Goal: Book appointment/travel/reservation

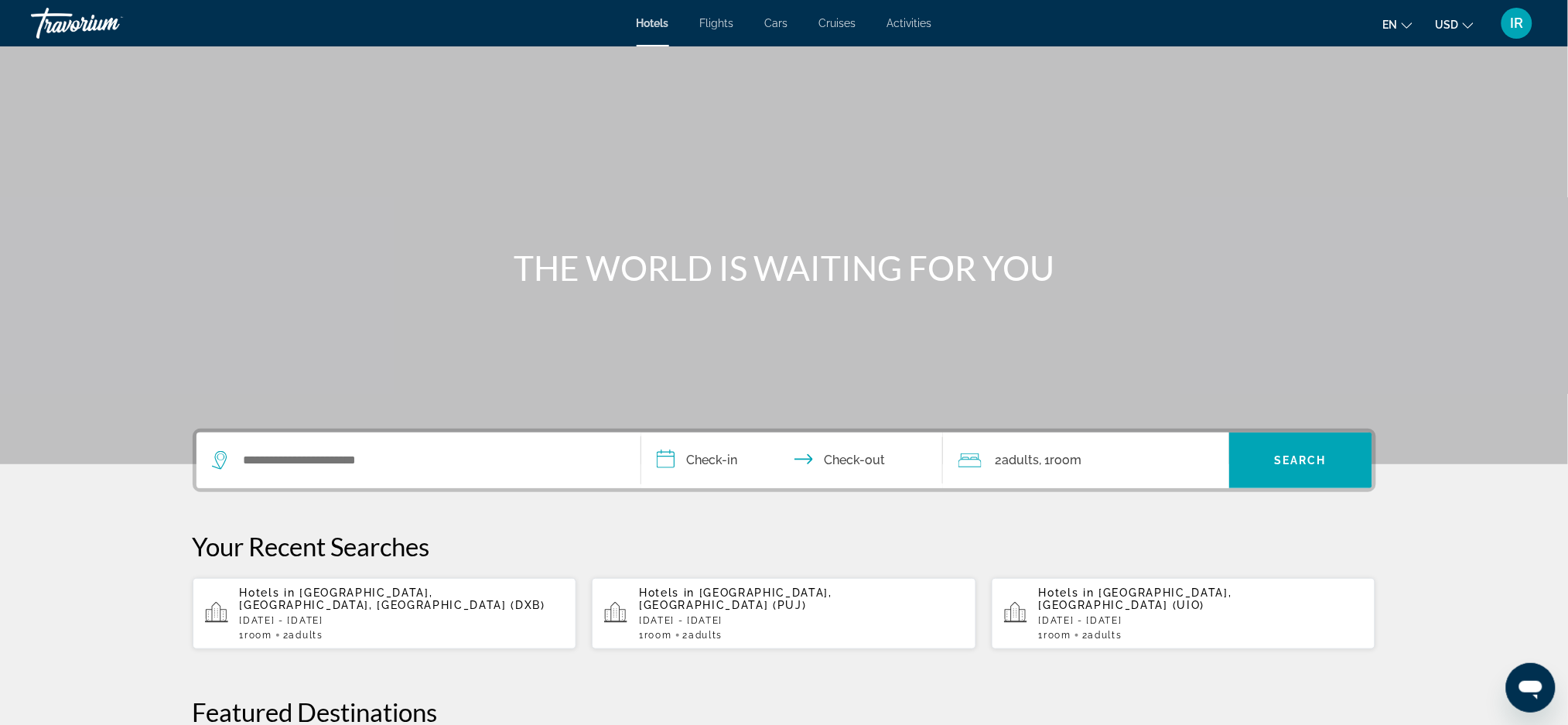
click at [646, 29] on span "Hotels" at bounding box center [653, 23] width 33 height 12
click at [431, 465] on input "Search widget" at bounding box center [429, 460] width 375 height 23
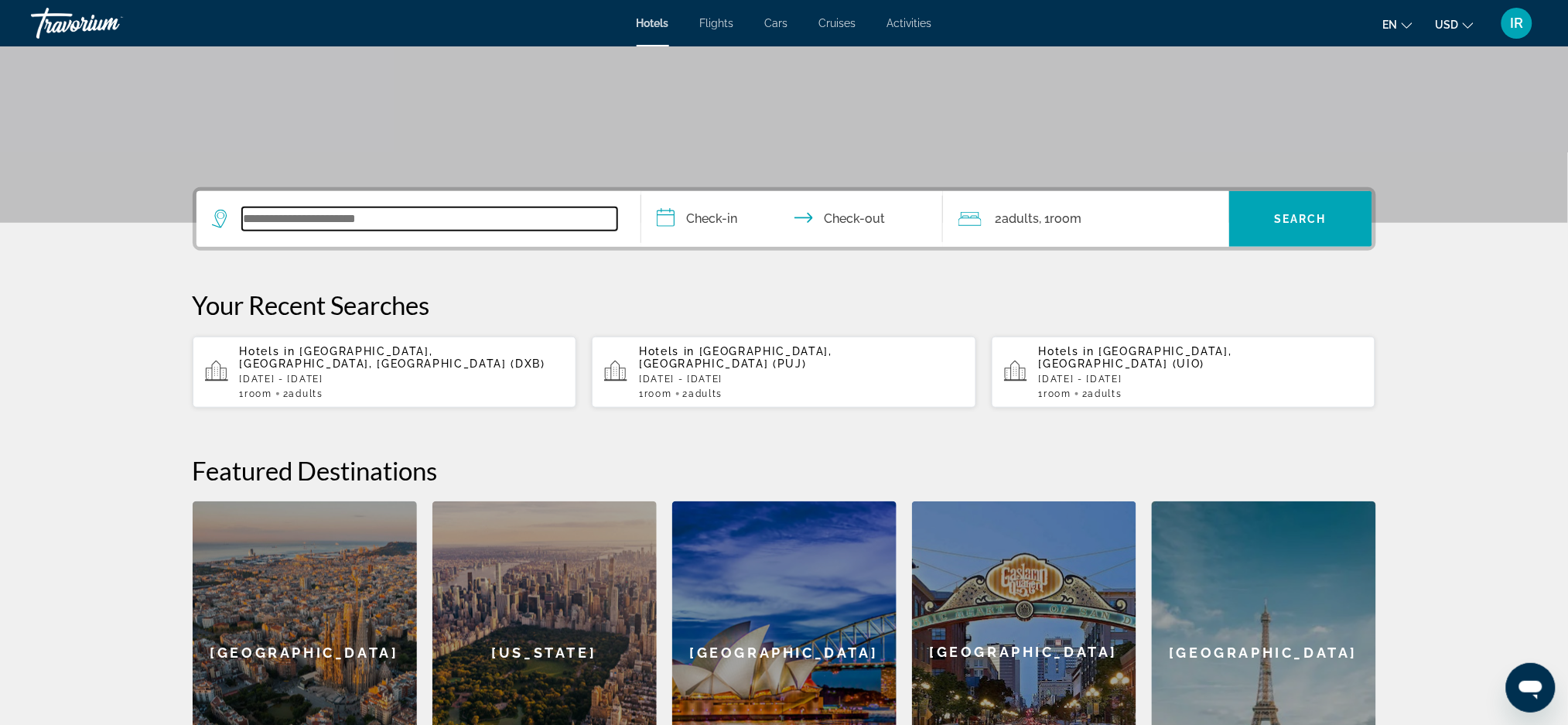
scroll to position [378, 0]
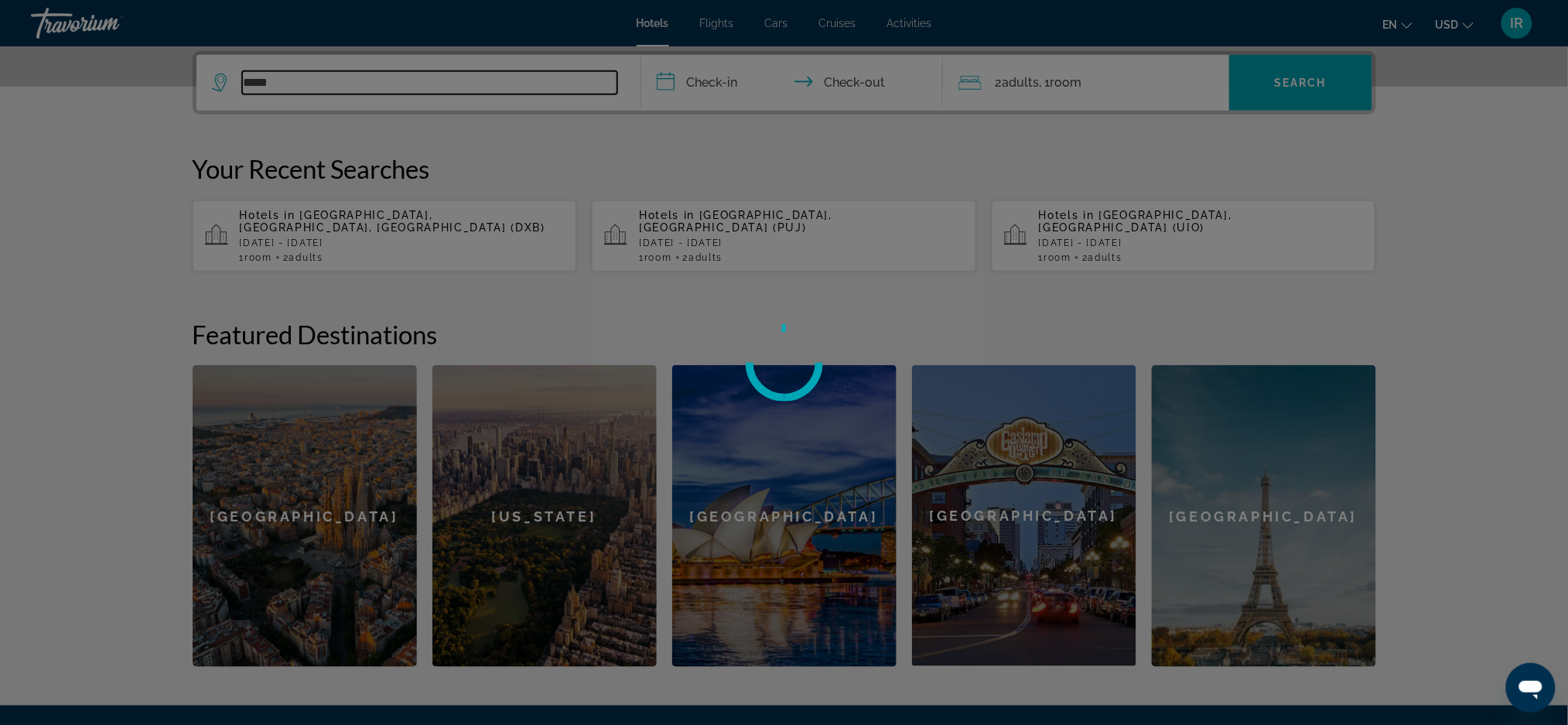
type input "*****"
click at [715, 81] on div at bounding box center [784, 362] width 1568 height 725
click at [772, 78] on div at bounding box center [784, 362] width 1568 height 725
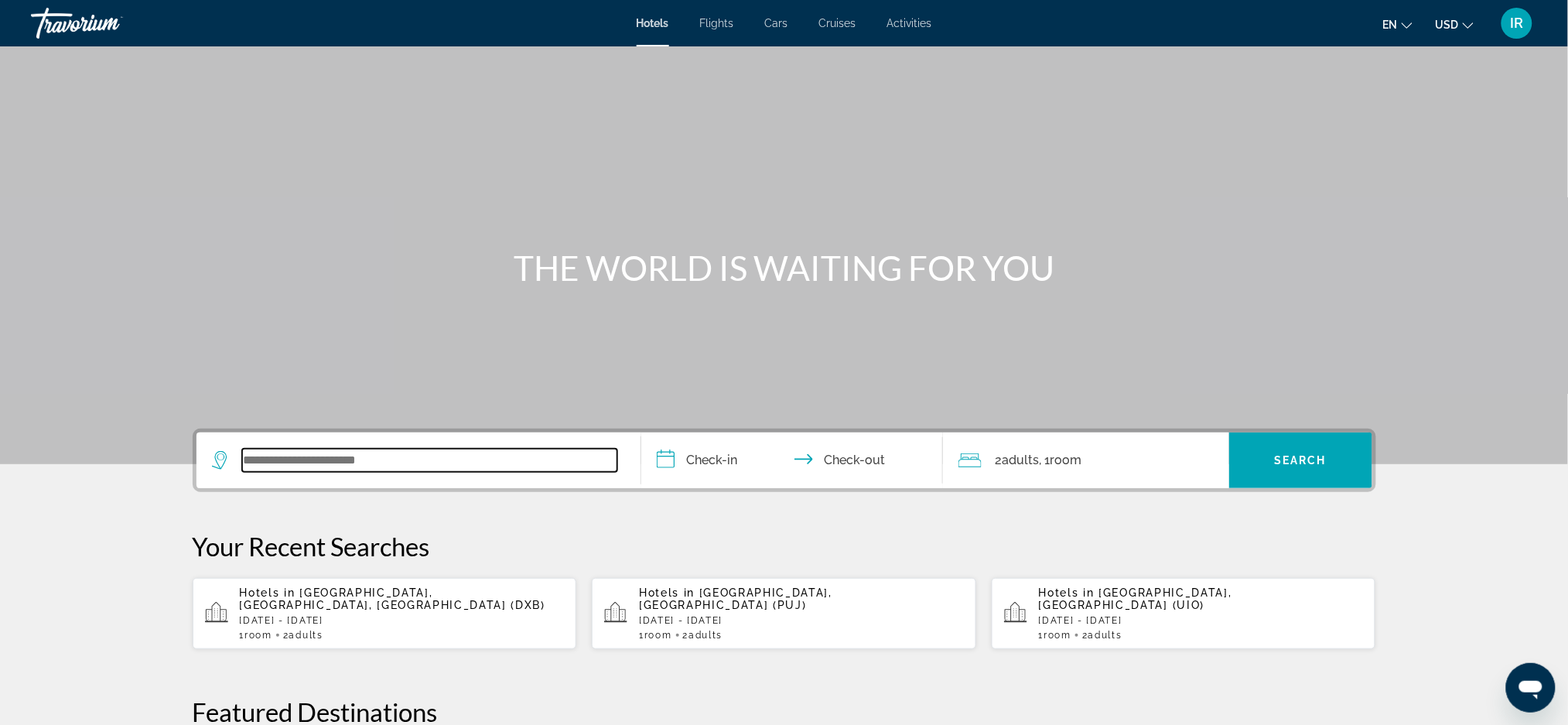
click at [431, 455] on input "Search widget" at bounding box center [429, 460] width 375 height 23
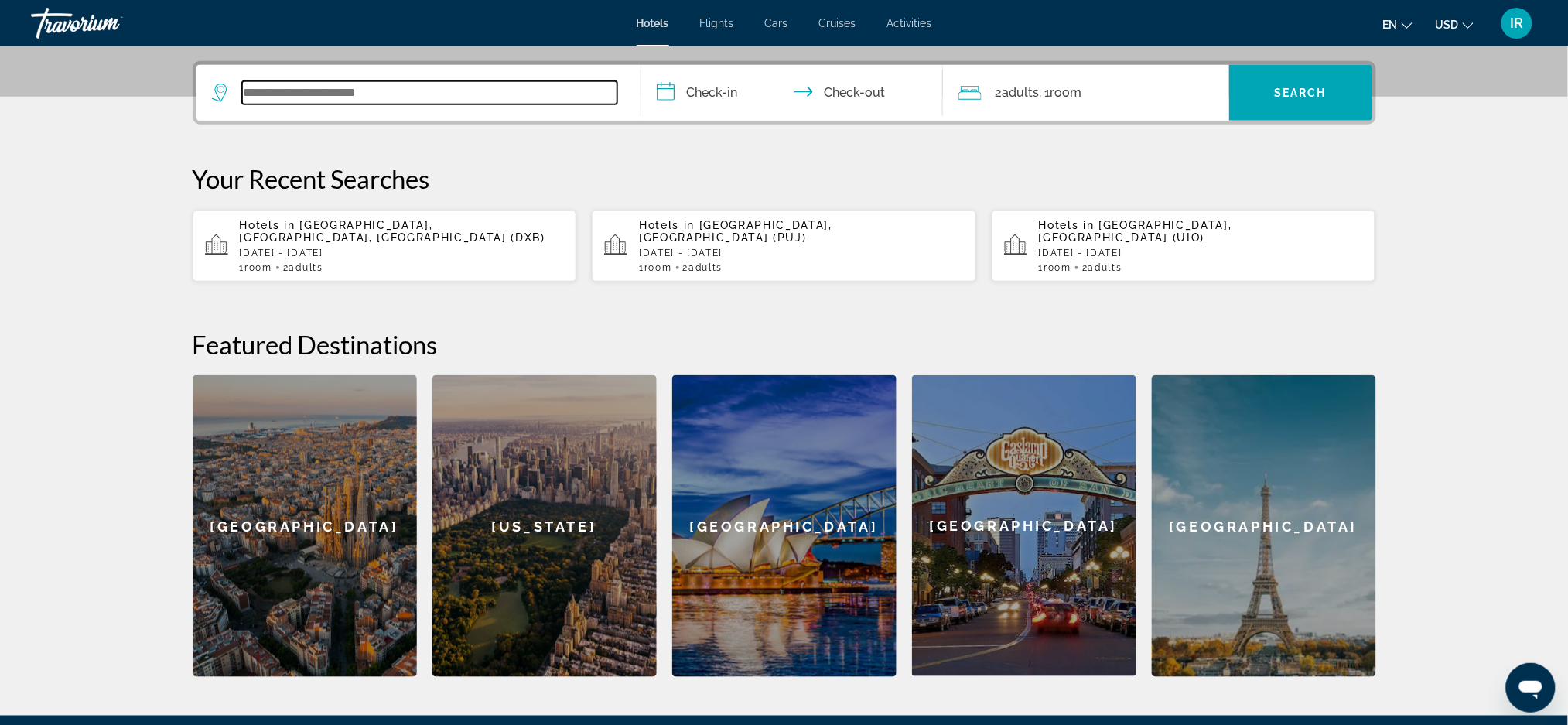
scroll to position [378, 0]
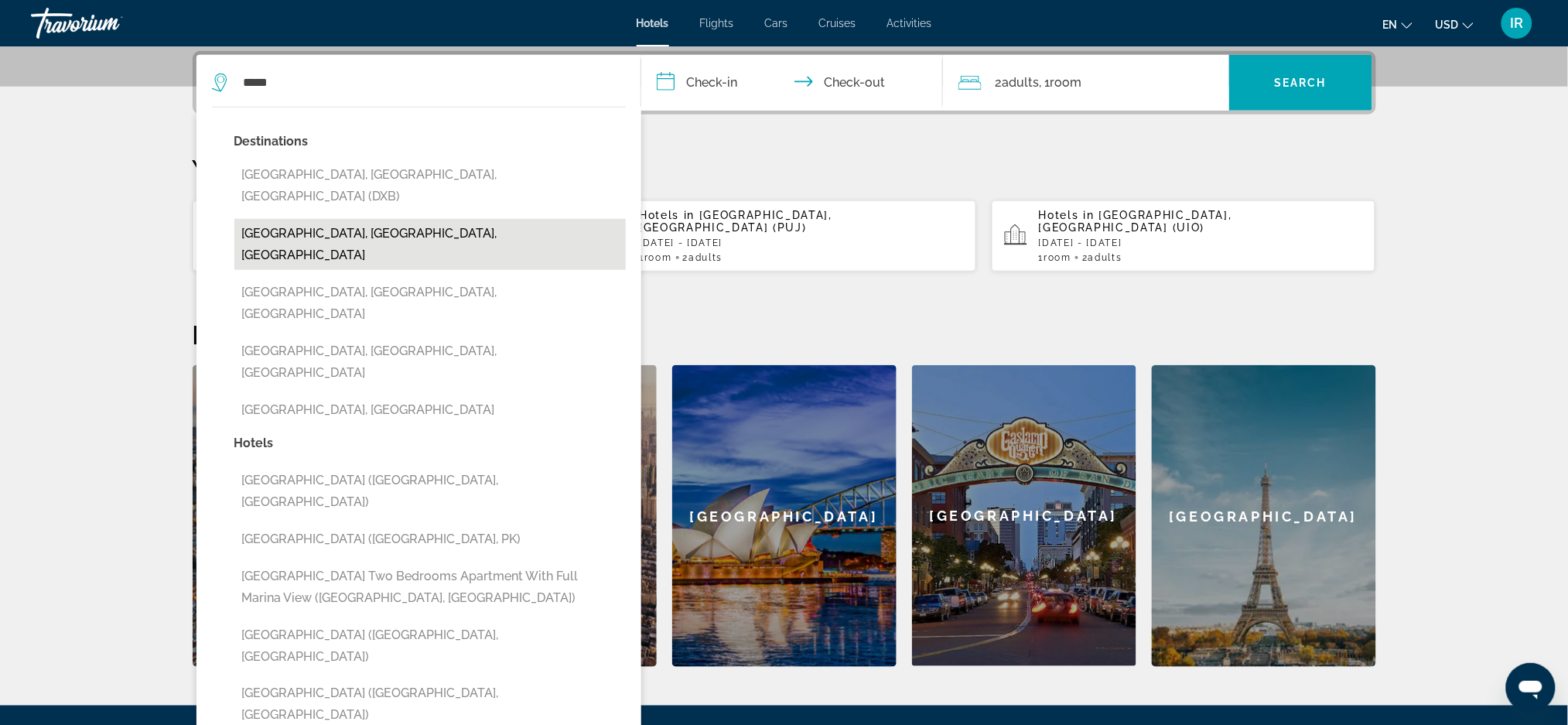
click at [413, 219] on button "[GEOGRAPHIC_DATA], [GEOGRAPHIC_DATA], [GEOGRAPHIC_DATA]" at bounding box center [430, 244] width 391 height 51
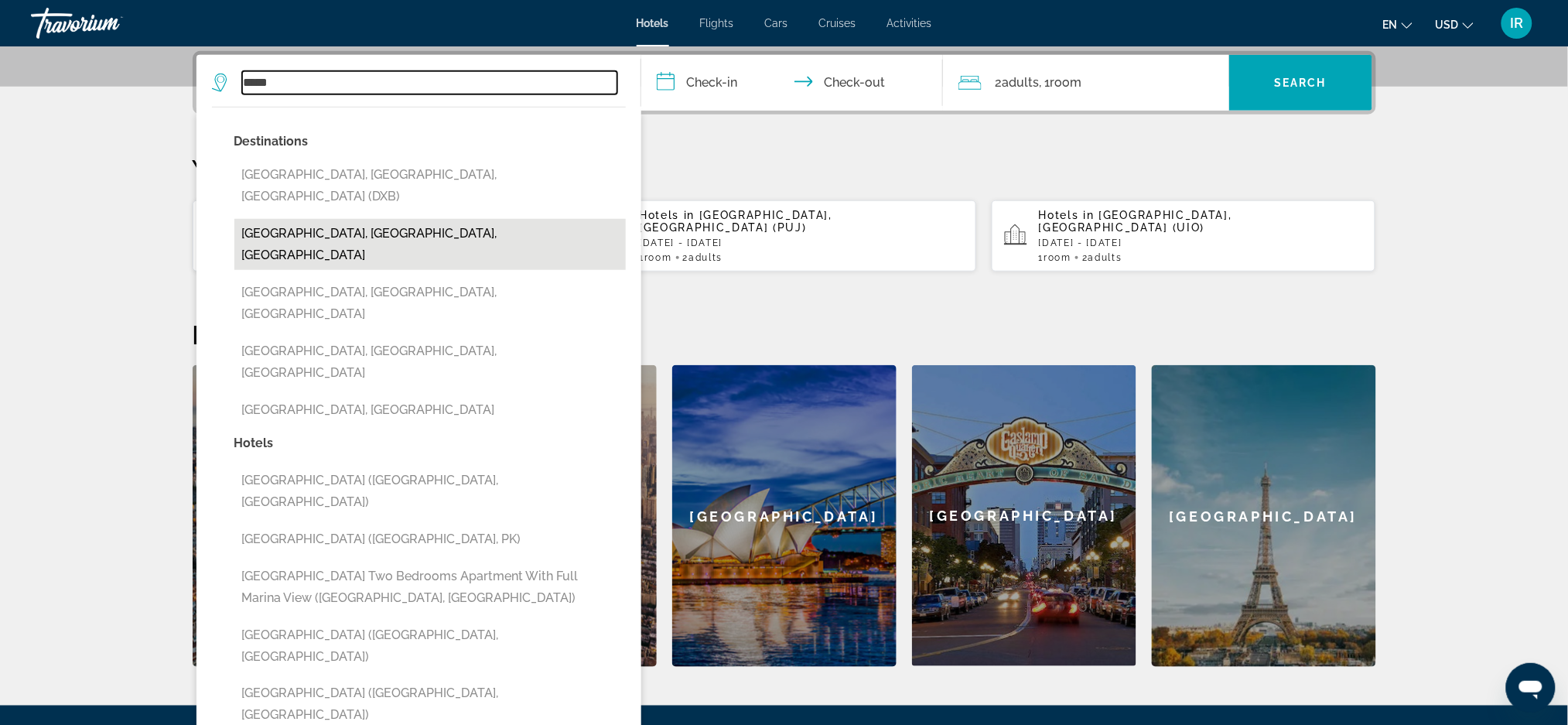
type input "**********"
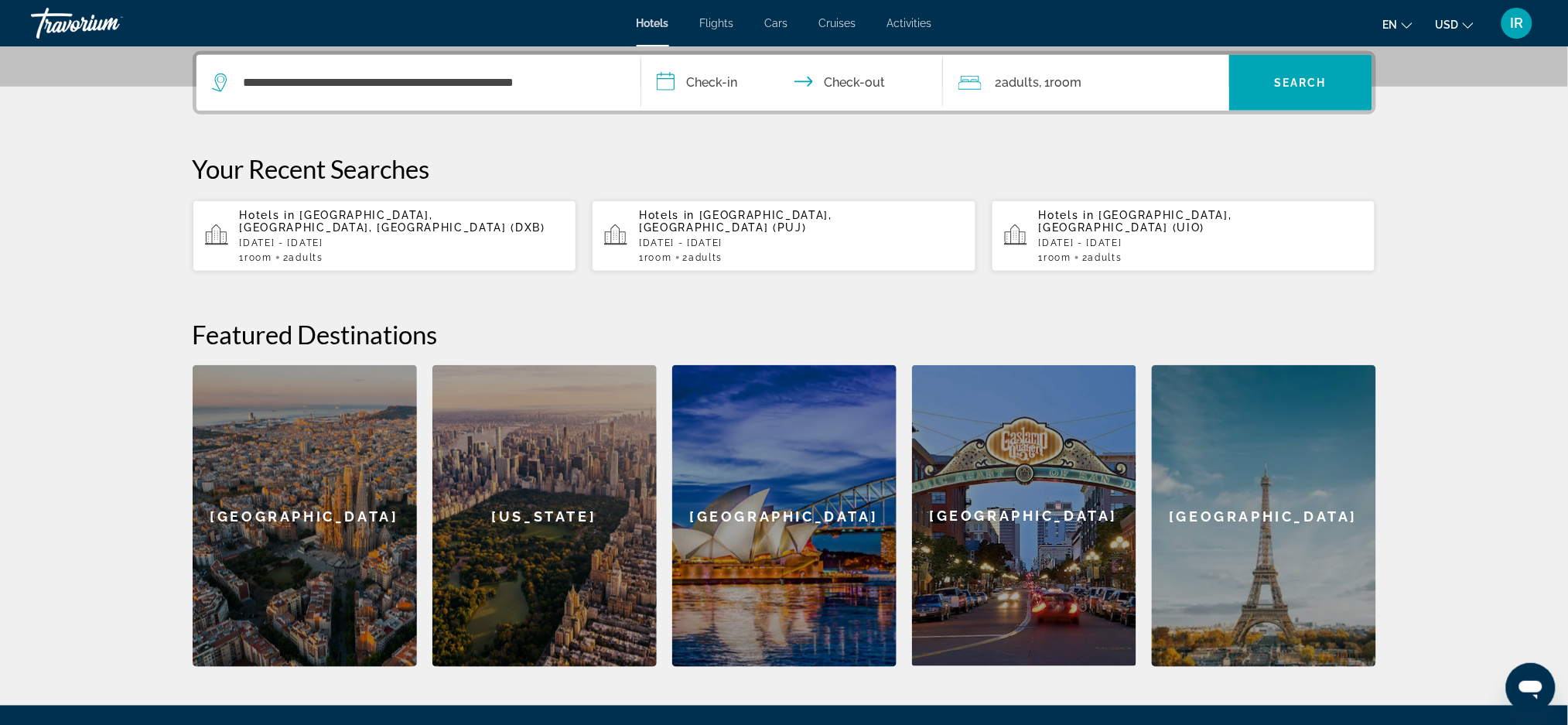
click at [747, 96] on input "**********" at bounding box center [795, 84] width 308 height 60
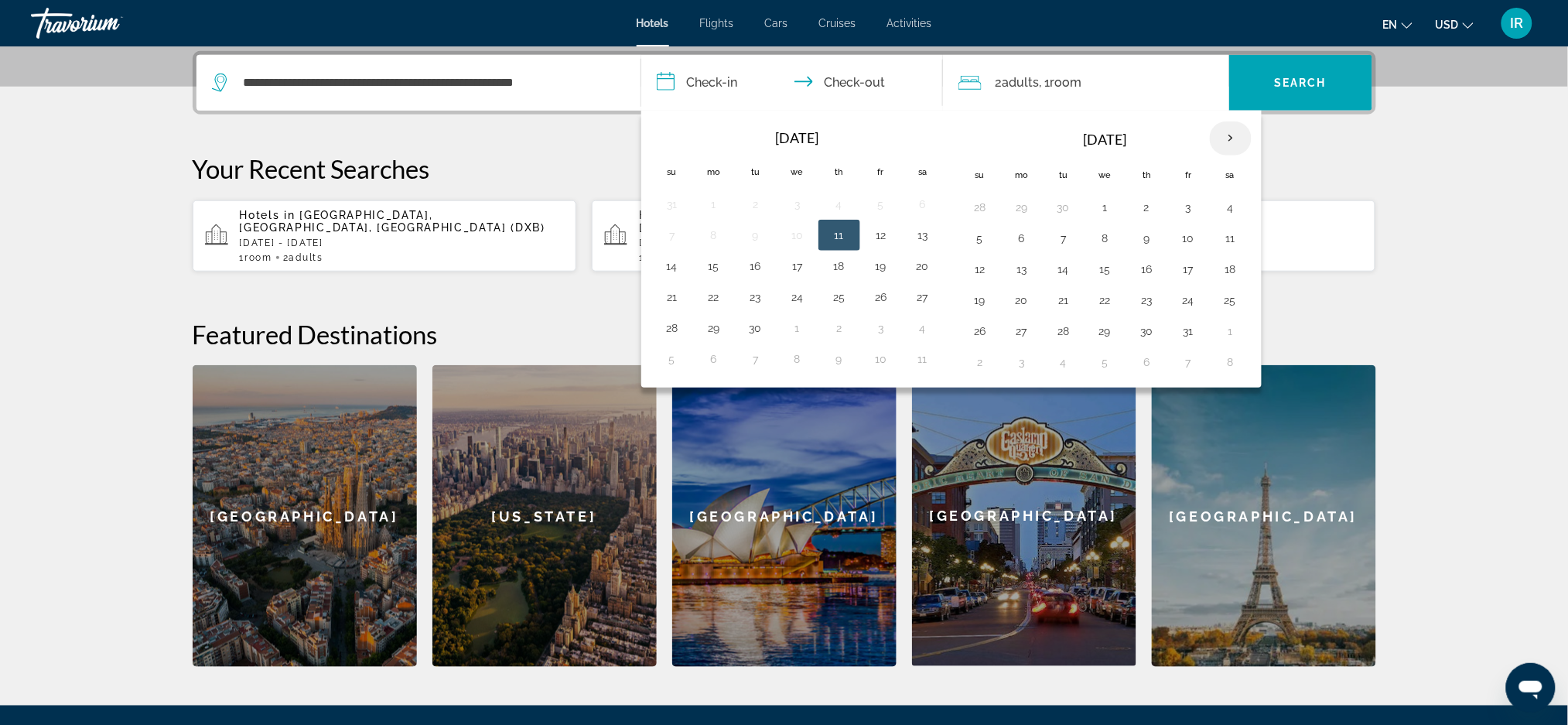
click at [1238, 138] on th "Next month" at bounding box center [1231, 138] width 42 height 34
click at [1234, 137] on th "Next month" at bounding box center [1231, 138] width 42 height 34
click at [879, 307] on button "21" at bounding box center [881, 300] width 25 height 22
click at [883, 339] on button "28" at bounding box center [881, 331] width 25 height 22
type input "**********"
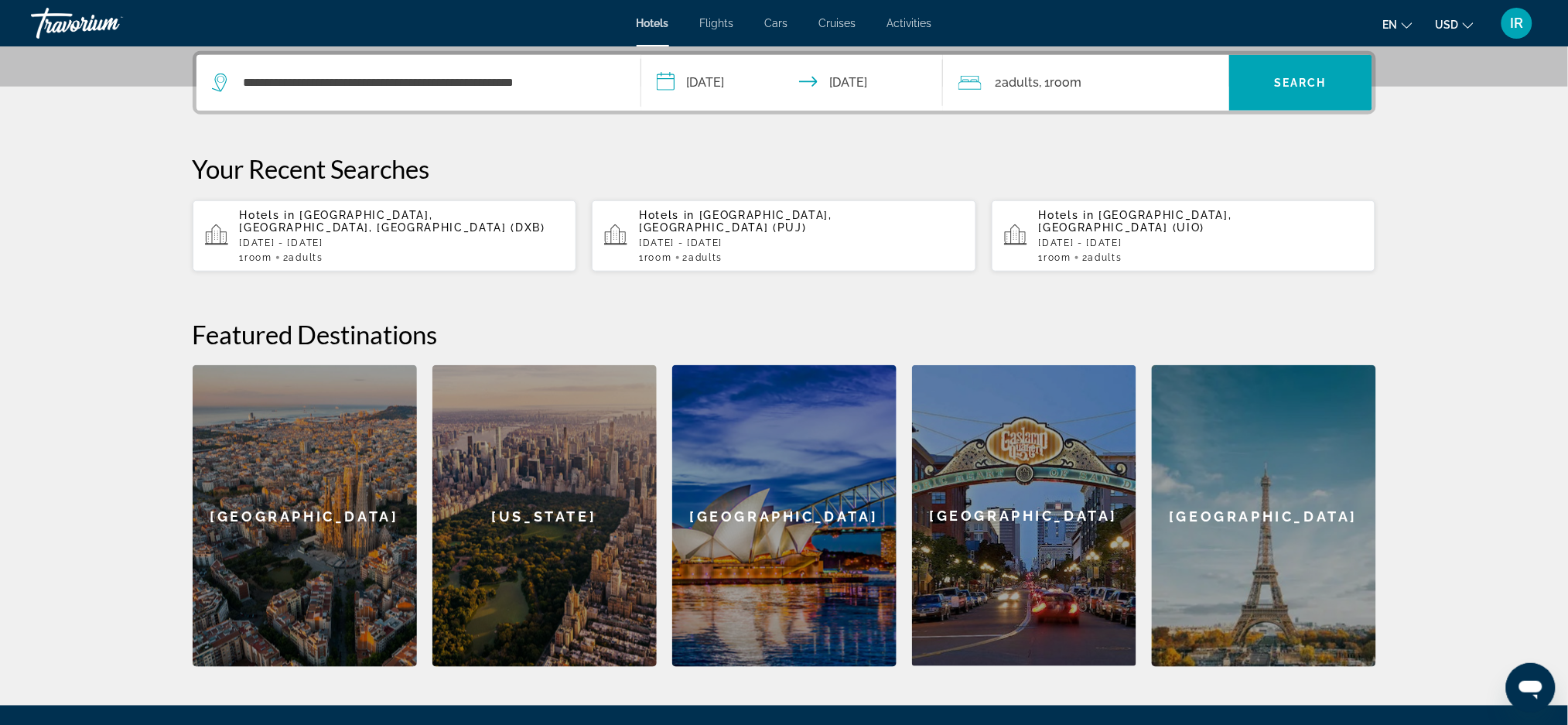
click at [1176, 90] on div "2 Adult Adults , 1 Room rooms" at bounding box center [1093, 82] width 270 height 22
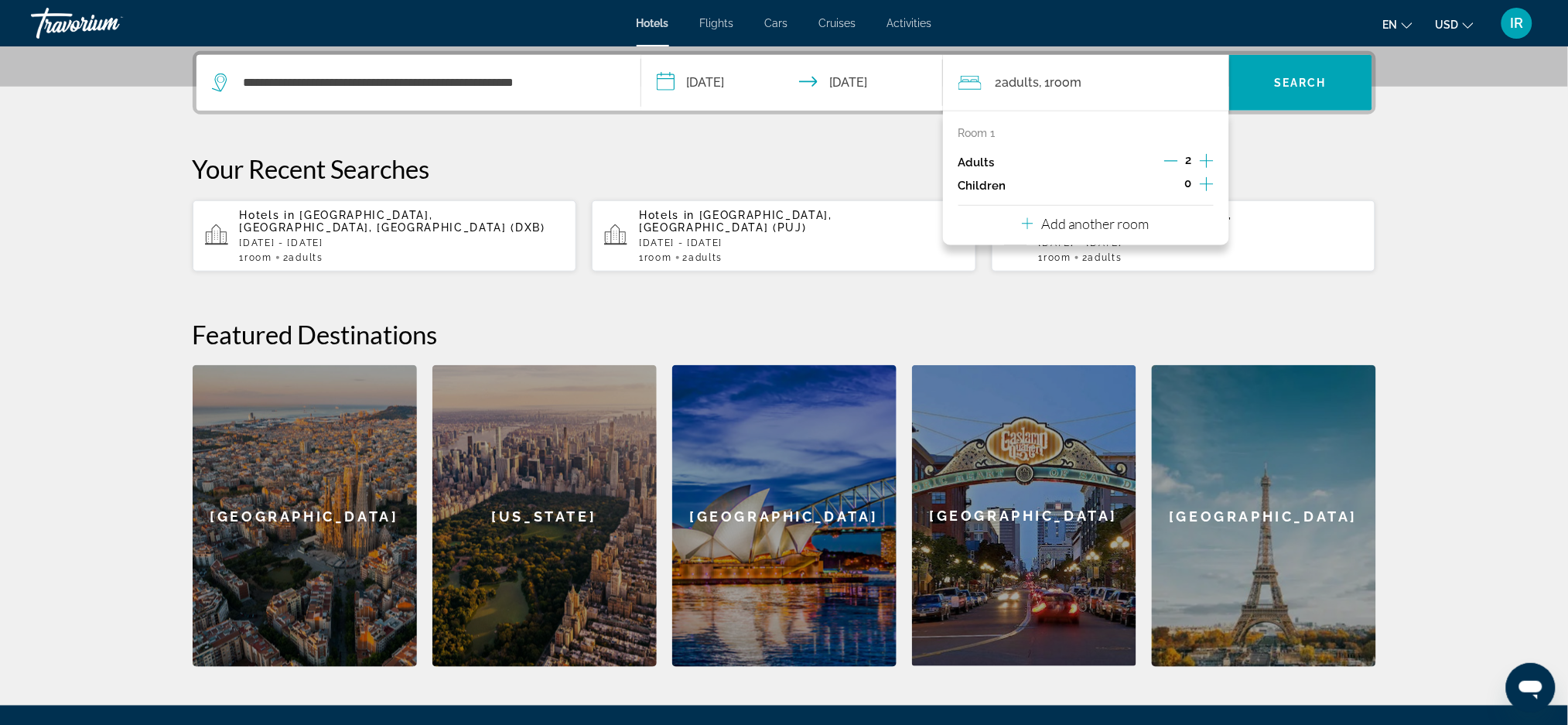
click at [1202, 187] on icon "Increment children" at bounding box center [1206, 183] width 14 height 18
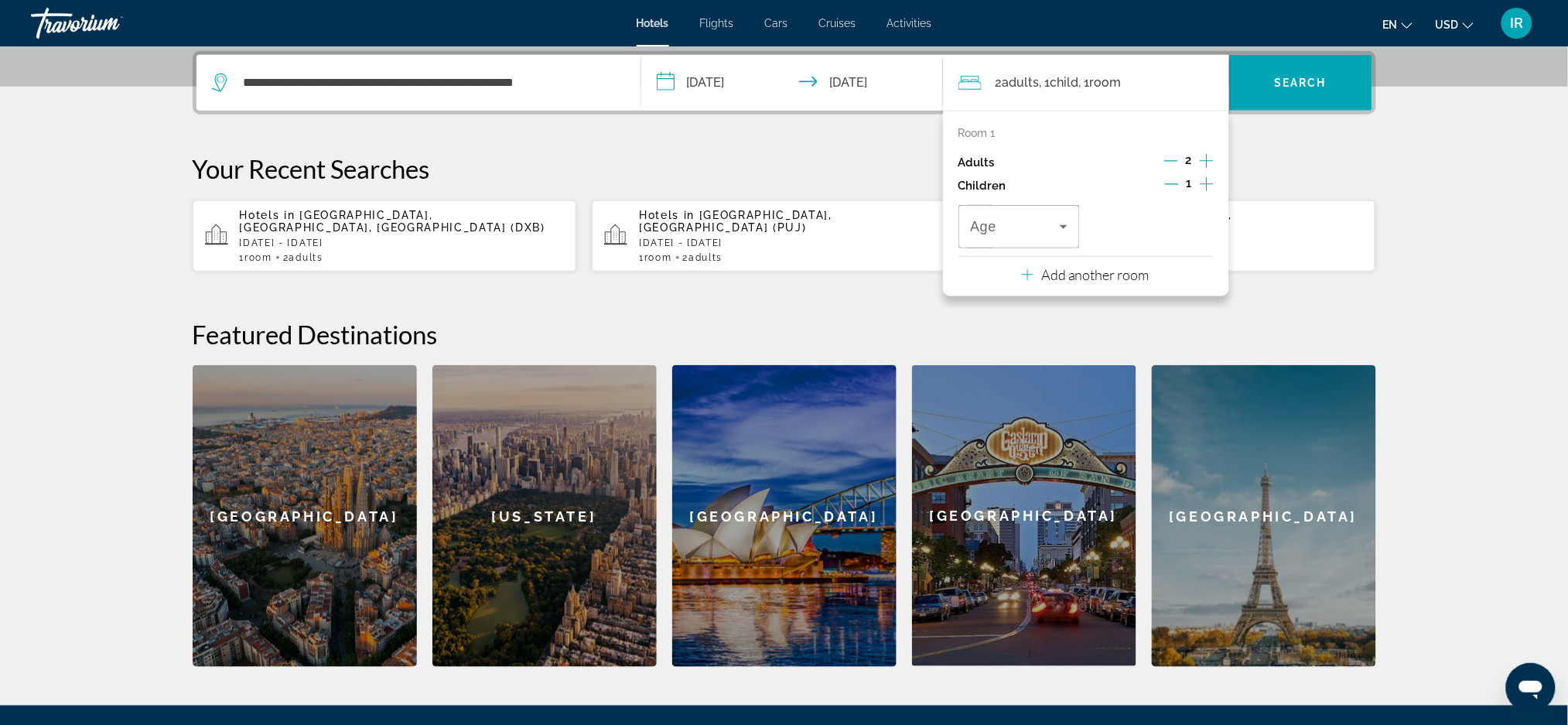
click at [1207, 186] on icon "Increment children" at bounding box center [1206, 183] width 14 height 18
click at [1054, 222] on icon "Travelers: 2 adults, 2 children" at bounding box center [1063, 226] width 18 height 18
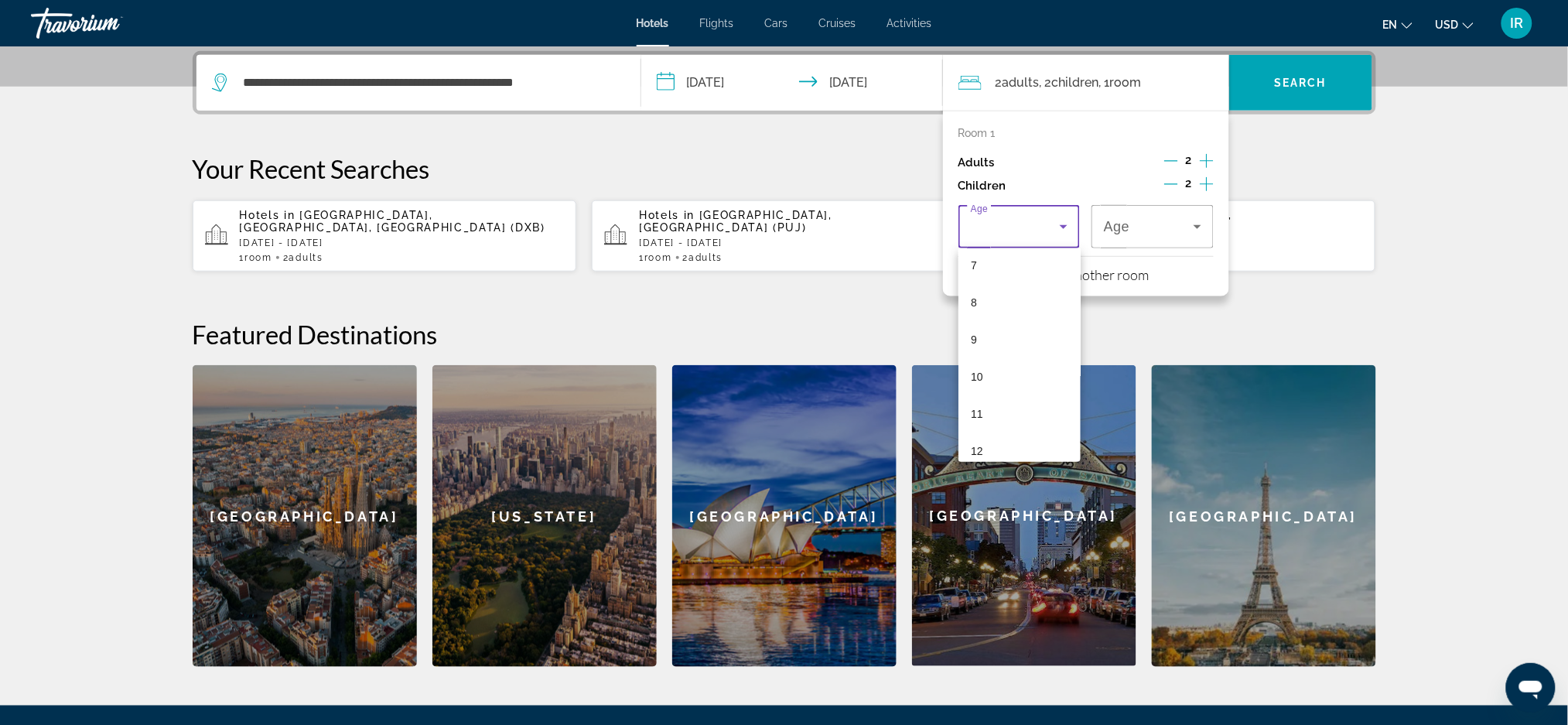
scroll to position [253, 0]
click at [975, 320] on span "8" at bounding box center [973, 317] width 6 height 18
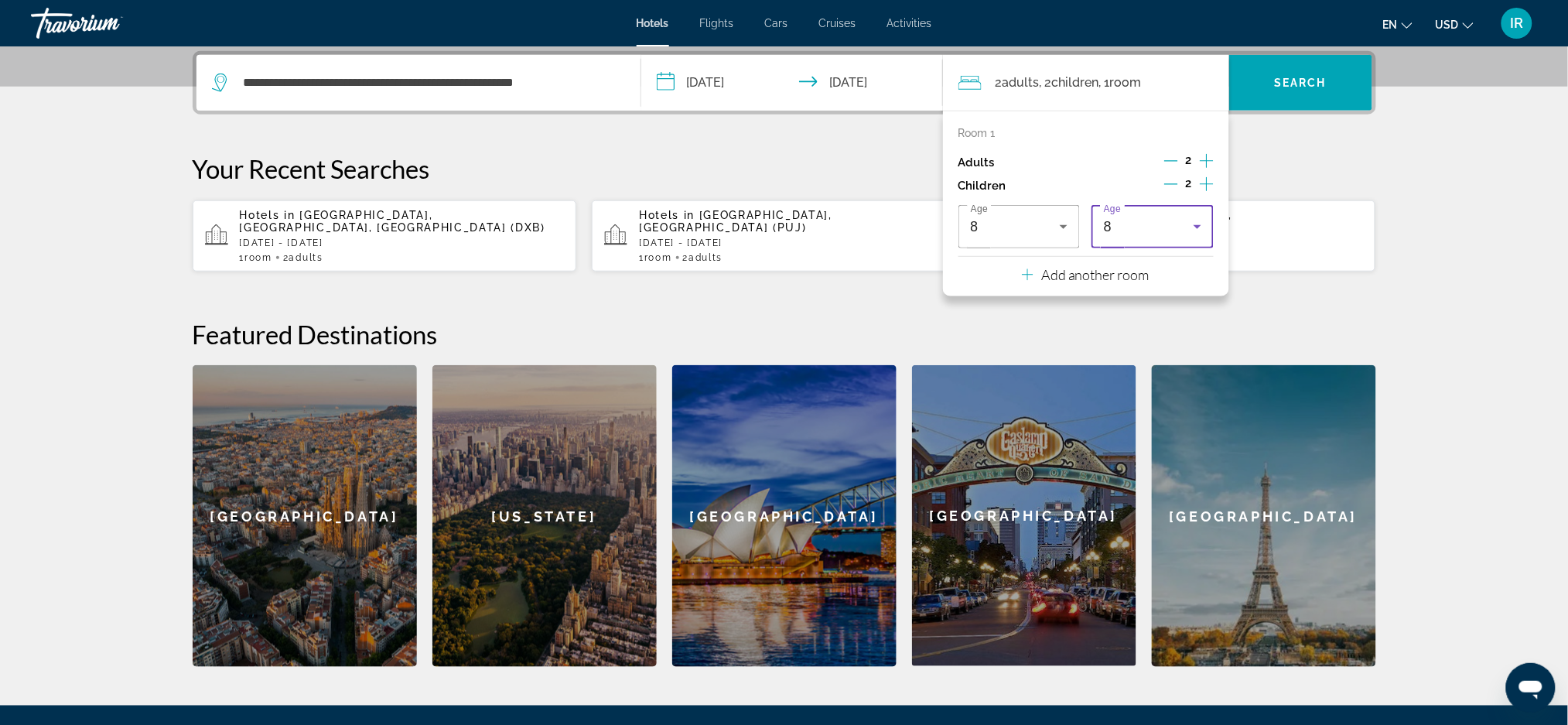
click at [1197, 227] on icon "Travelers: 2 adults, 2 children" at bounding box center [1198, 227] width 8 height 4
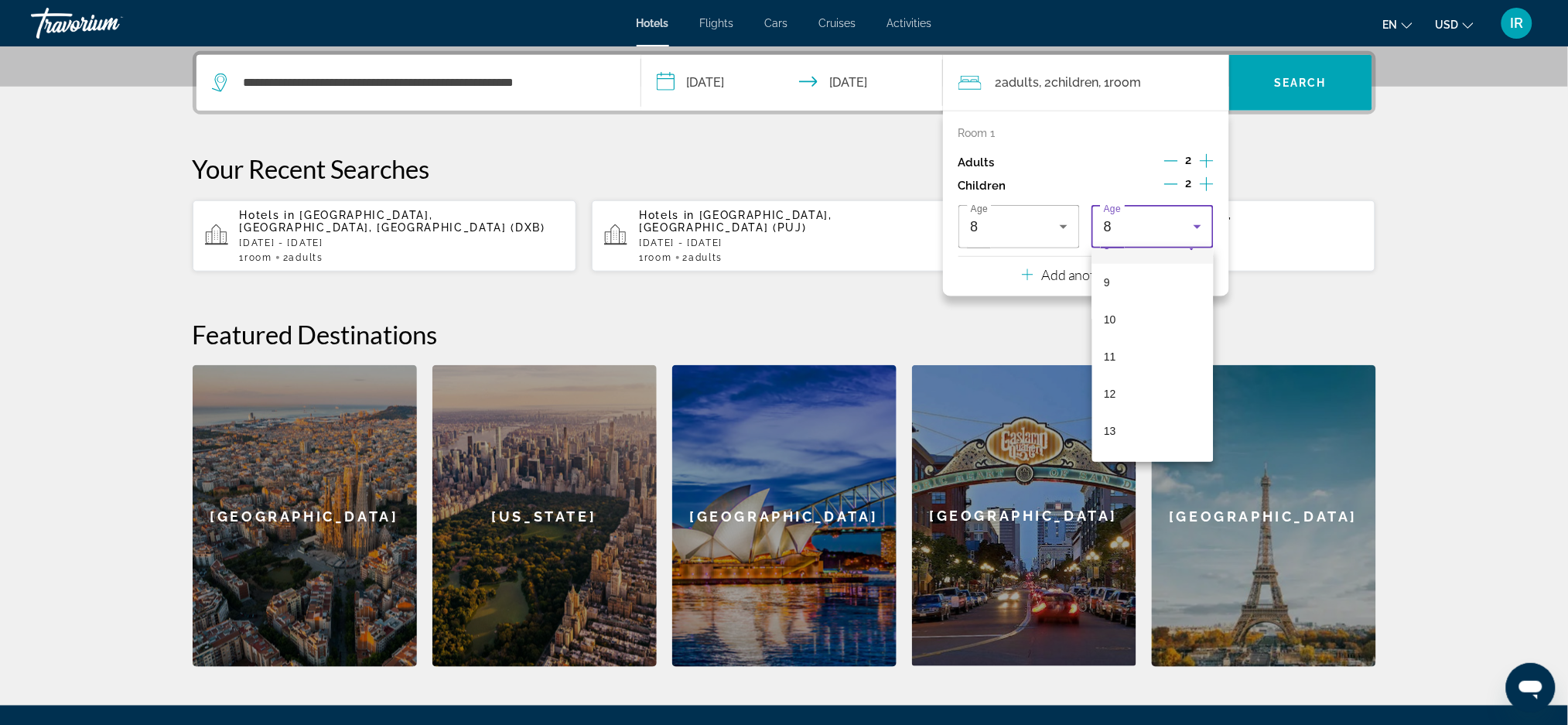
scroll to position [342, 0]
click at [1116, 274] on mat-option "9" at bounding box center [1153, 266] width 122 height 37
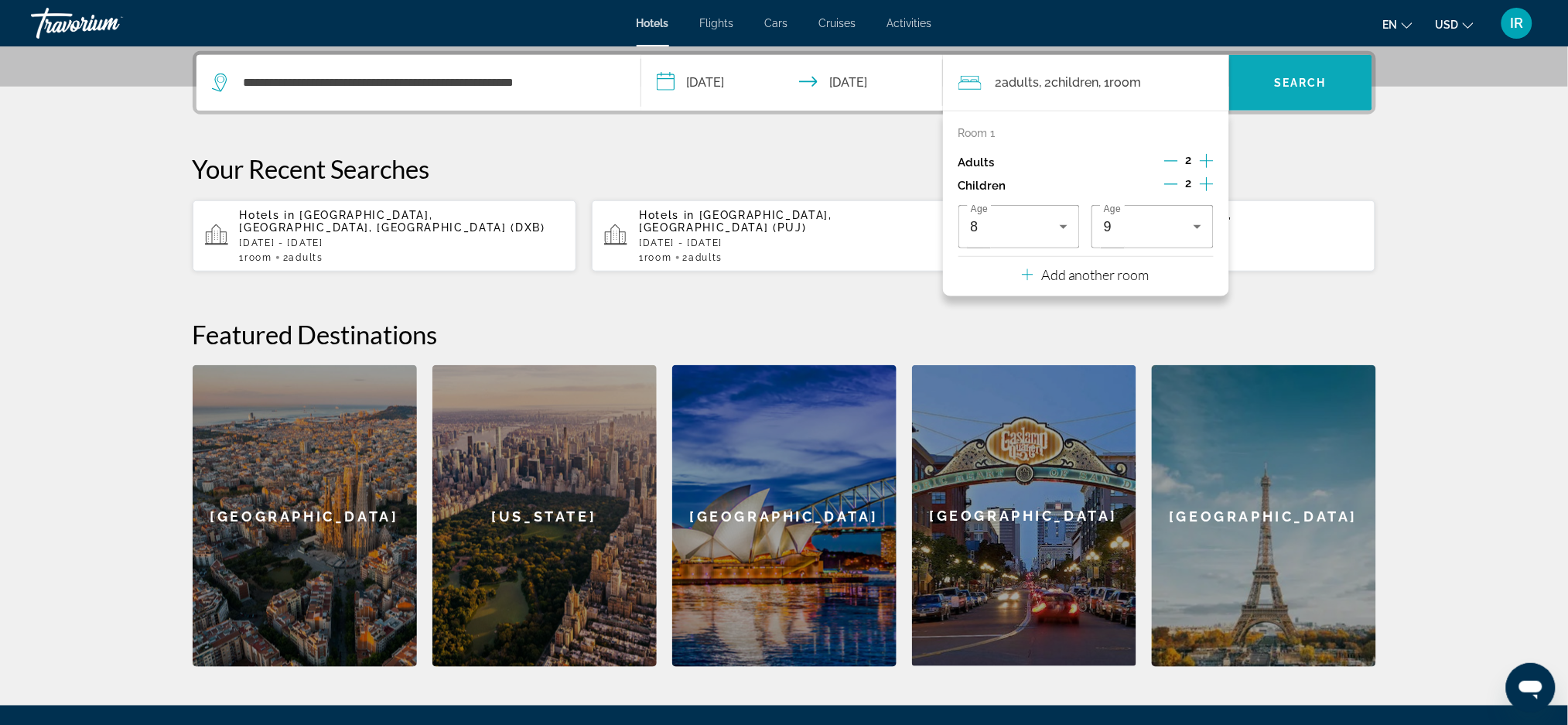
click at [1308, 89] on span "Search widget" at bounding box center [1300, 82] width 143 height 37
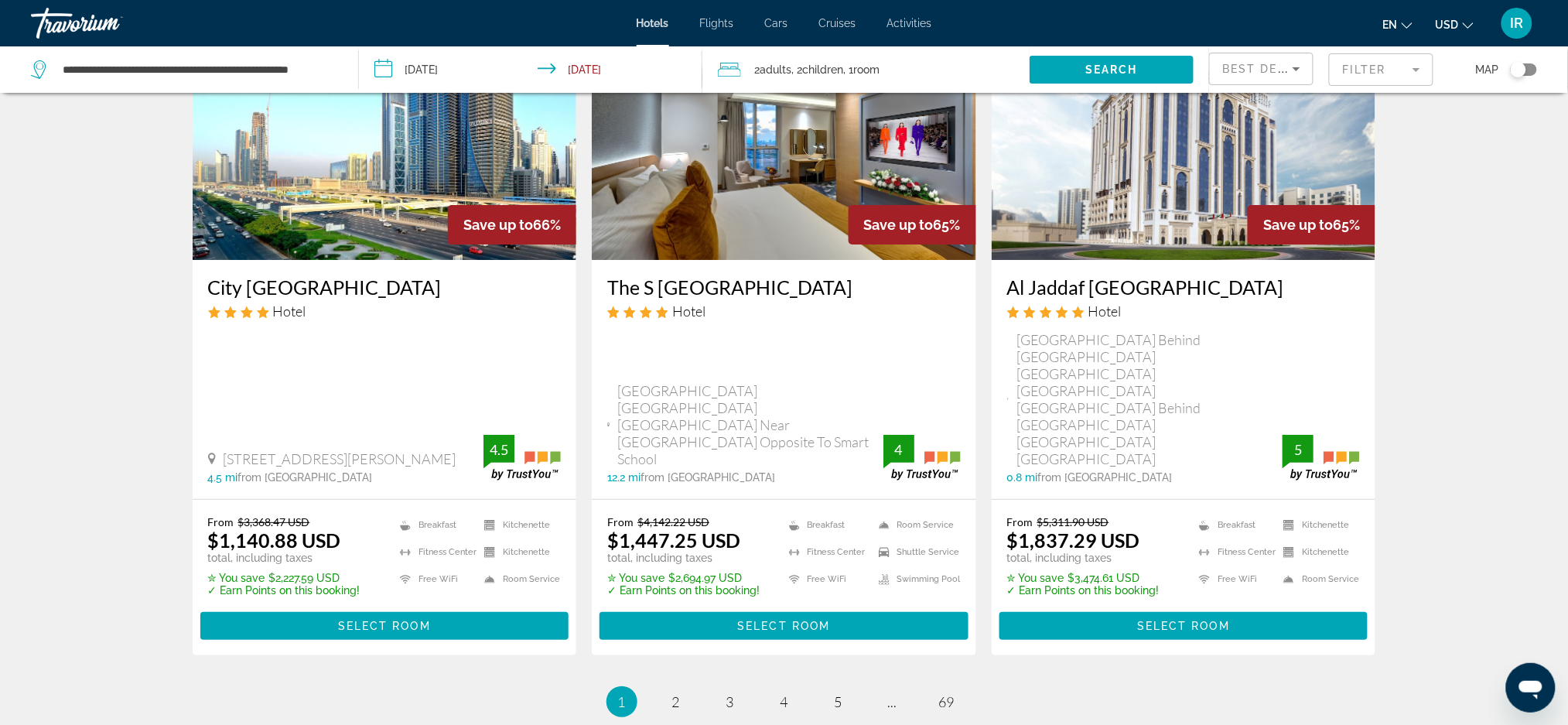
scroll to position [2016, 0]
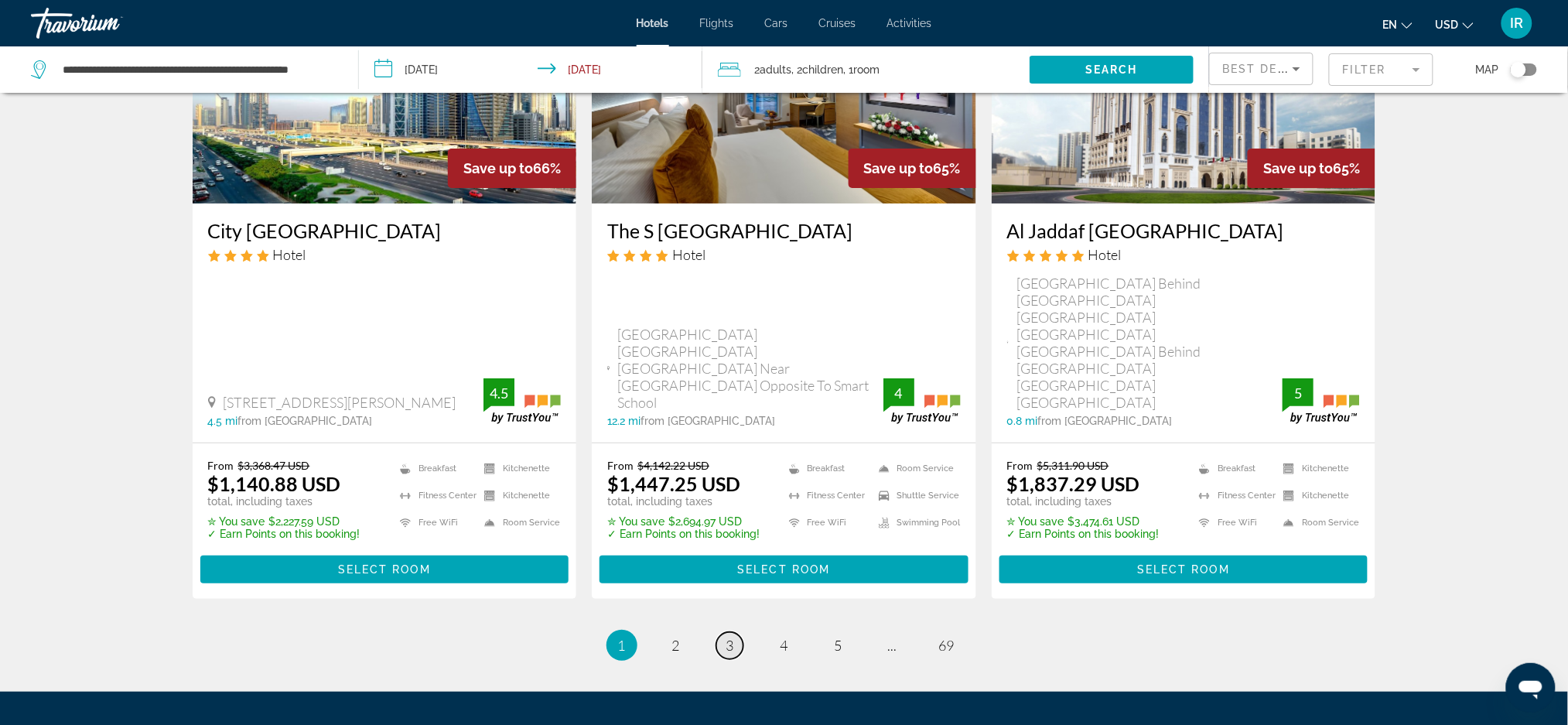
click at [730, 637] on span "3" at bounding box center [730, 645] width 8 height 17
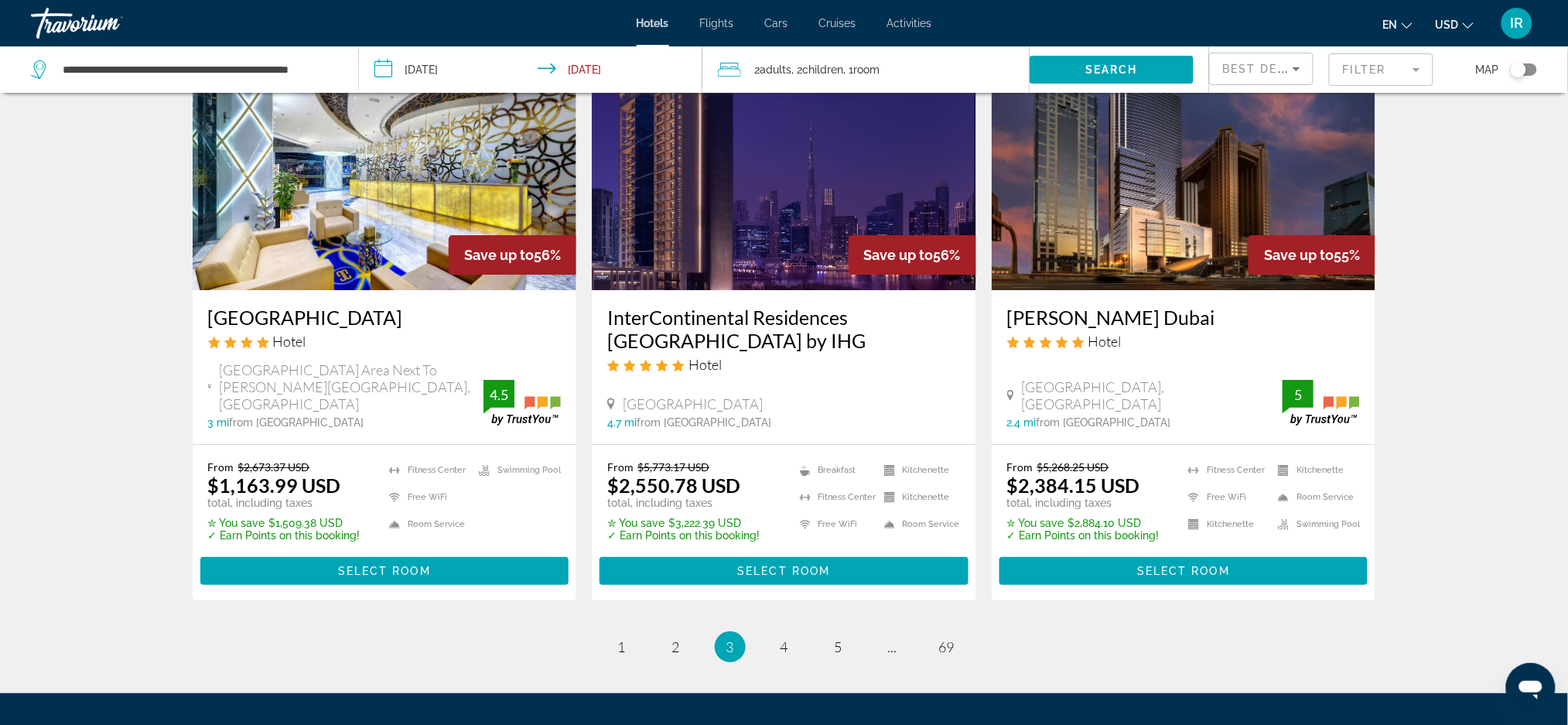
scroll to position [1988, 0]
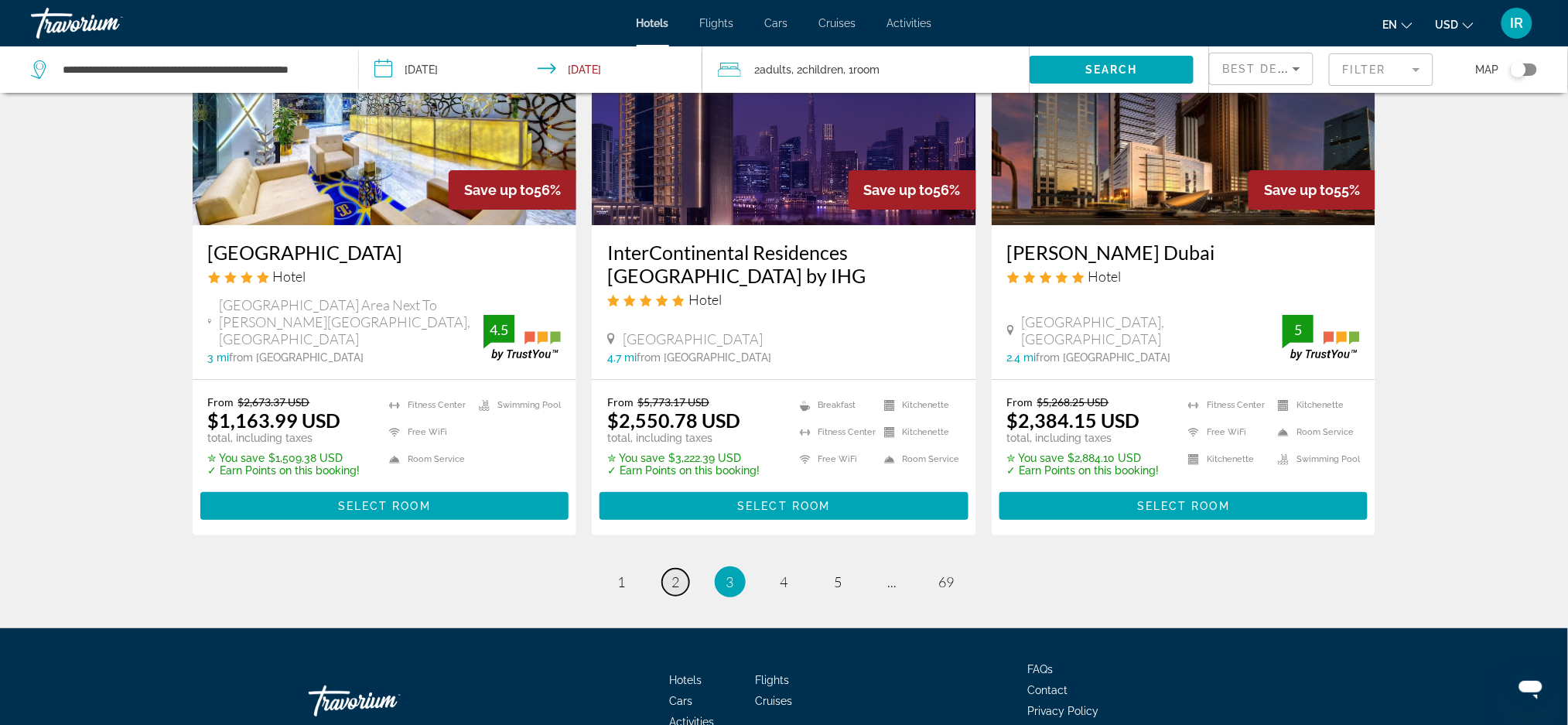
click at [673, 573] on span "2" at bounding box center [676, 582] width 8 height 17
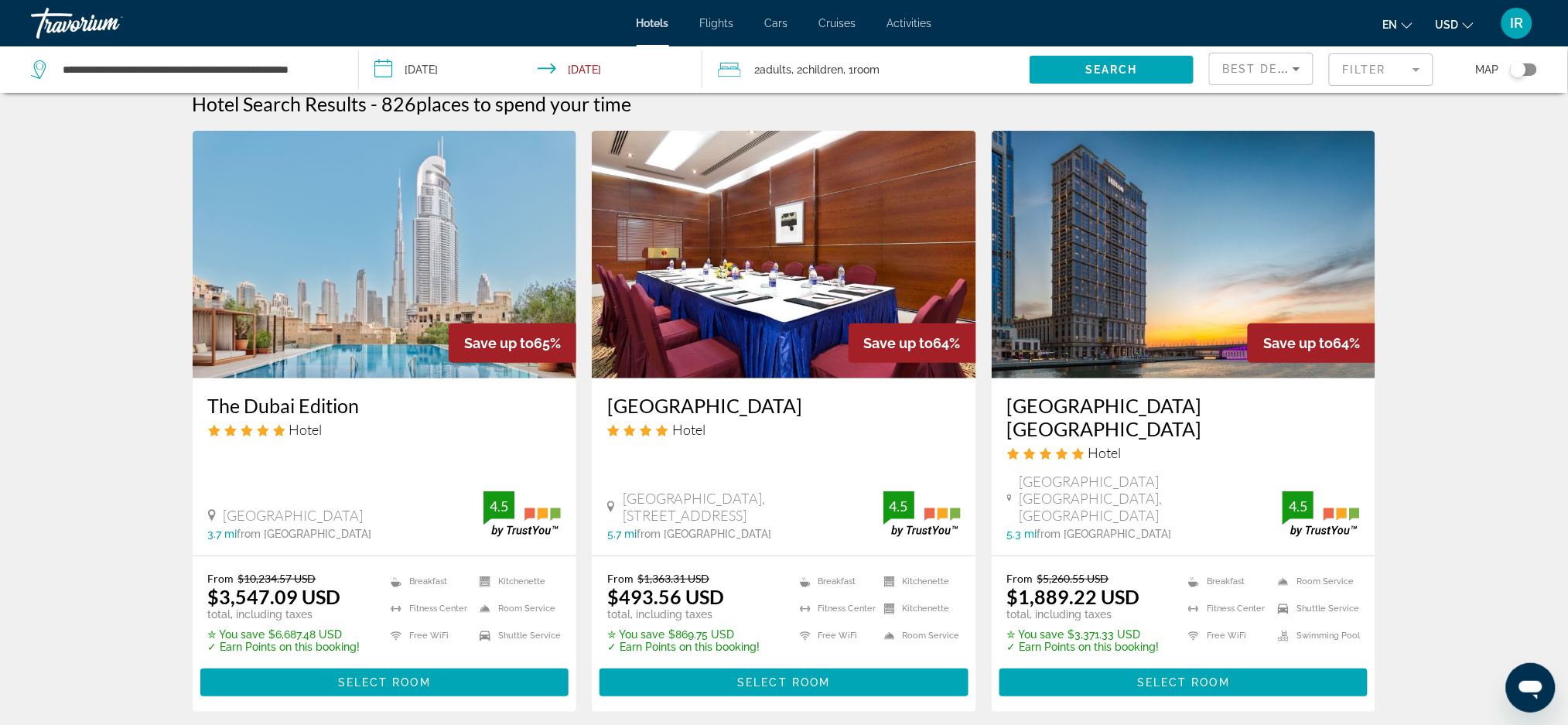
scroll to position [18, 0]
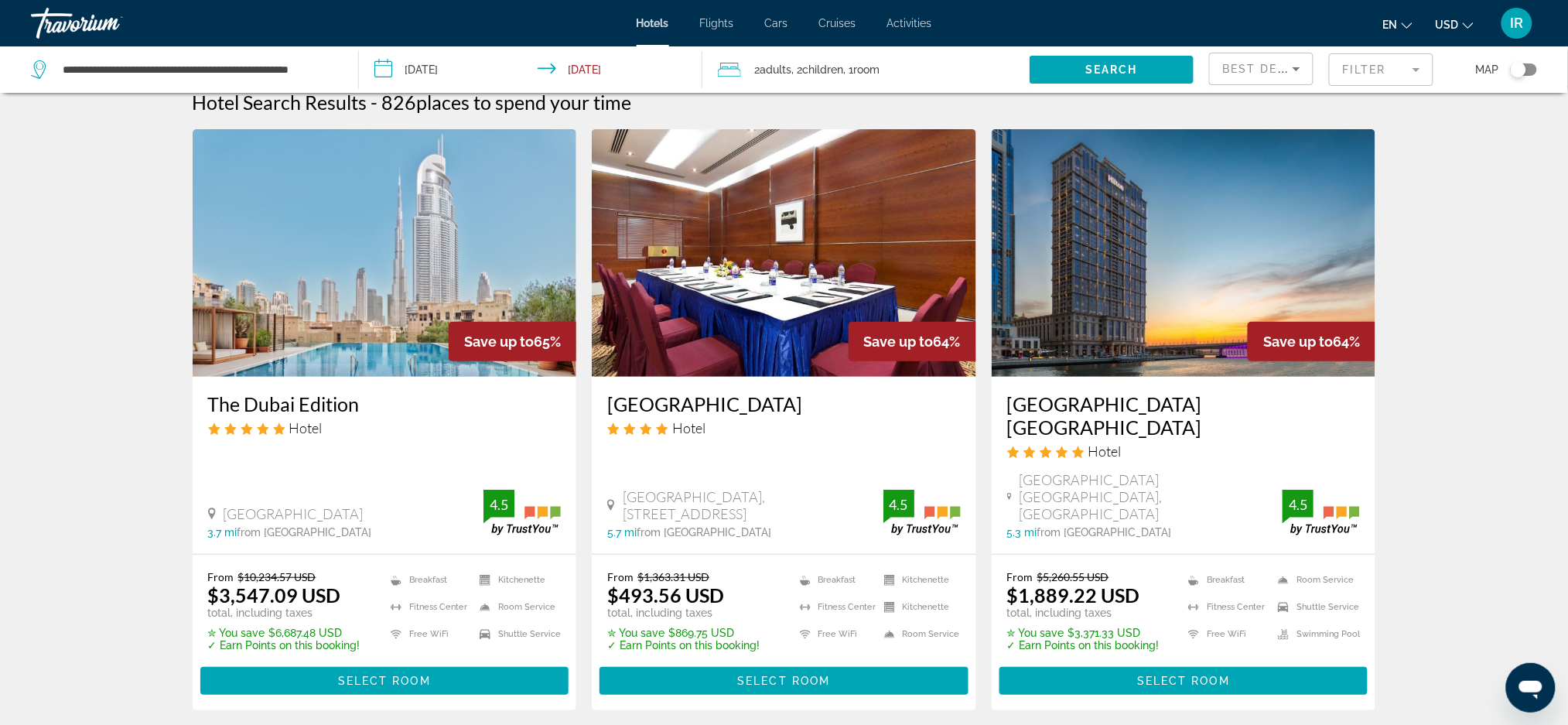
click at [768, 293] on img "Main content" at bounding box center [784, 253] width 385 height 247
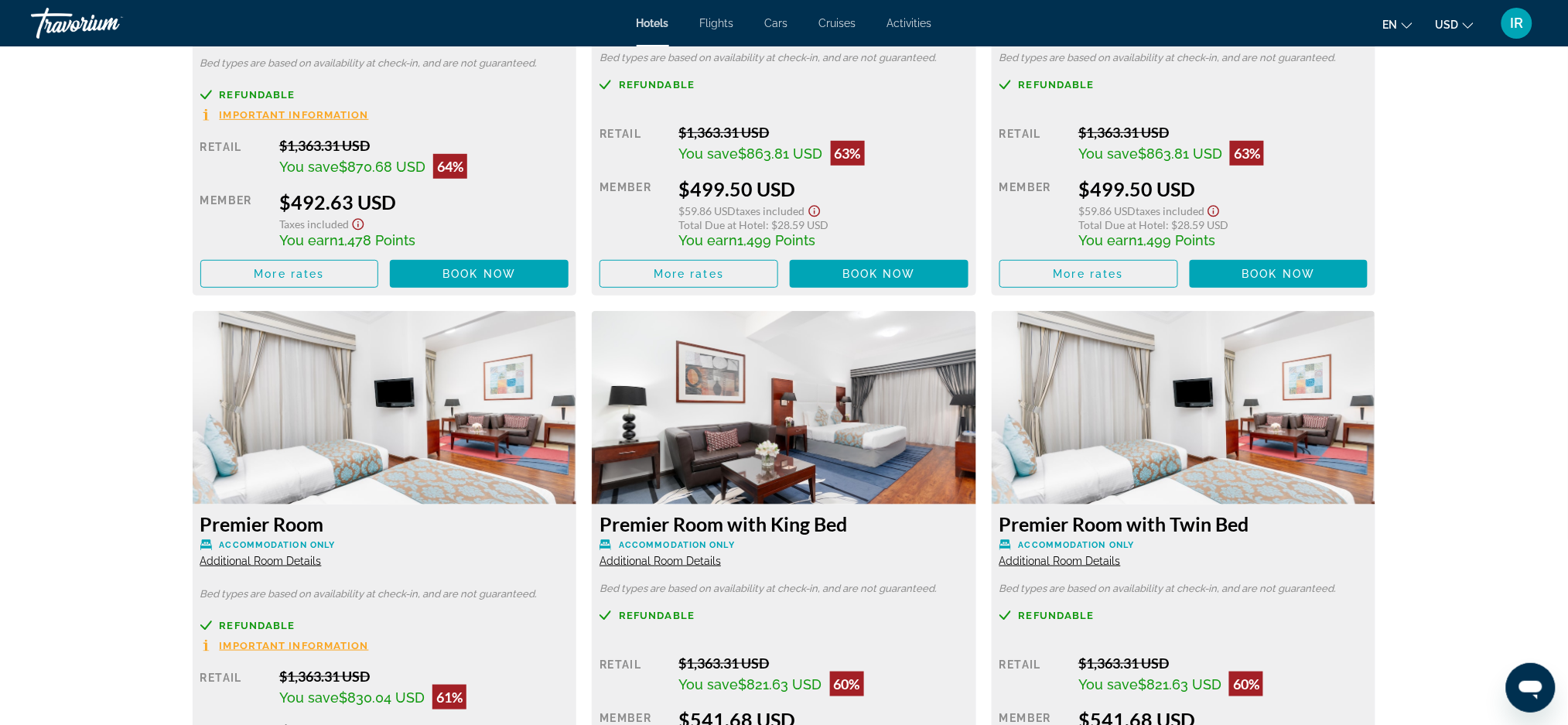
scroll to position [2380, 0]
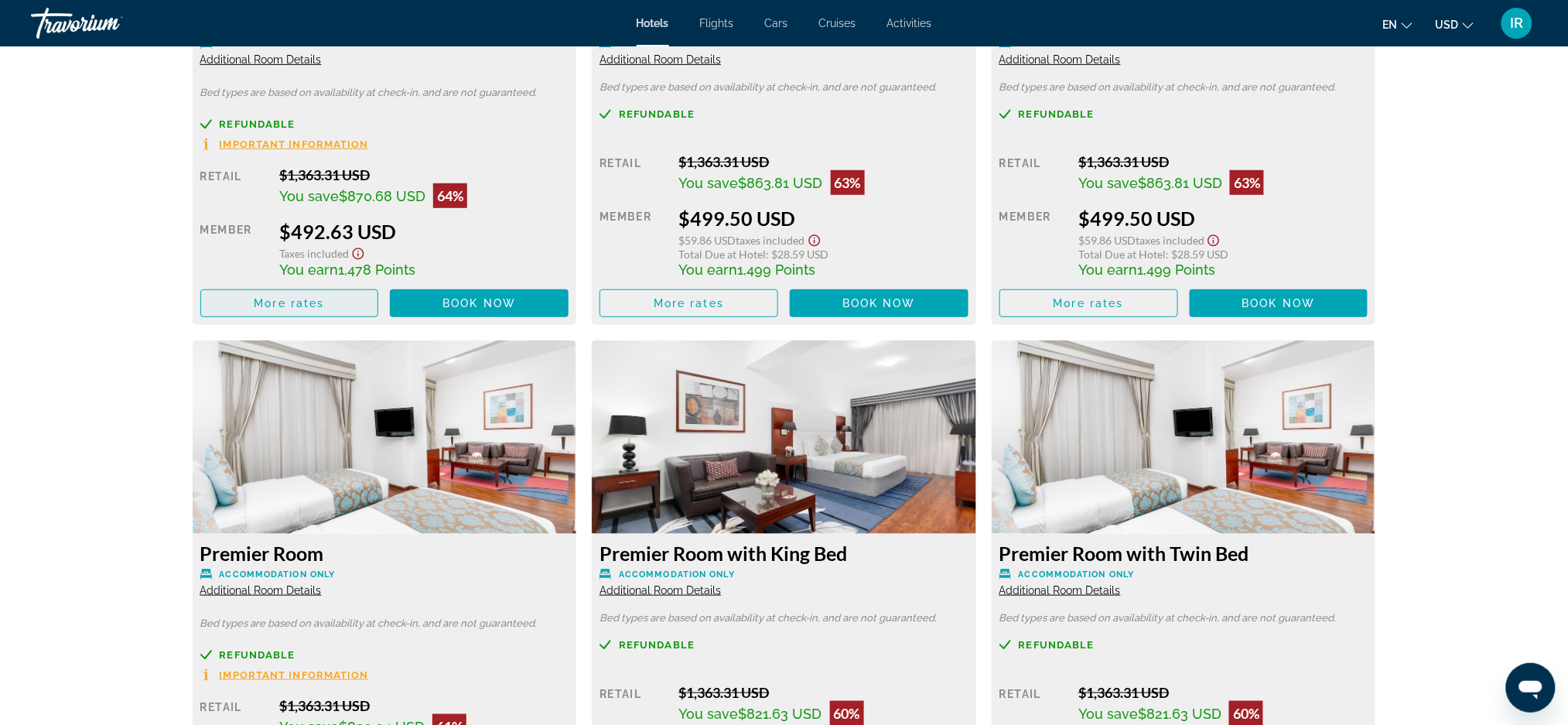
click at [295, 305] on span "More rates" at bounding box center [289, 303] width 70 height 12
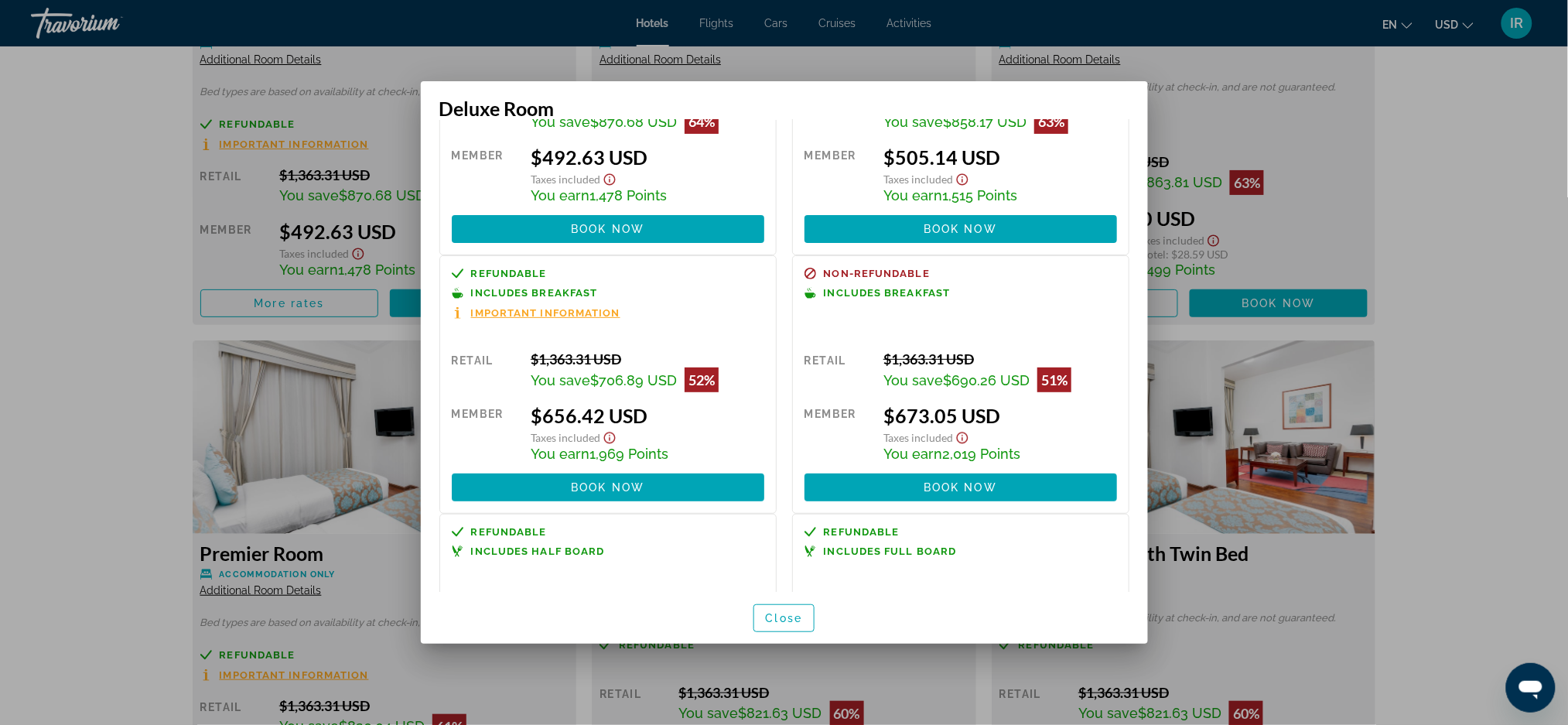
scroll to position [152, 0]
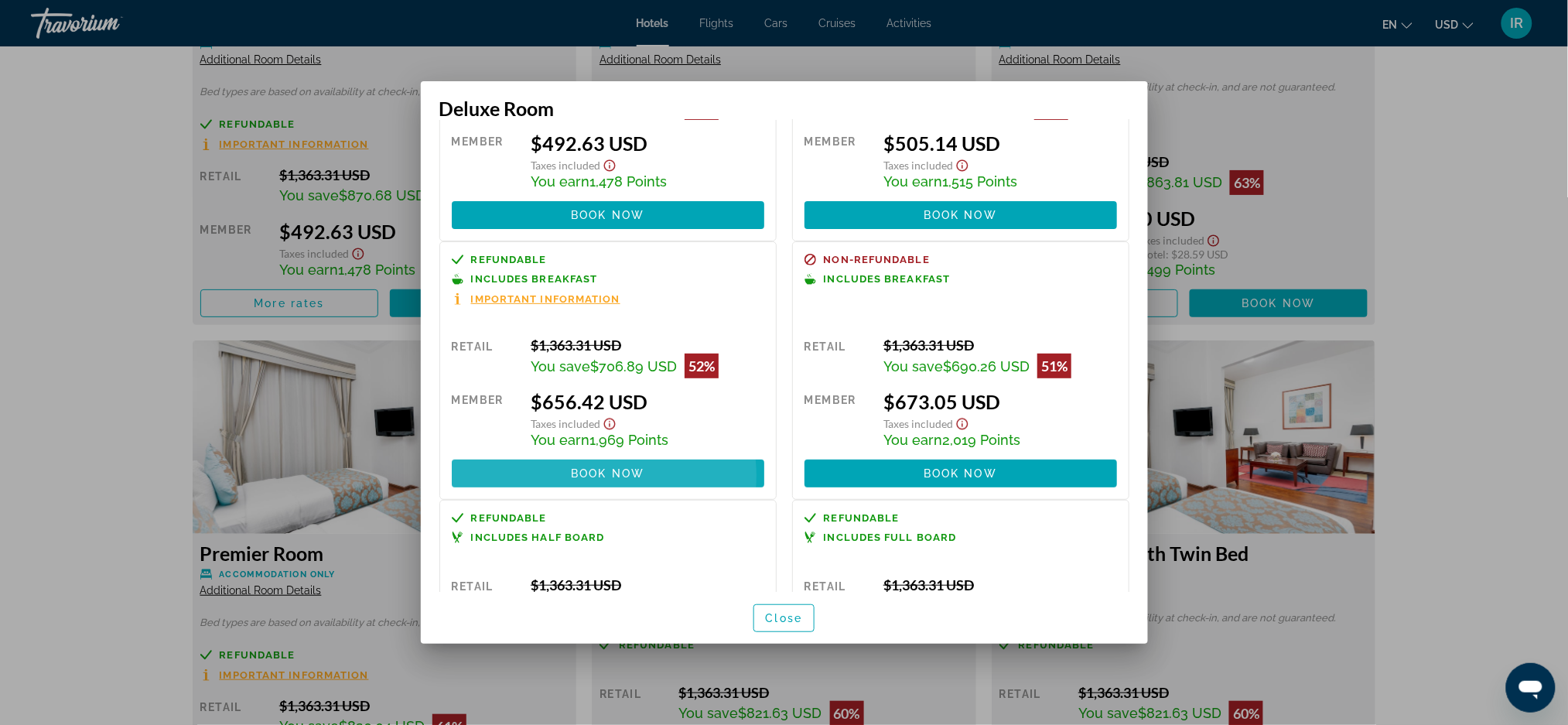
click at [590, 478] on span "Book now" at bounding box center [607, 473] width 74 height 12
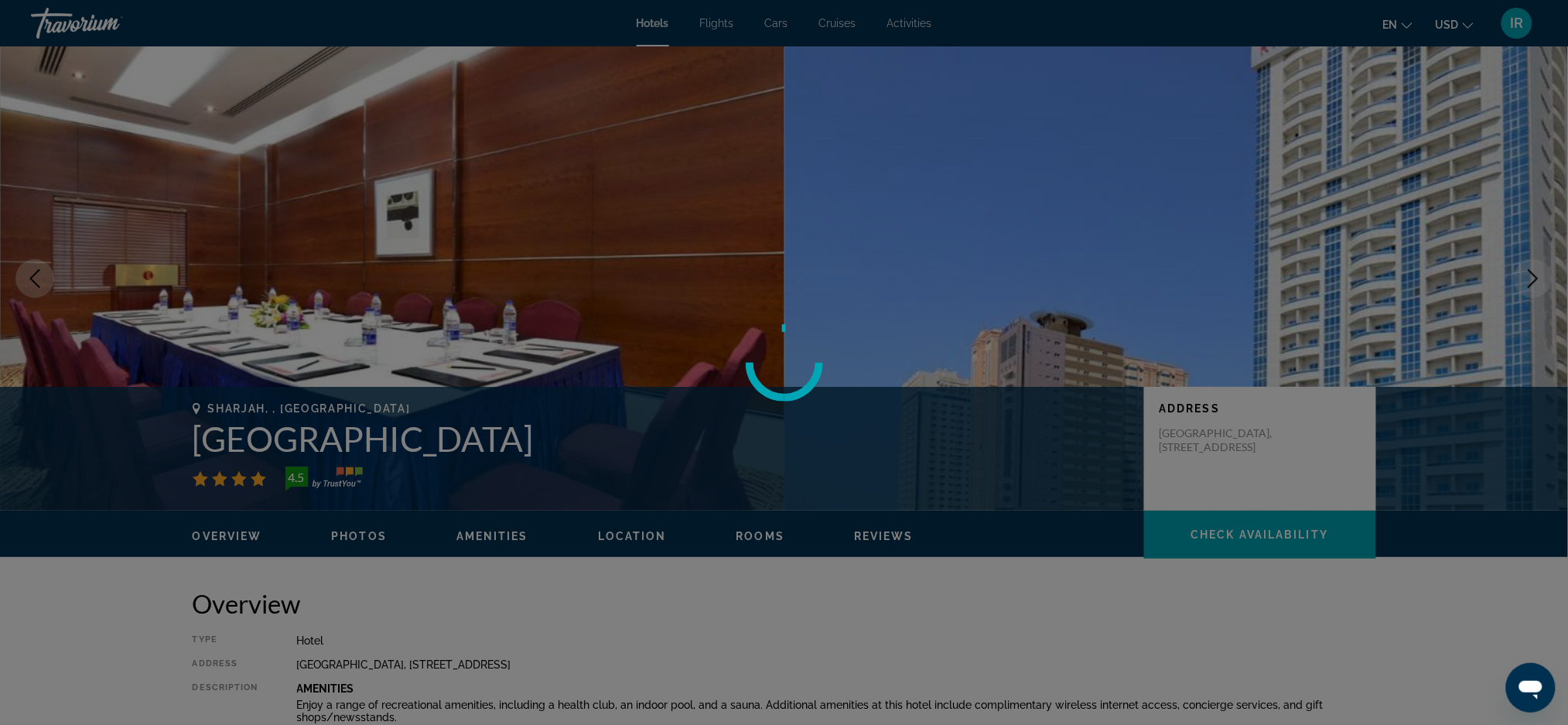
scroll to position [2380, 0]
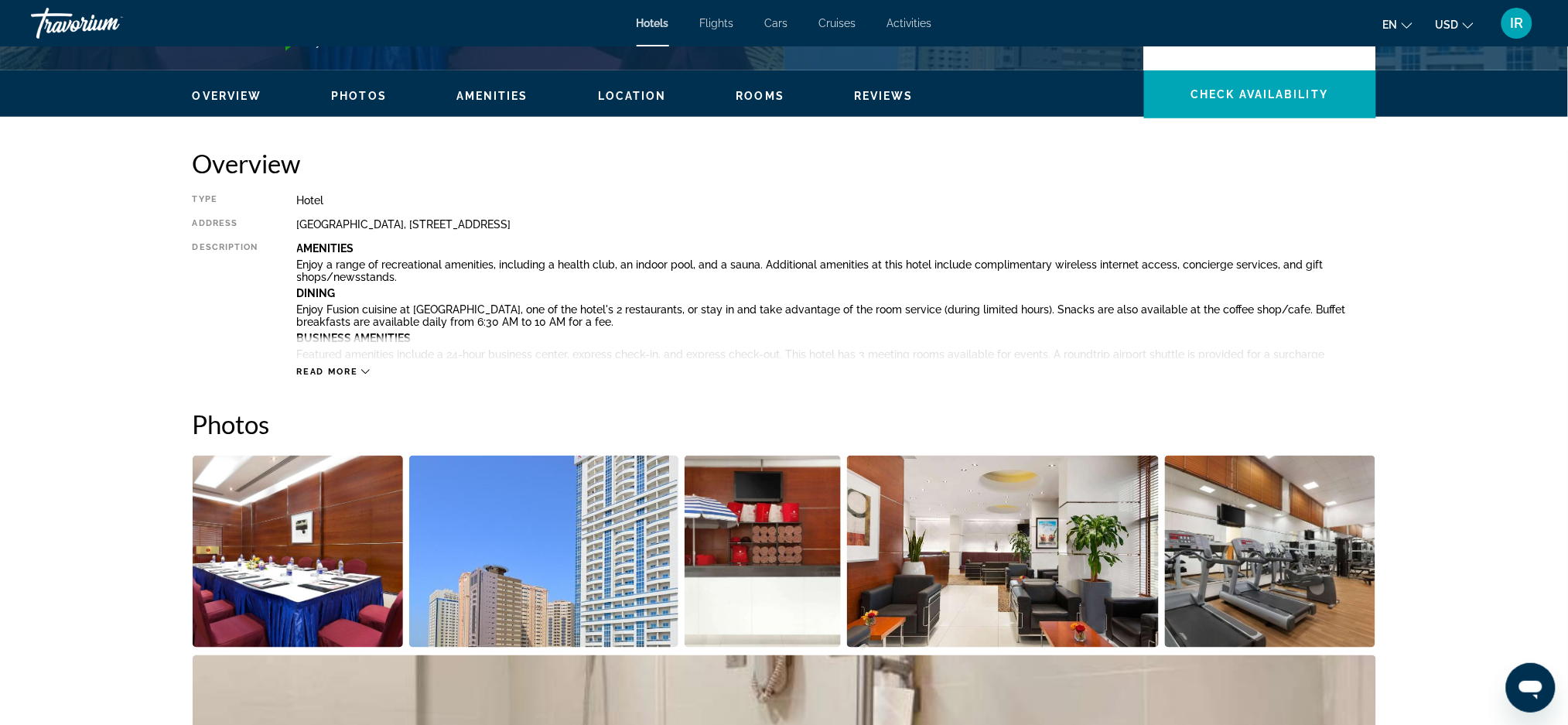
scroll to position [484, 0]
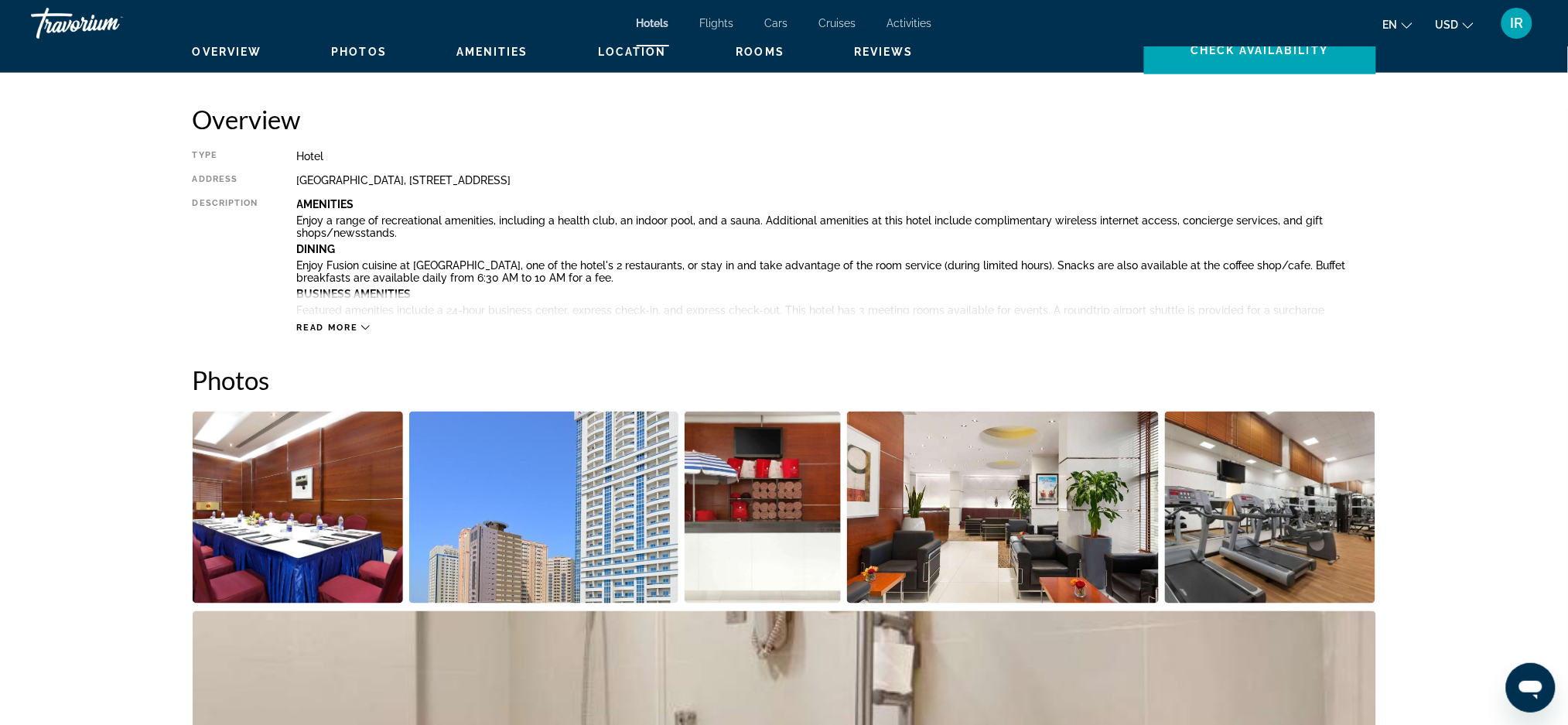
click at [270, 516] on img "Open full-screen image slider" at bounding box center [298, 507] width 211 height 192
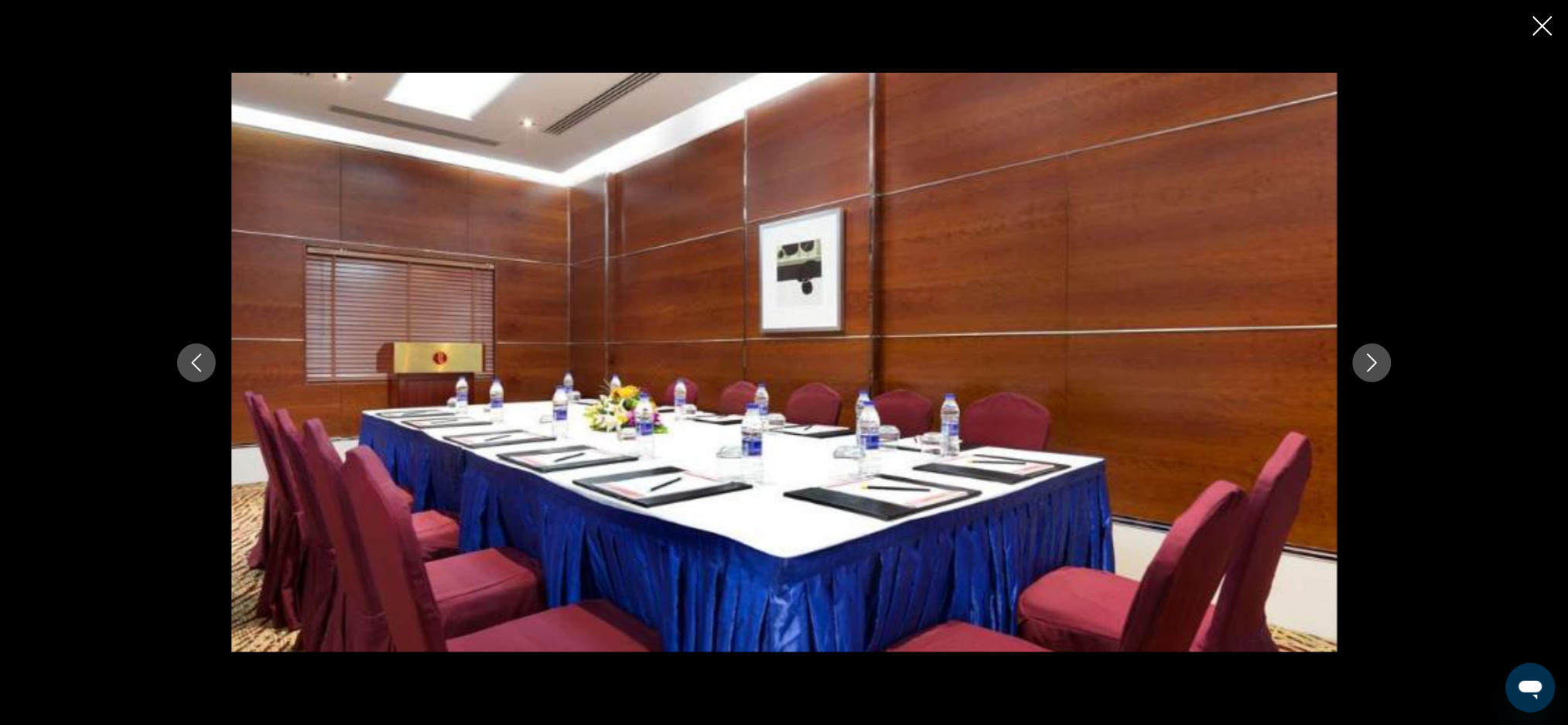
click at [187, 371] on icon "Previous image" at bounding box center [196, 362] width 18 height 18
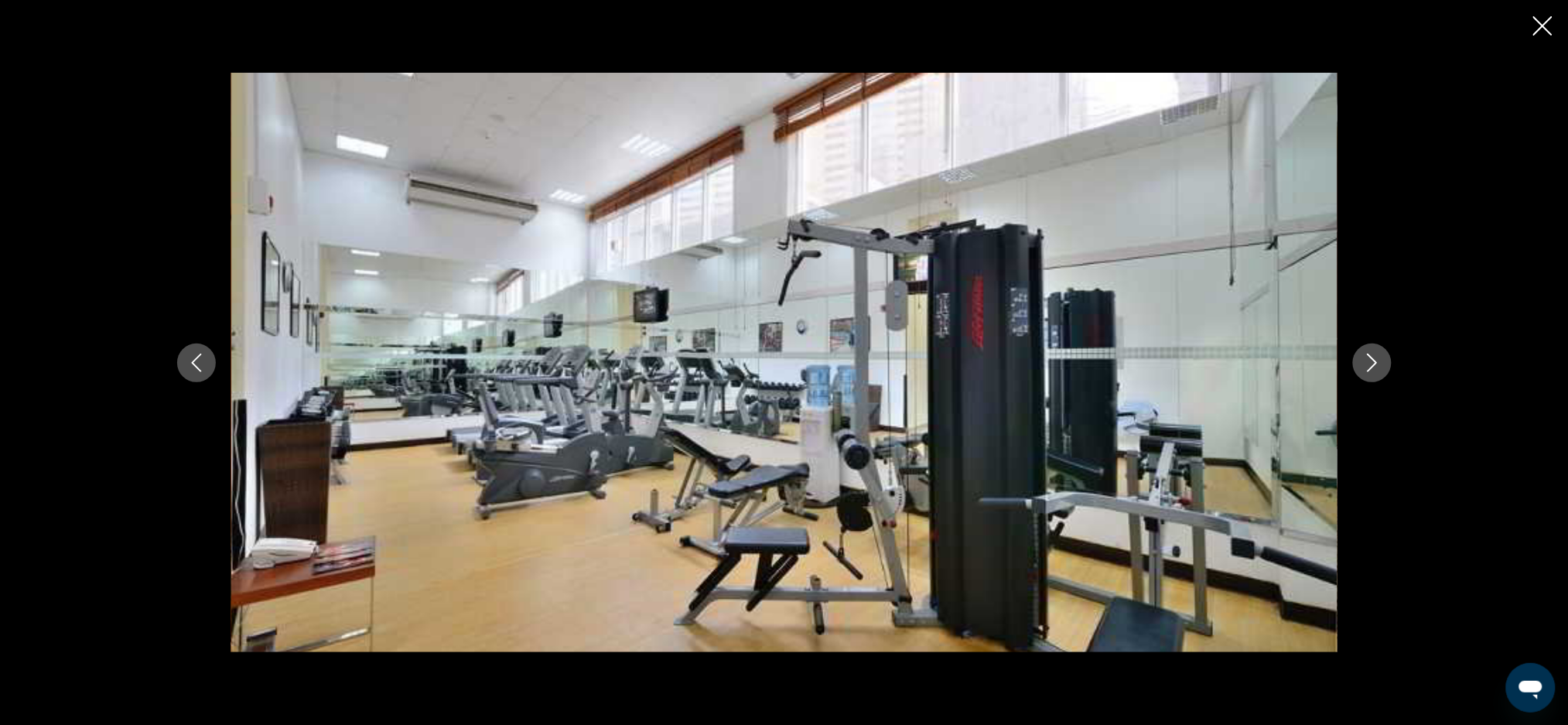
click at [201, 364] on icon "Previous image" at bounding box center [196, 362] width 18 height 18
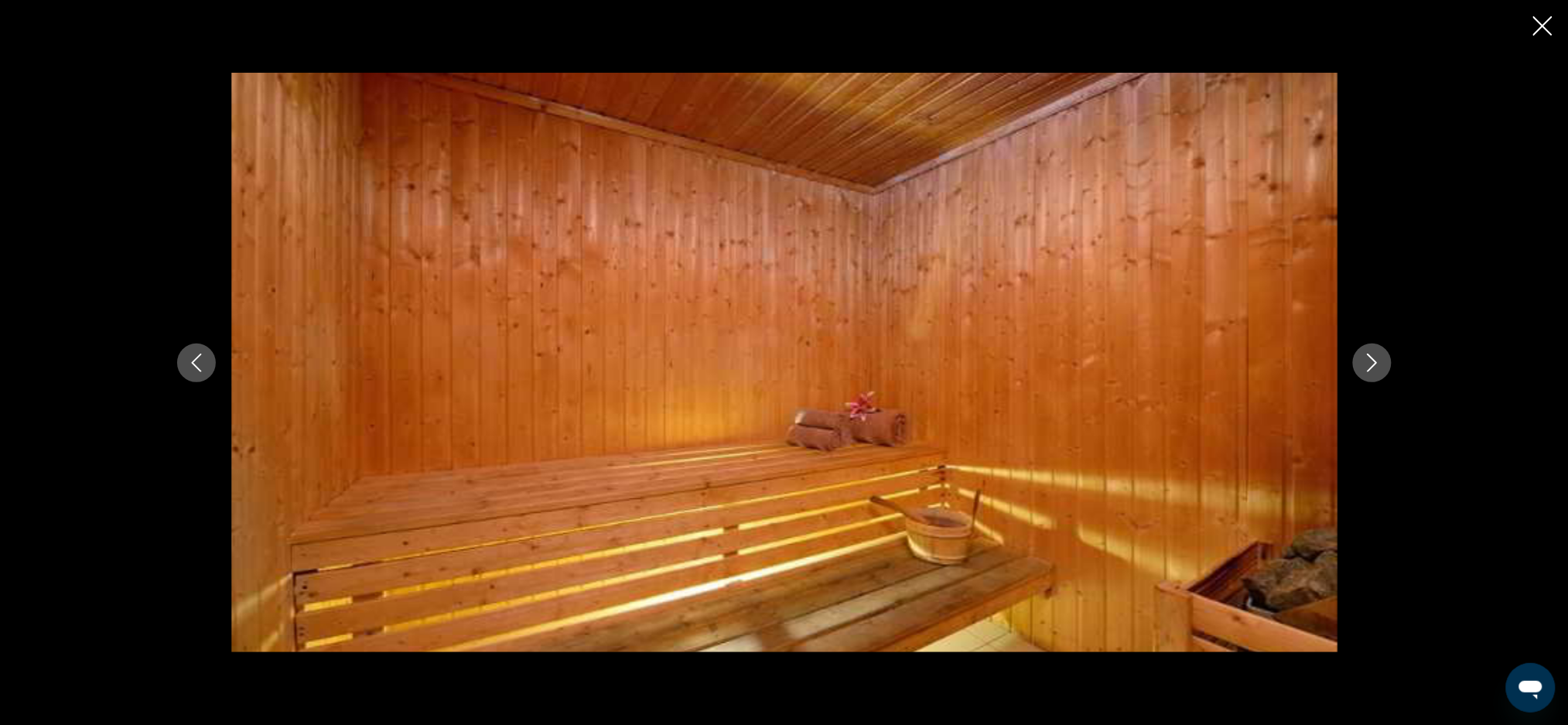
click at [206, 369] on button "Previous image" at bounding box center [197, 362] width 38 height 38
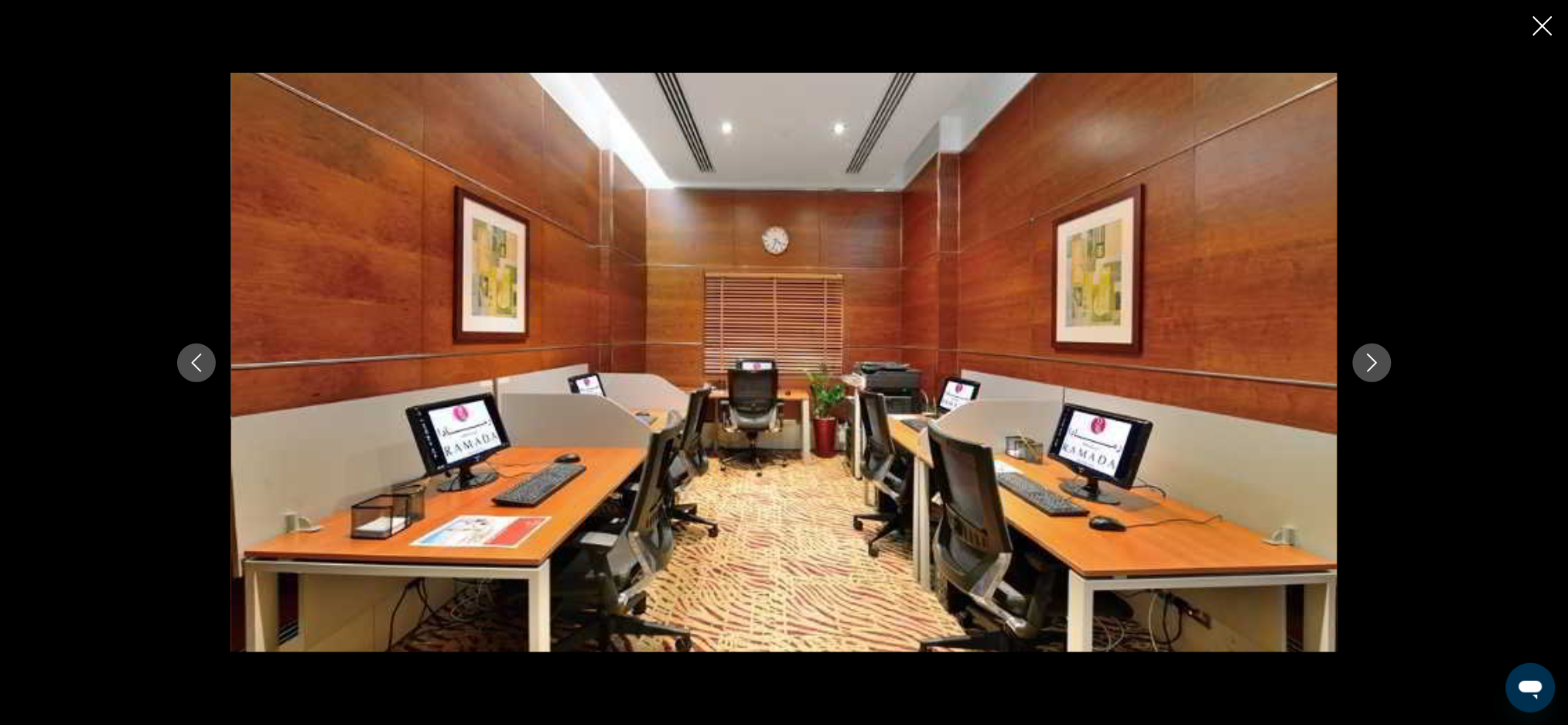
click at [206, 362] on button "Previous image" at bounding box center [197, 362] width 38 height 38
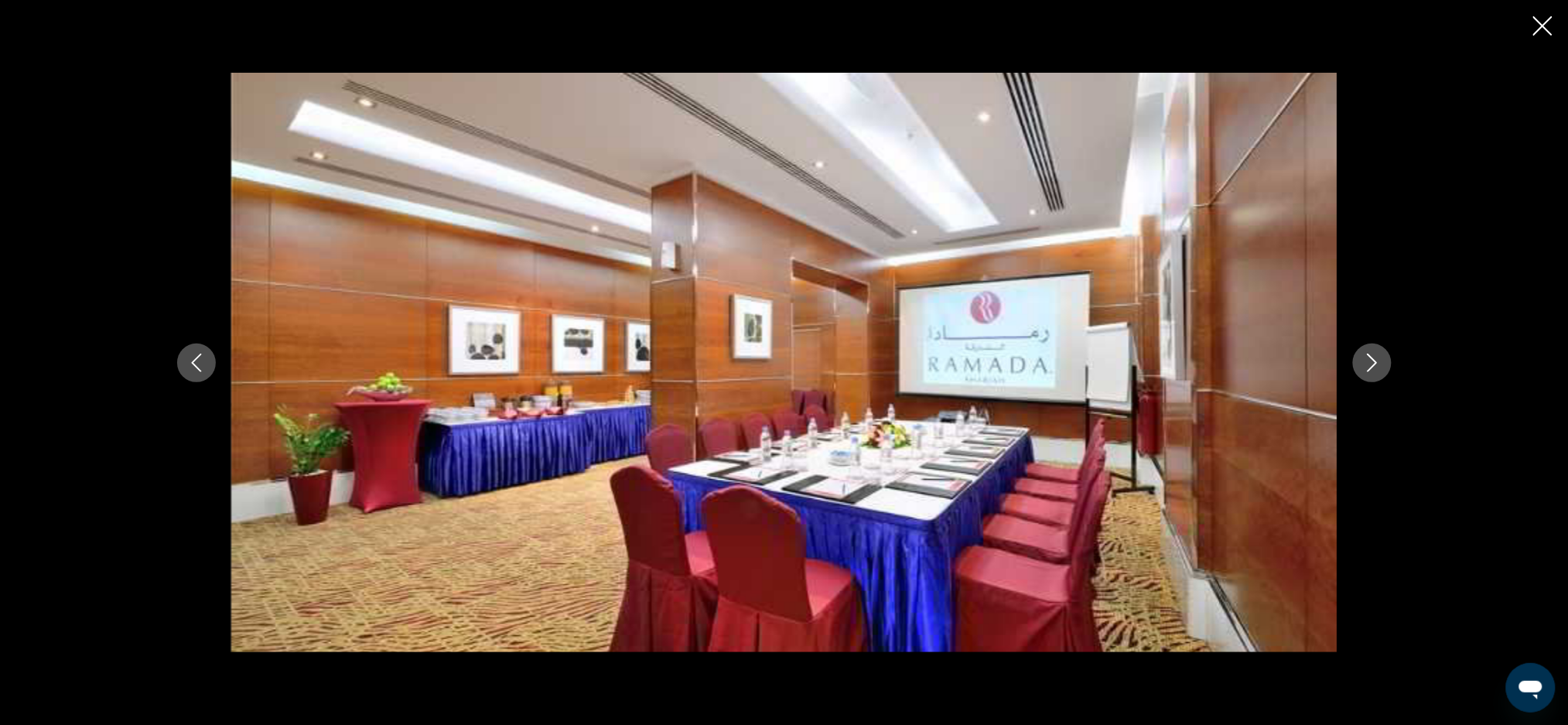
click at [190, 354] on icon "Previous image" at bounding box center [196, 362] width 18 height 18
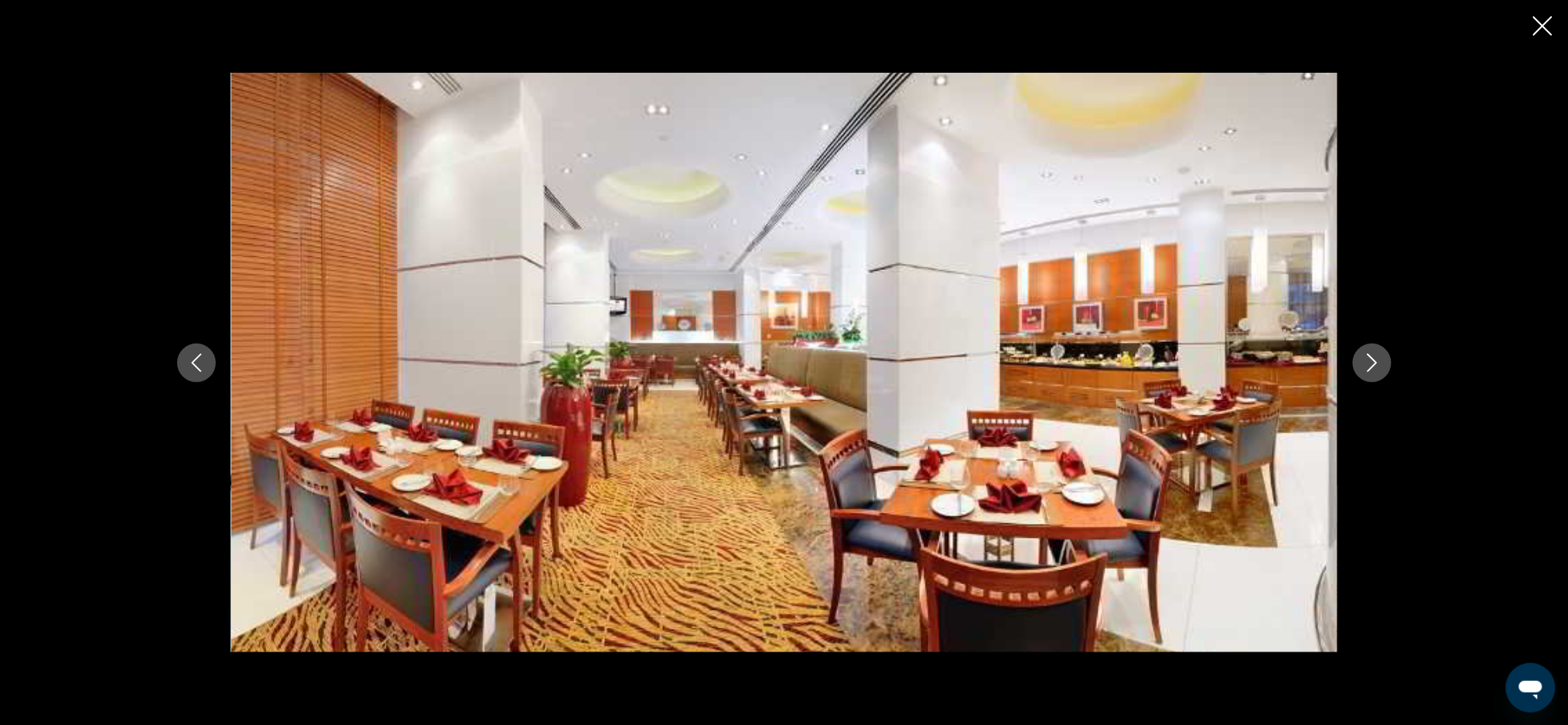
click at [190, 363] on icon "Previous image" at bounding box center [196, 362] width 18 height 18
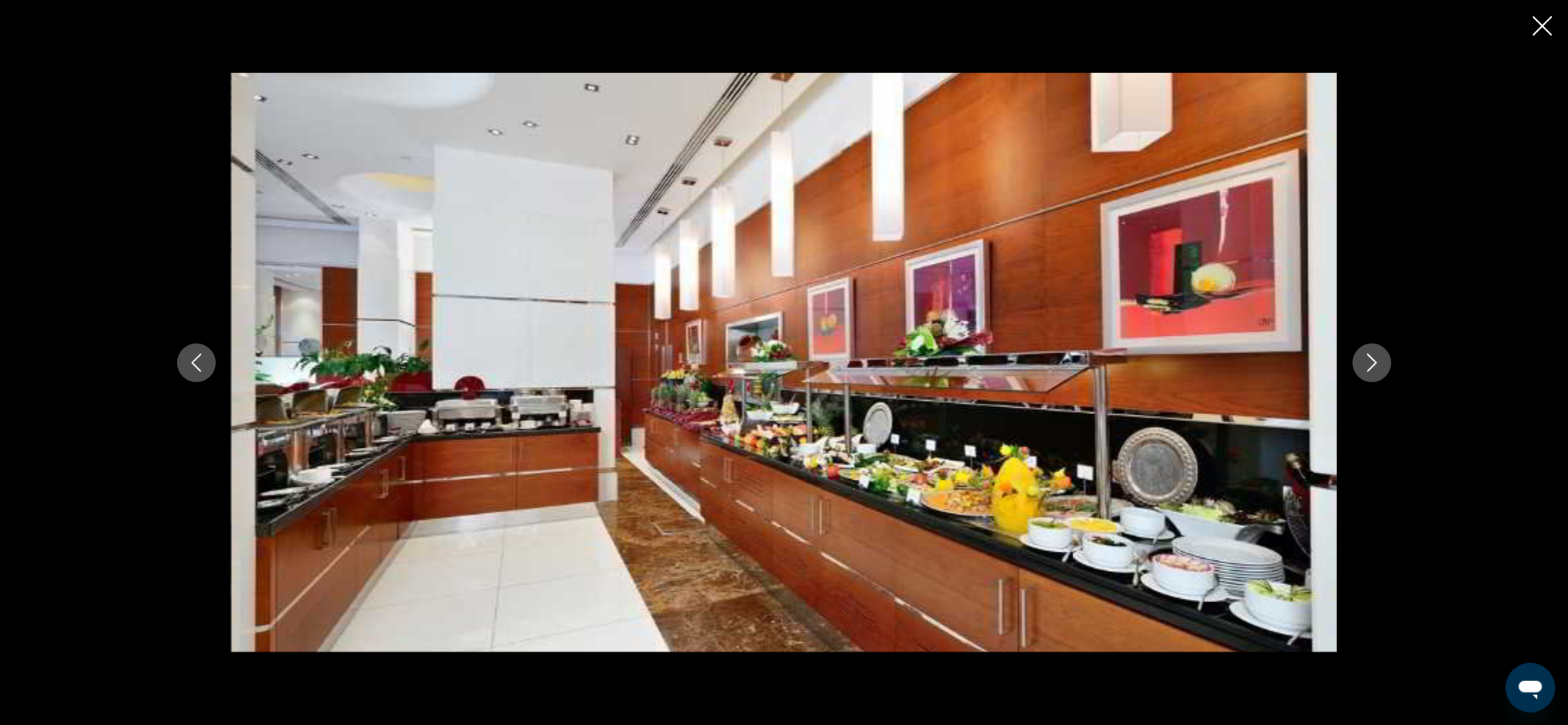
click at [201, 370] on icon "Previous image" at bounding box center [196, 362] width 18 height 18
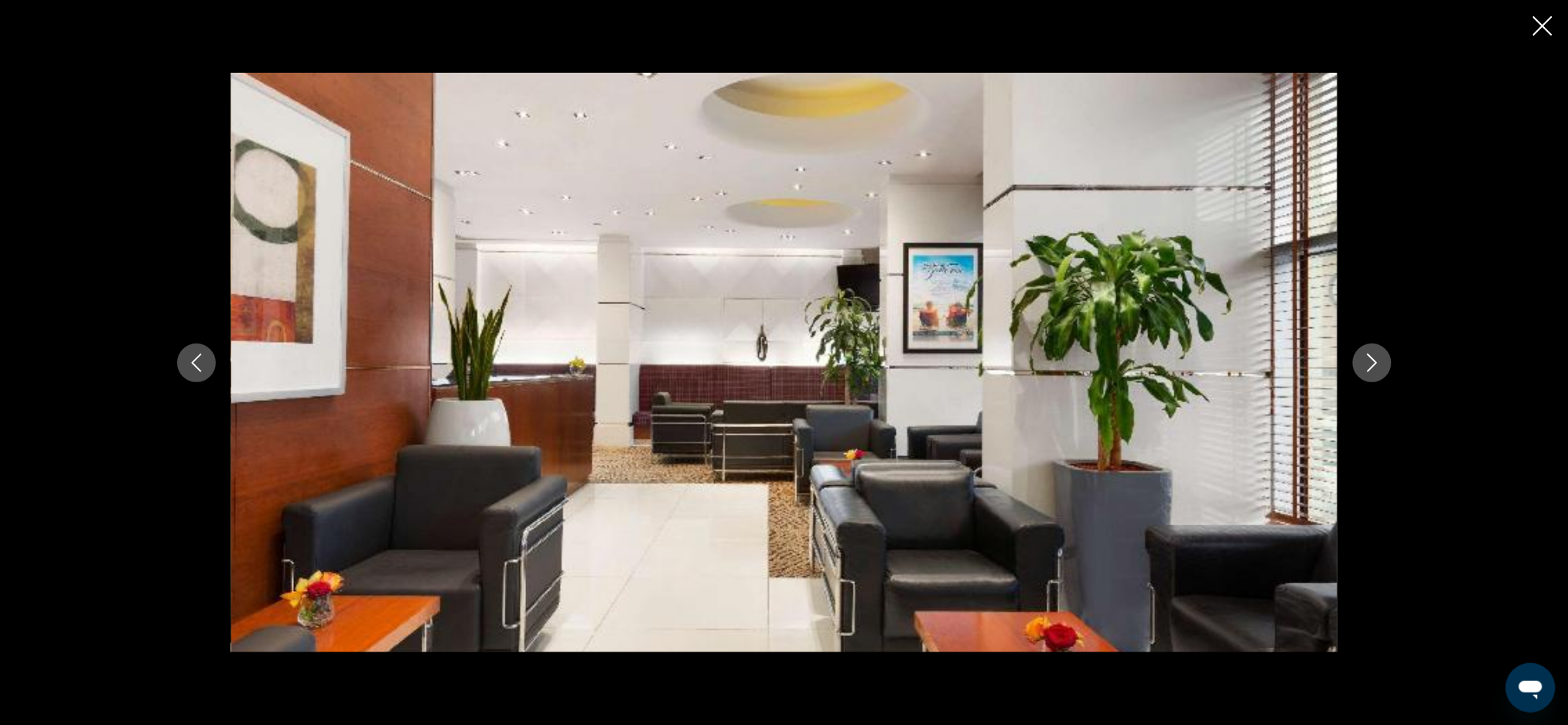
click at [209, 353] on button "Previous image" at bounding box center [197, 362] width 38 height 38
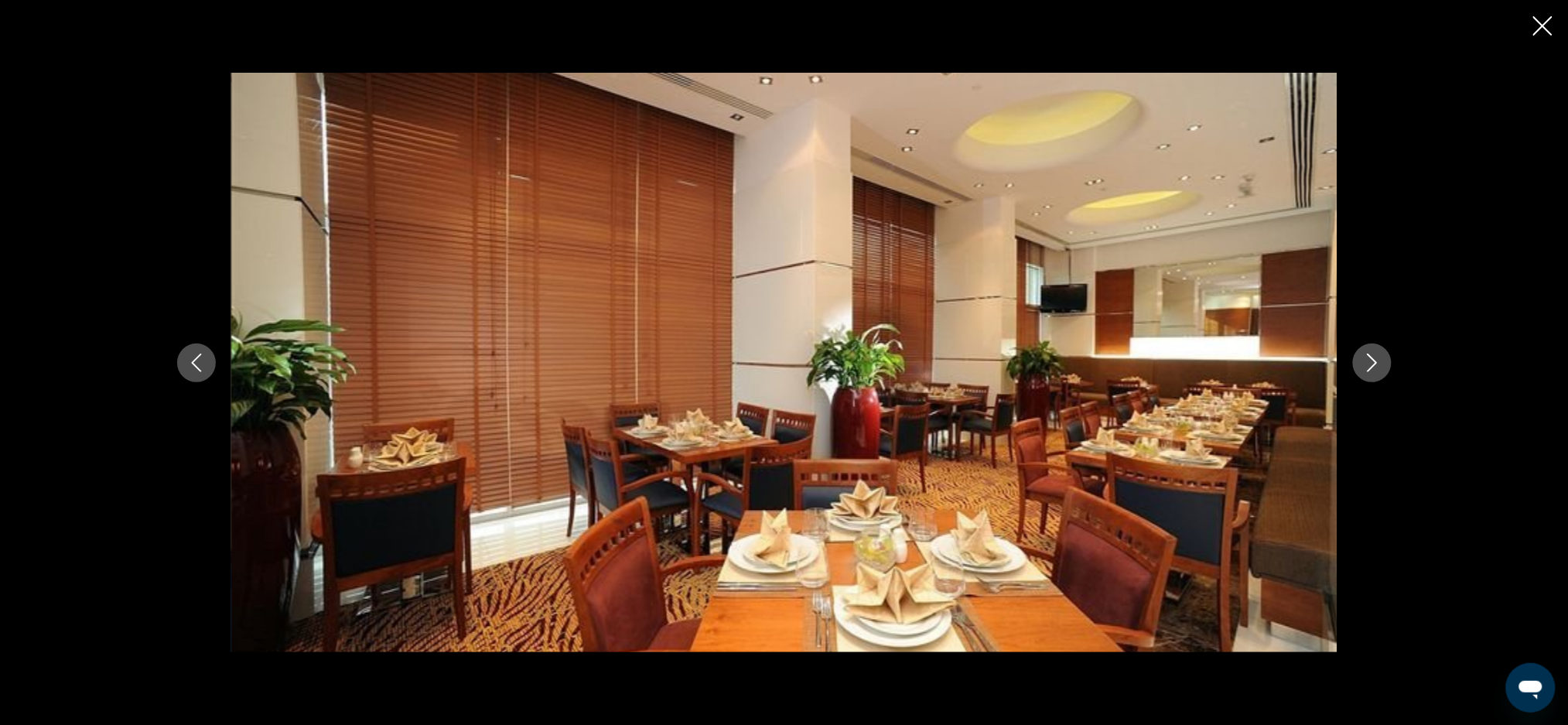
click at [212, 368] on button "Previous image" at bounding box center [197, 362] width 38 height 38
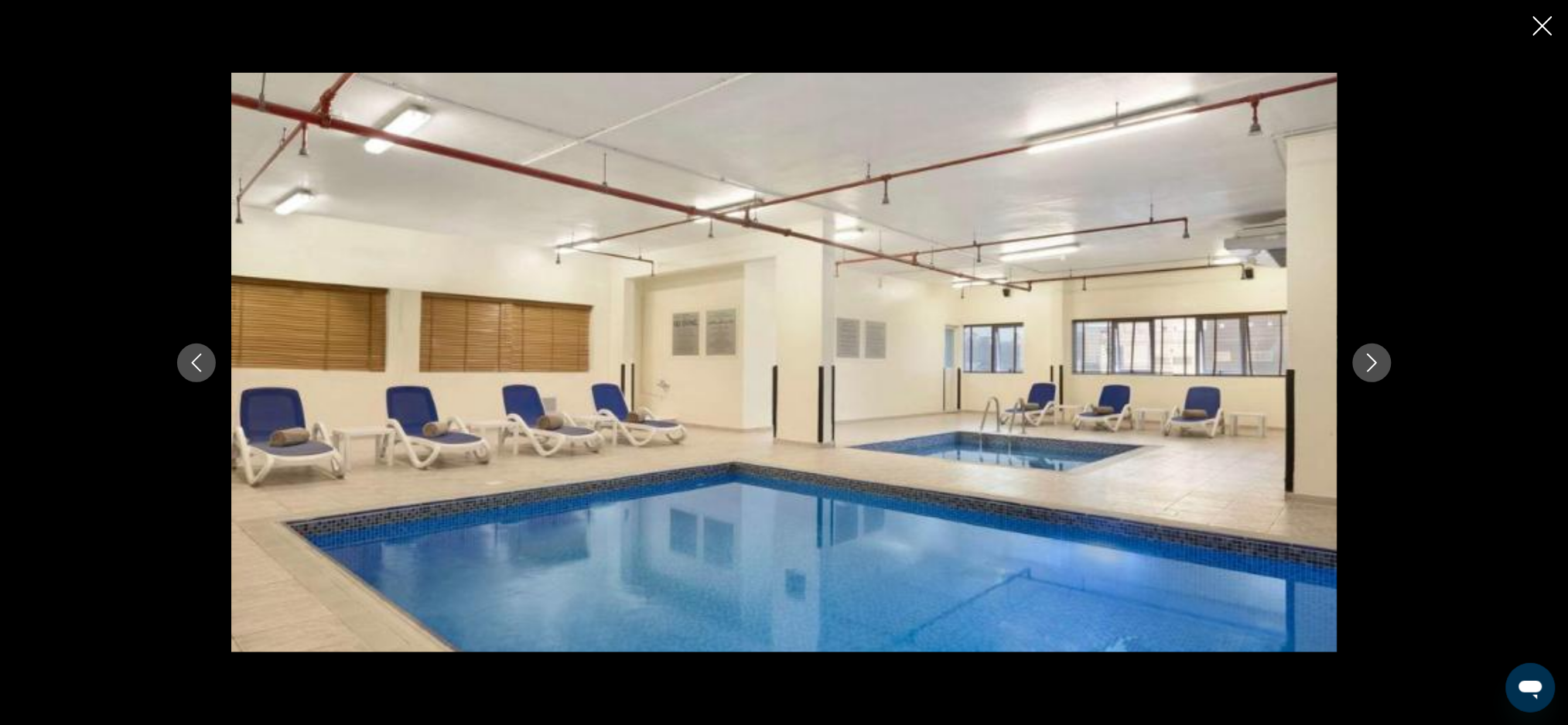
click at [191, 362] on icon "Previous image" at bounding box center [196, 362] width 18 height 18
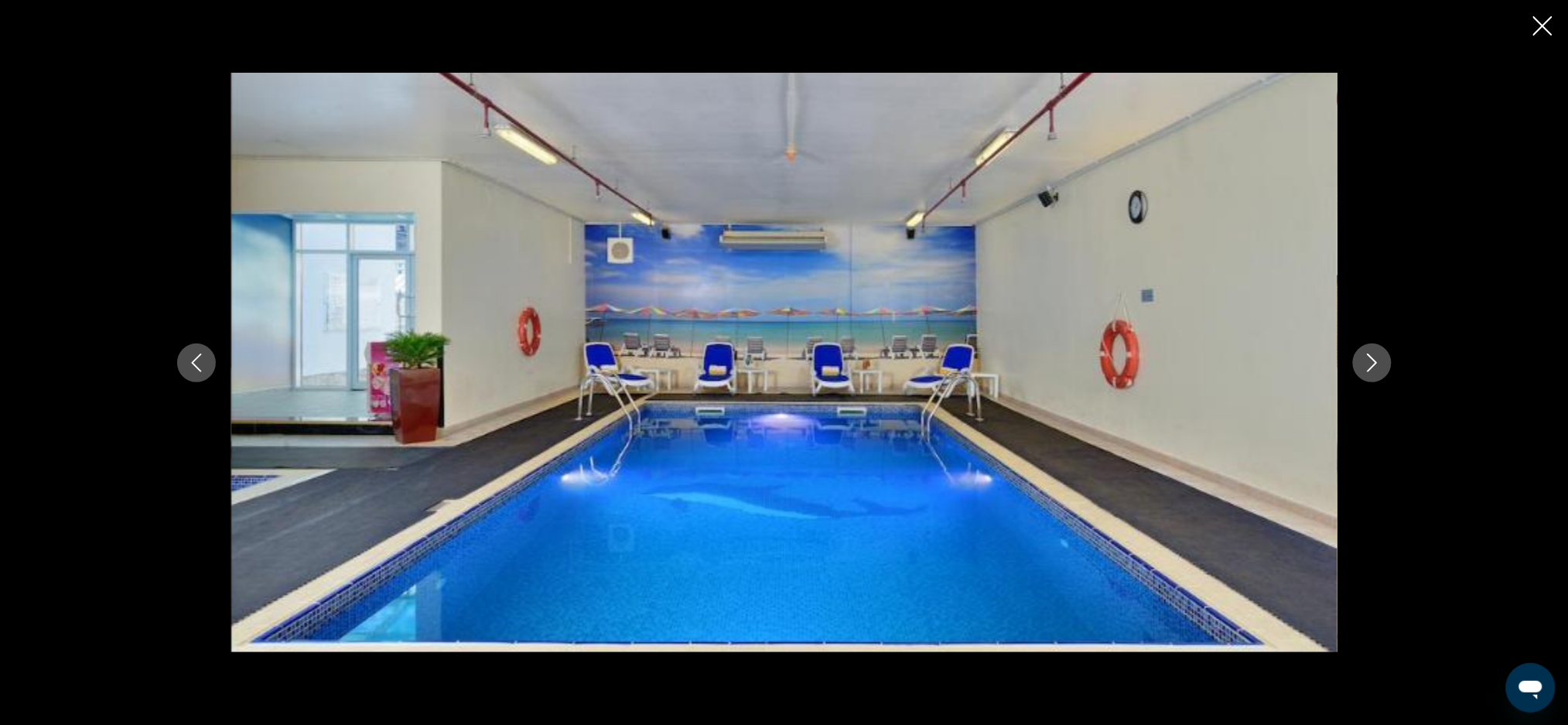
click at [179, 362] on button "Previous image" at bounding box center [197, 362] width 38 height 38
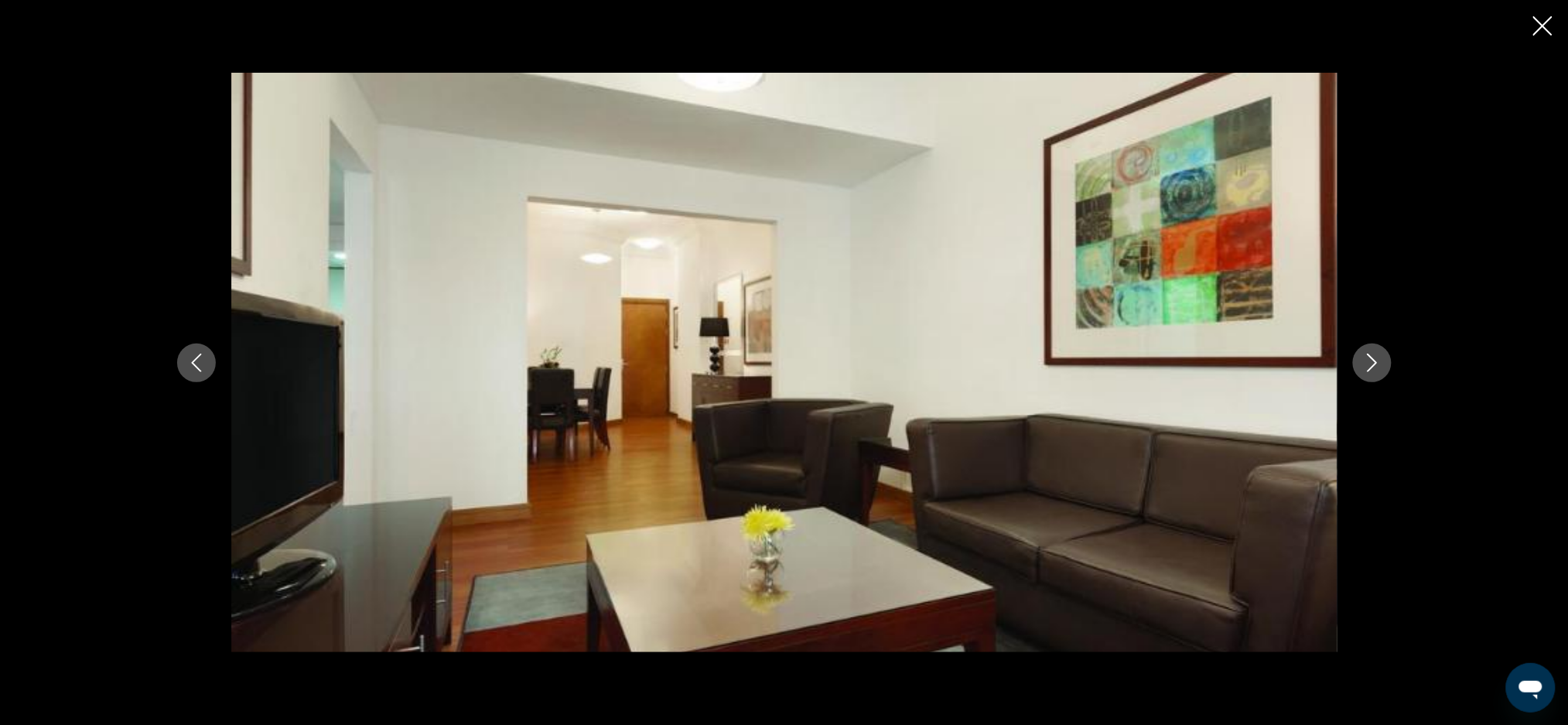
click at [199, 360] on icon "Previous image" at bounding box center [196, 362] width 18 height 18
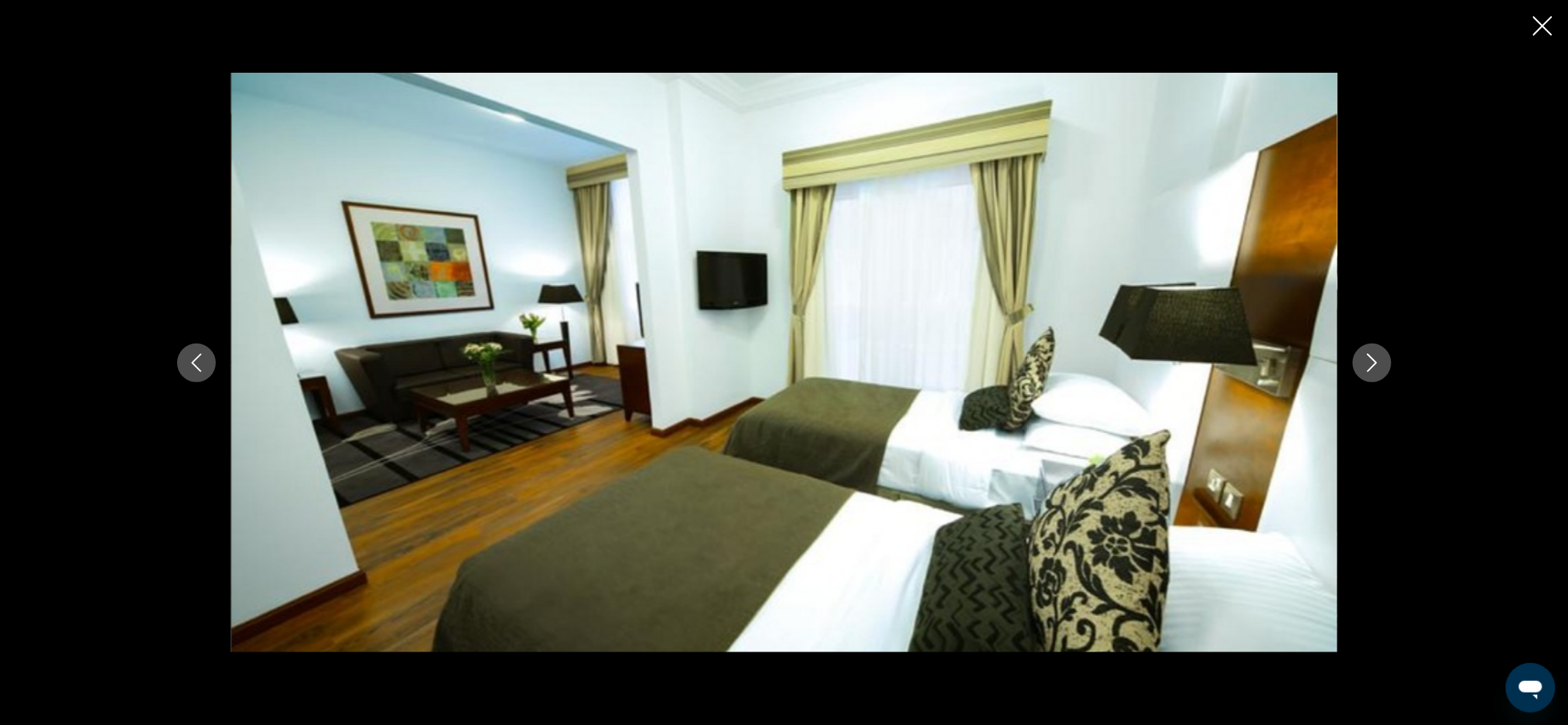
click at [194, 361] on icon "Previous image" at bounding box center [196, 362] width 10 height 18
click at [201, 355] on icon "Previous image" at bounding box center [196, 362] width 18 height 18
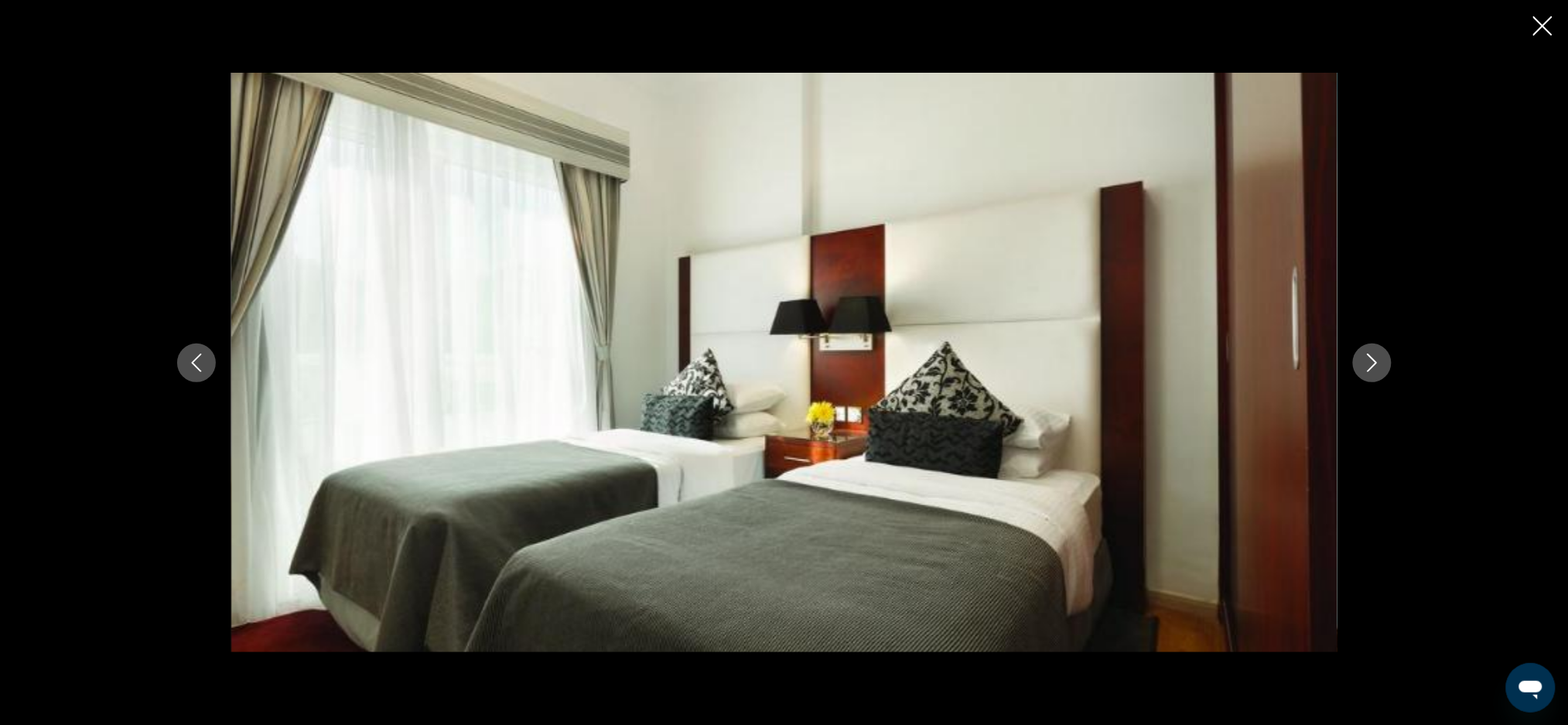
click at [191, 362] on icon "Previous image" at bounding box center [196, 362] width 18 height 18
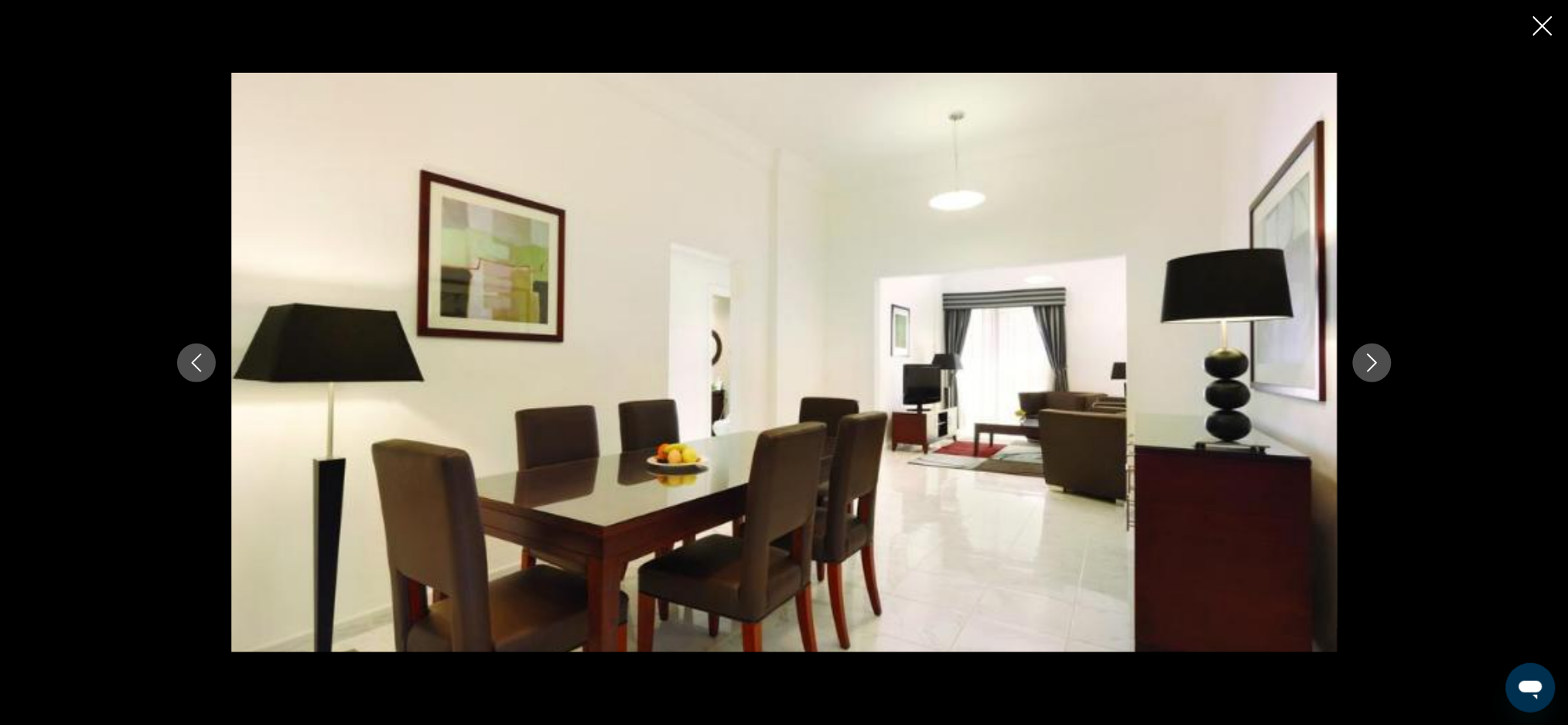
click at [203, 366] on icon "Previous image" at bounding box center [196, 362] width 18 height 18
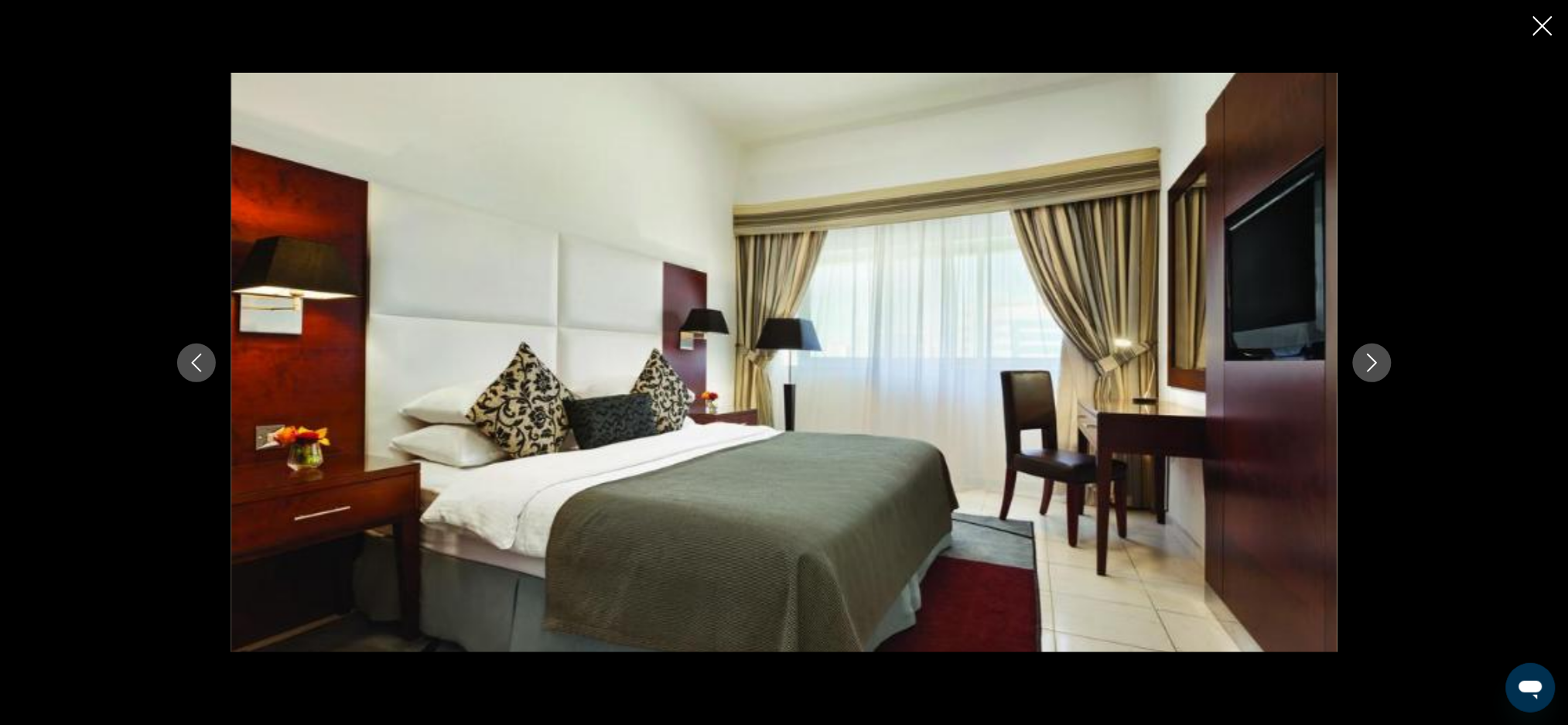
click at [204, 379] on button "Previous image" at bounding box center [197, 362] width 38 height 38
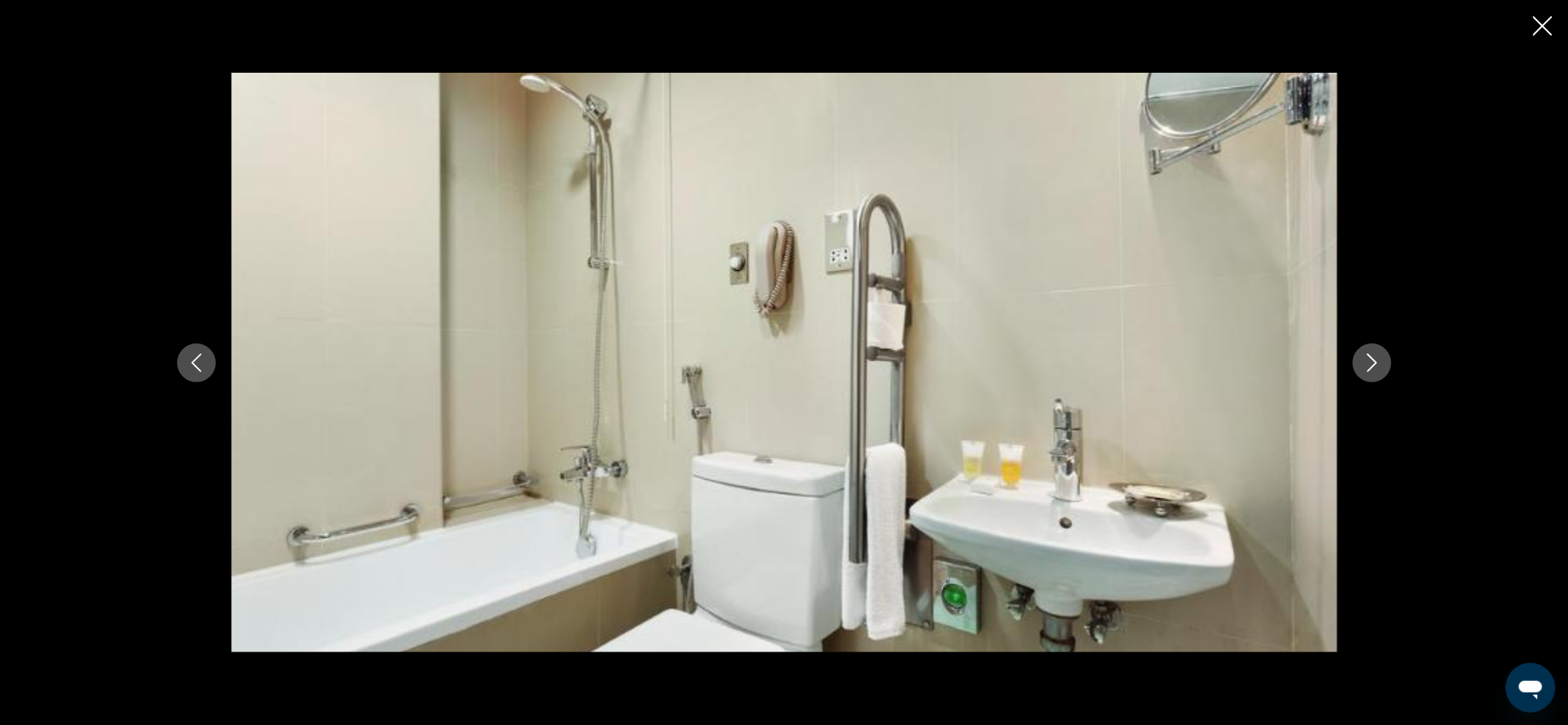
click at [207, 371] on button "Previous image" at bounding box center [197, 362] width 38 height 38
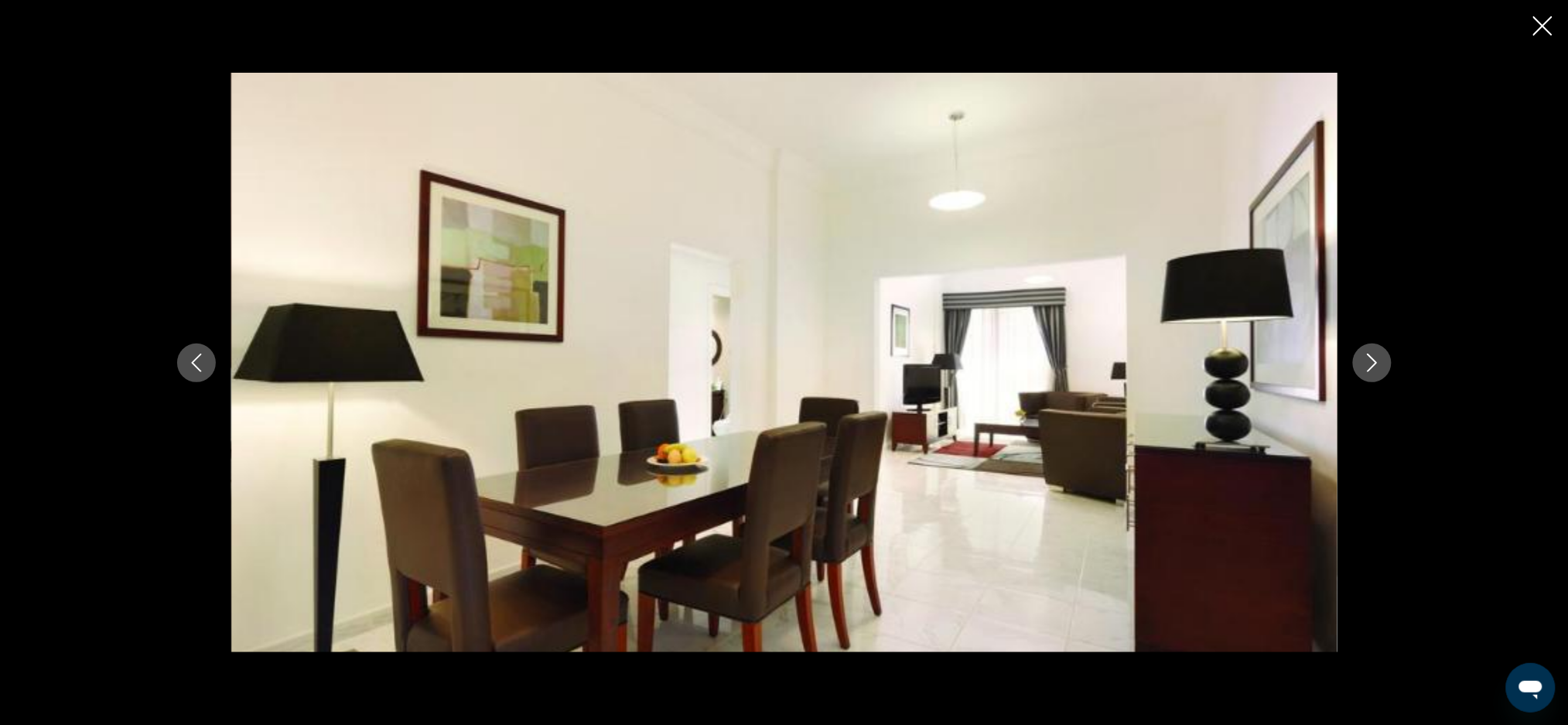
click at [210, 373] on button "Previous image" at bounding box center [197, 362] width 38 height 38
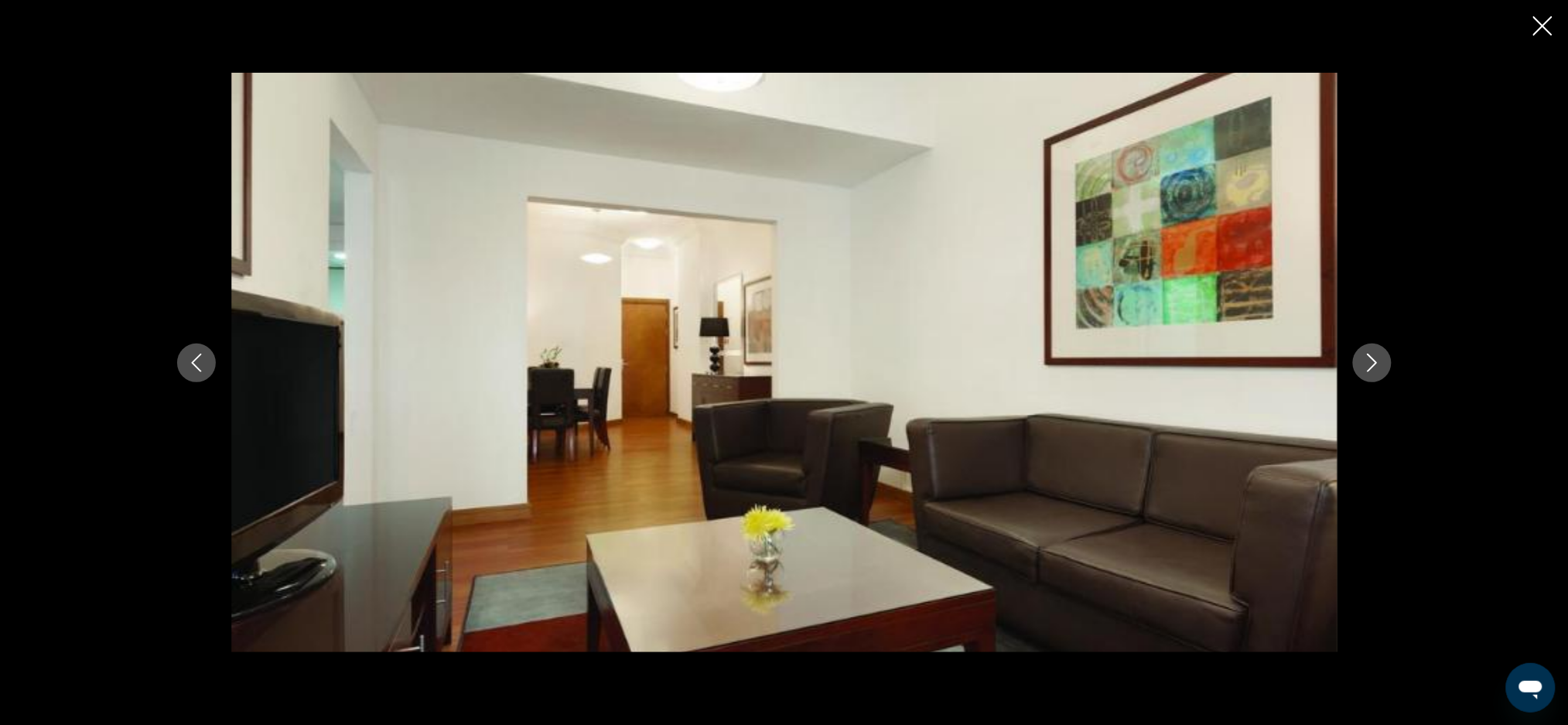
click at [214, 374] on div "prev next" at bounding box center [784, 362] width 1246 height 580
click at [198, 357] on icon "Previous image" at bounding box center [196, 362] width 10 height 18
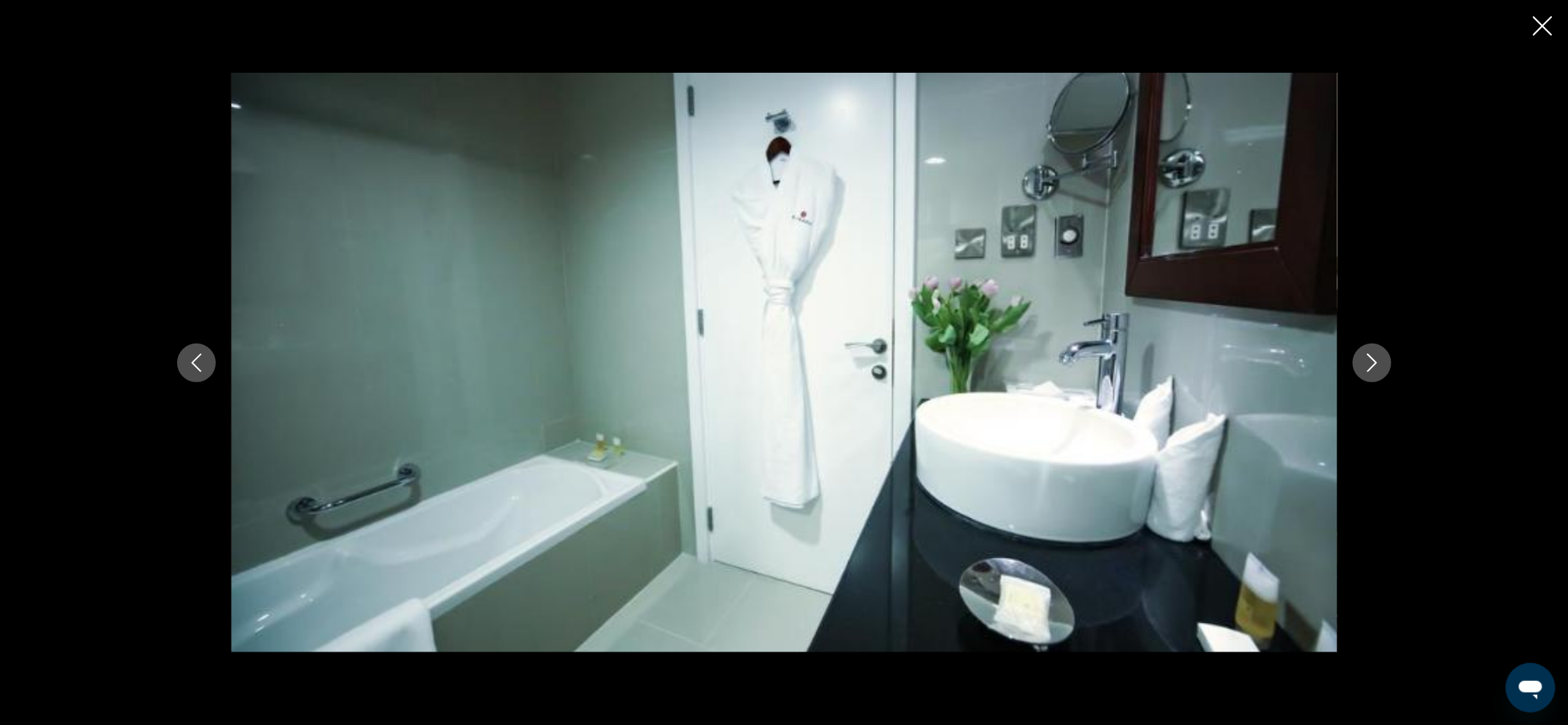
click at [204, 362] on icon "Previous image" at bounding box center [196, 362] width 18 height 18
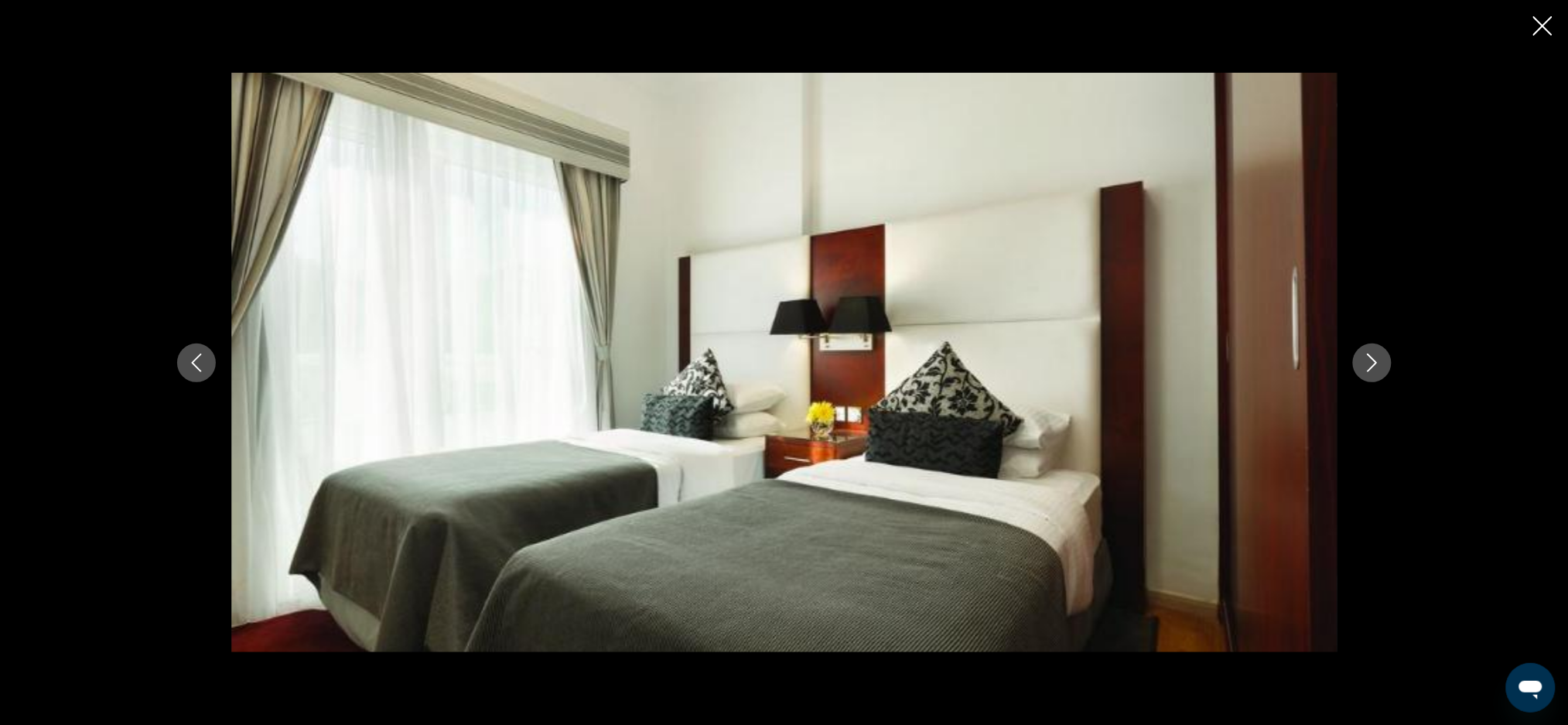
click at [197, 360] on icon "Previous image" at bounding box center [196, 362] width 18 height 18
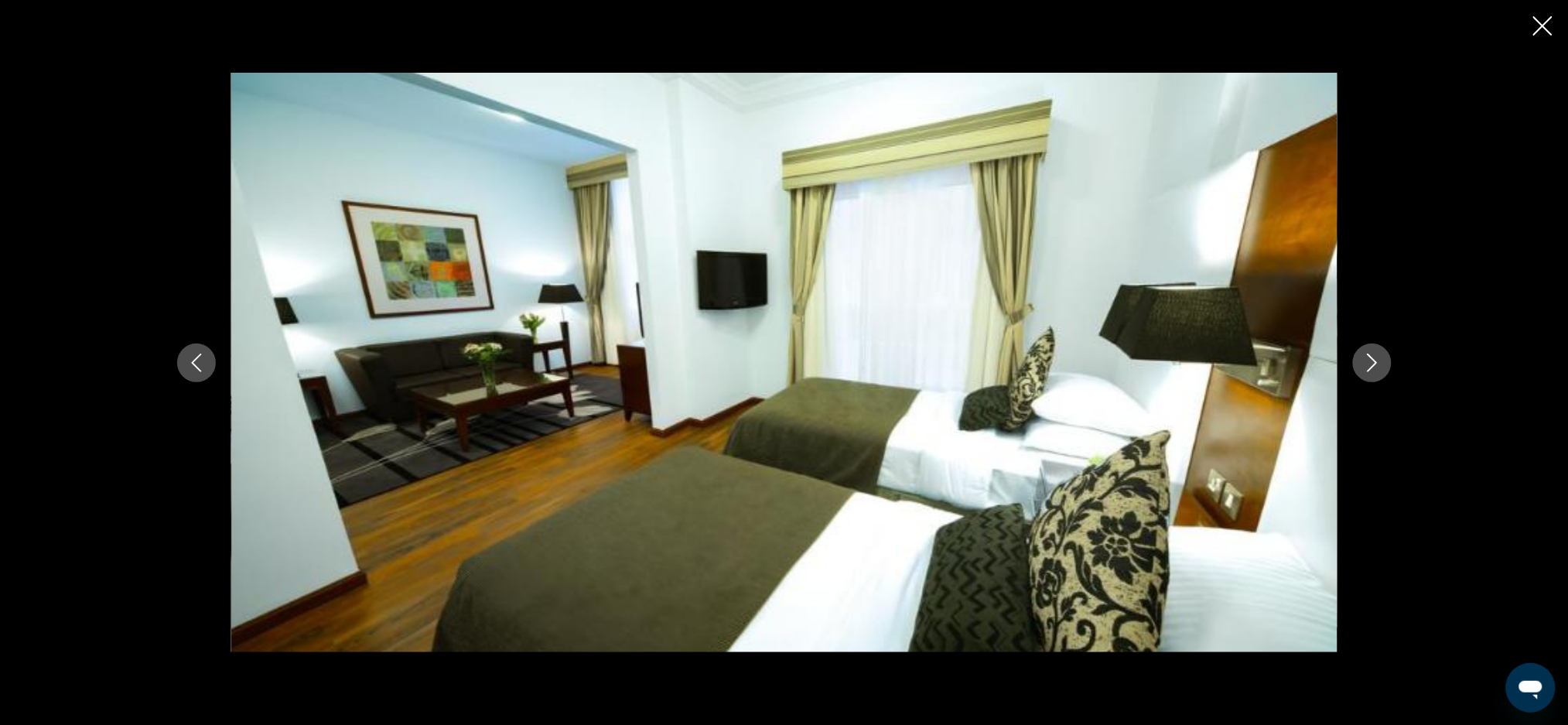
click at [205, 363] on icon "Previous image" at bounding box center [196, 362] width 18 height 18
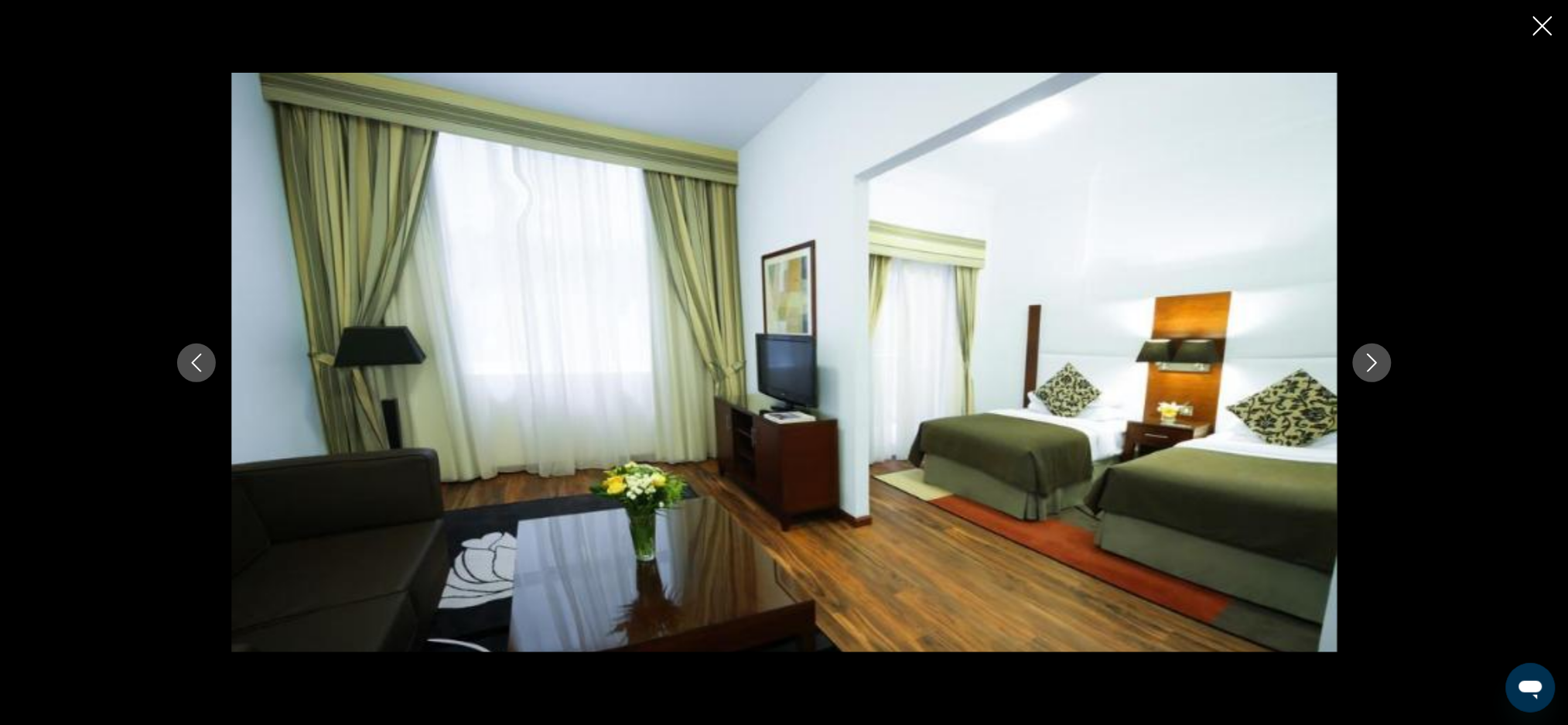
click at [202, 360] on icon "Previous image" at bounding box center [196, 362] width 18 height 18
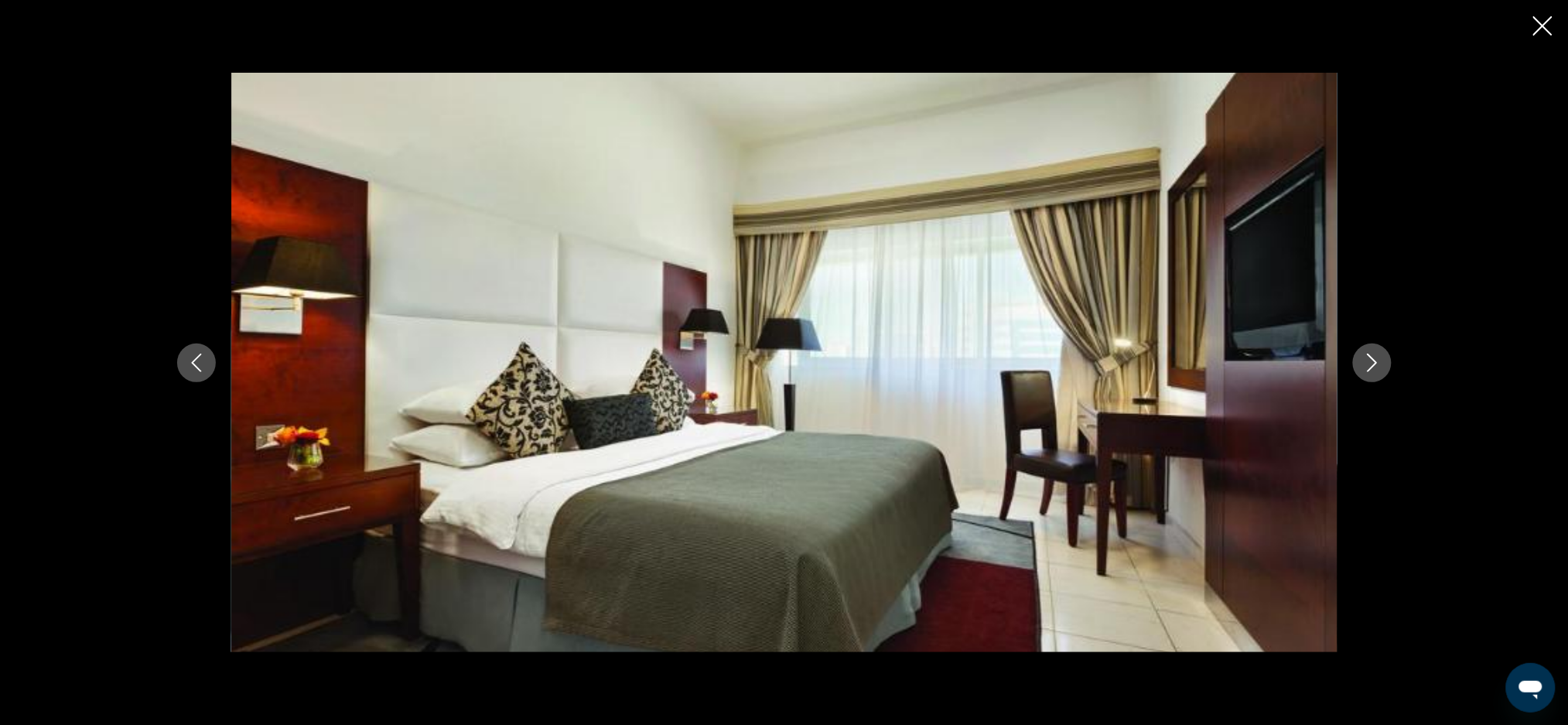
click at [208, 366] on button "Previous image" at bounding box center [197, 362] width 38 height 38
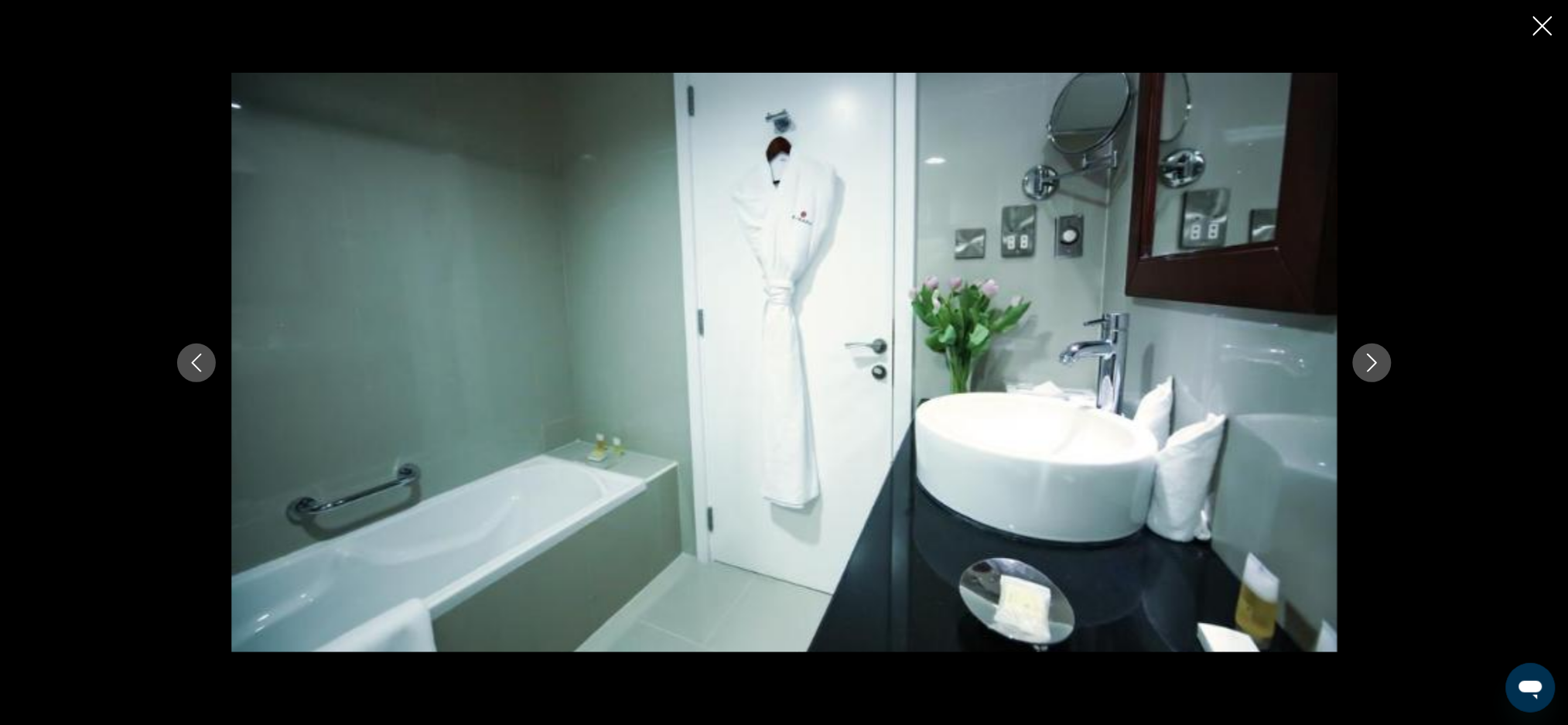
click at [202, 369] on icon "Previous image" at bounding box center [196, 362] width 18 height 18
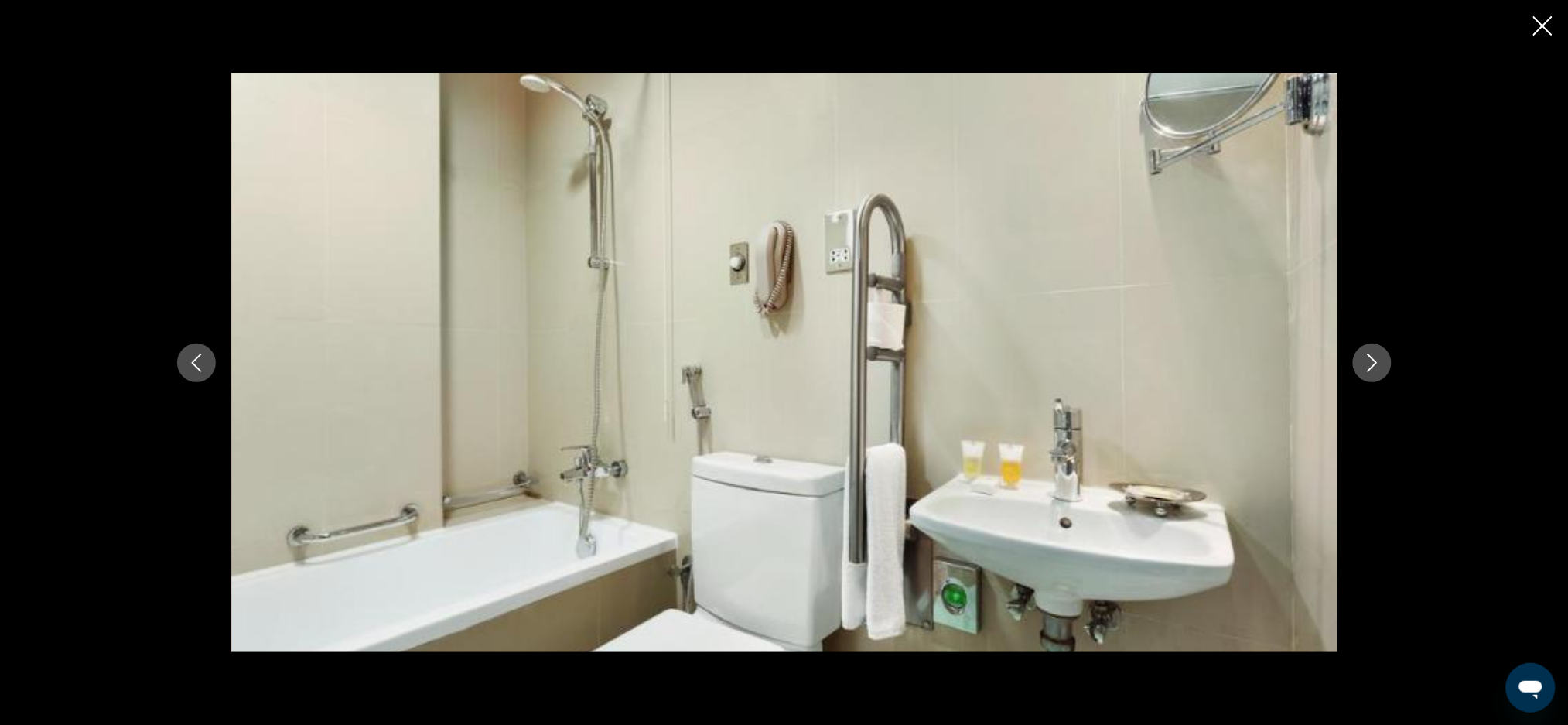
click at [208, 366] on button "Previous image" at bounding box center [197, 362] width 38 height 38
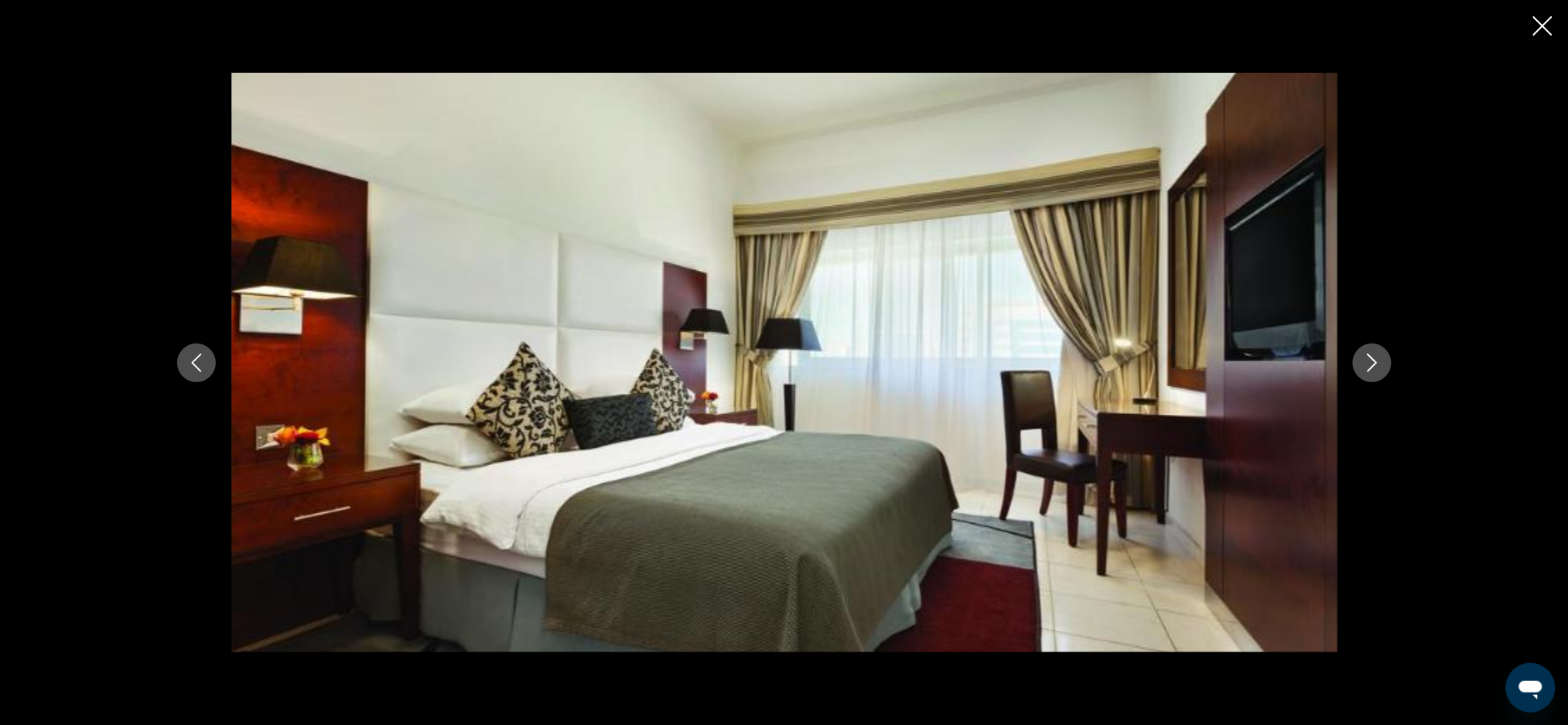
click at [207, 367] on button "Previous image" at bounding box center [197, 362] width 38 height 38
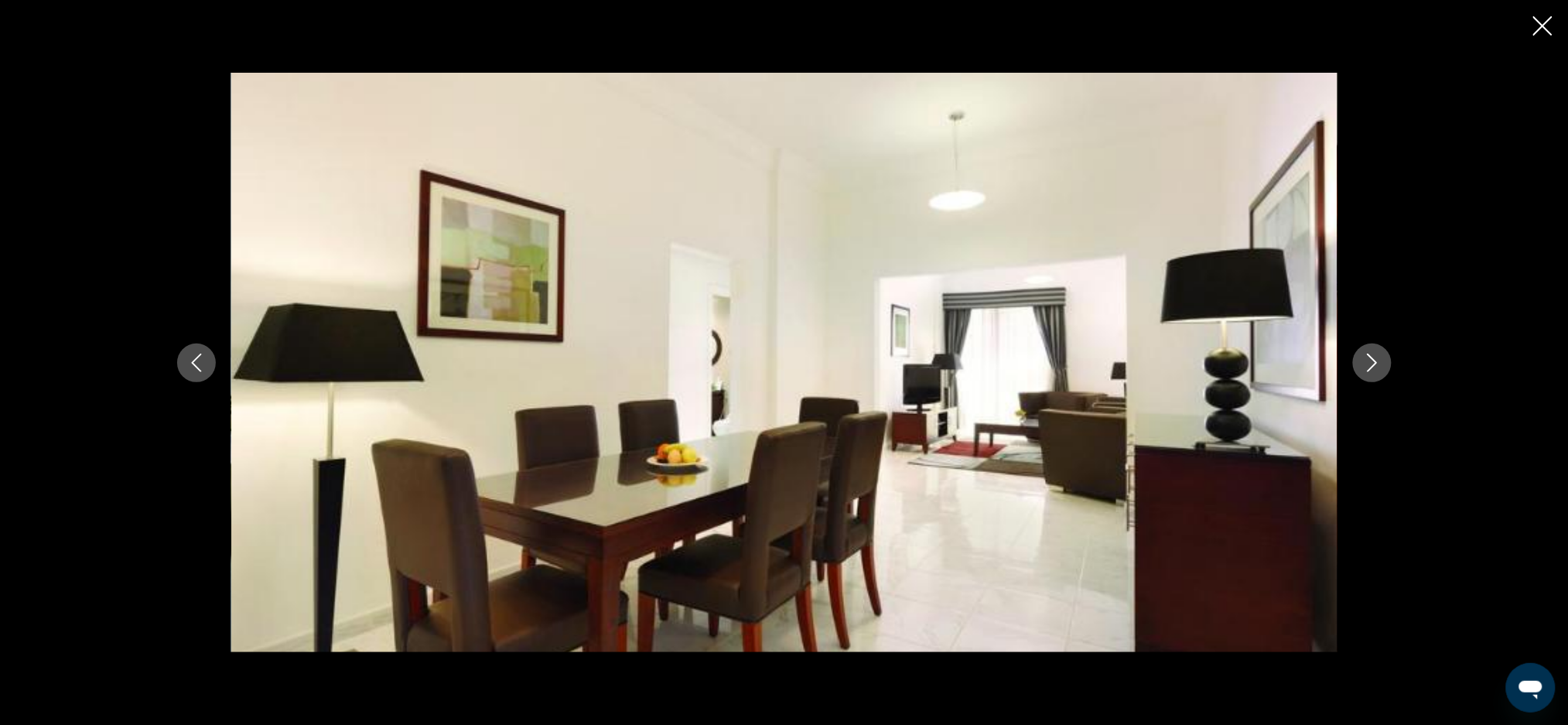
click at [213, 359] on button "Previous image" at bounding box center [197, 362] width 38 height 38
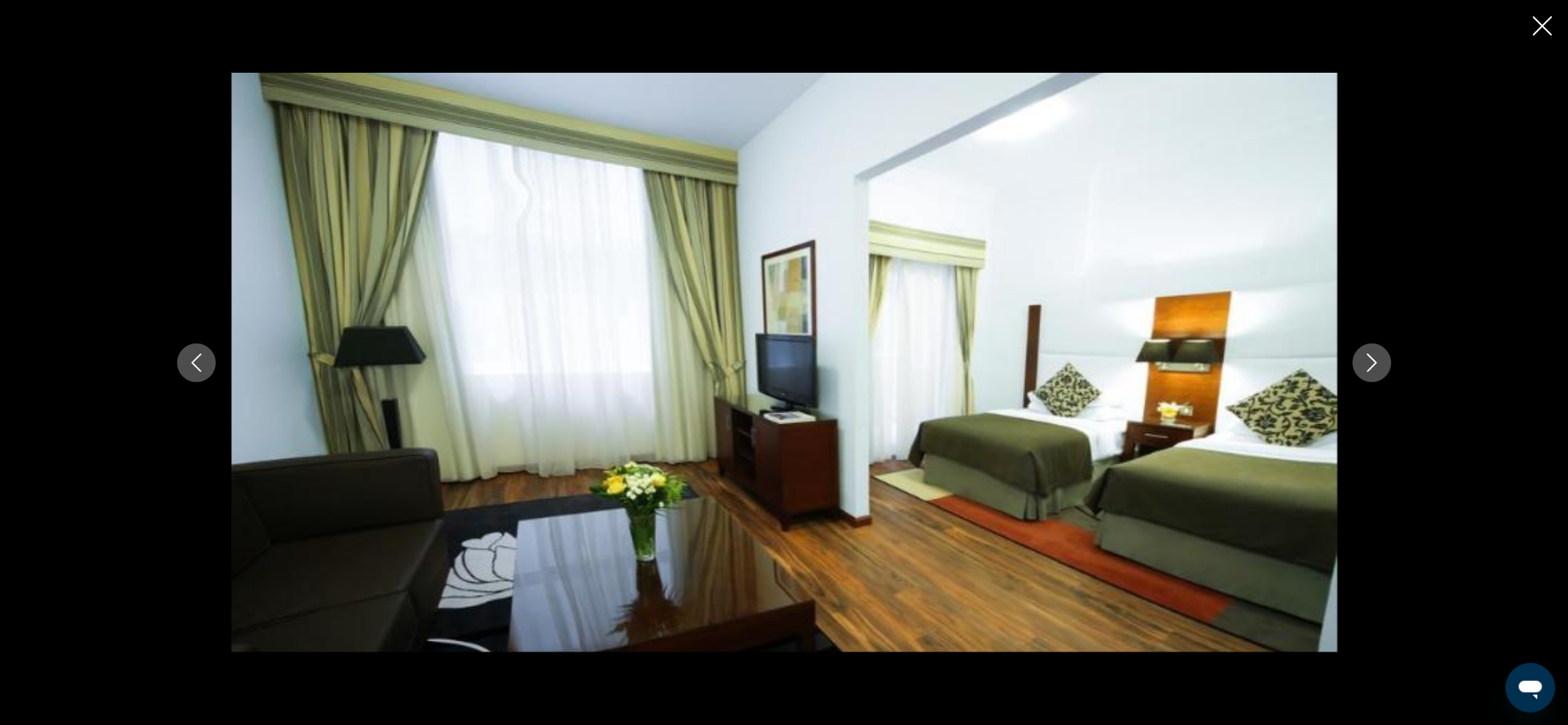
click at [207, 360] on button "Previous image" at bounding box center [197, 362] width 38 height 38
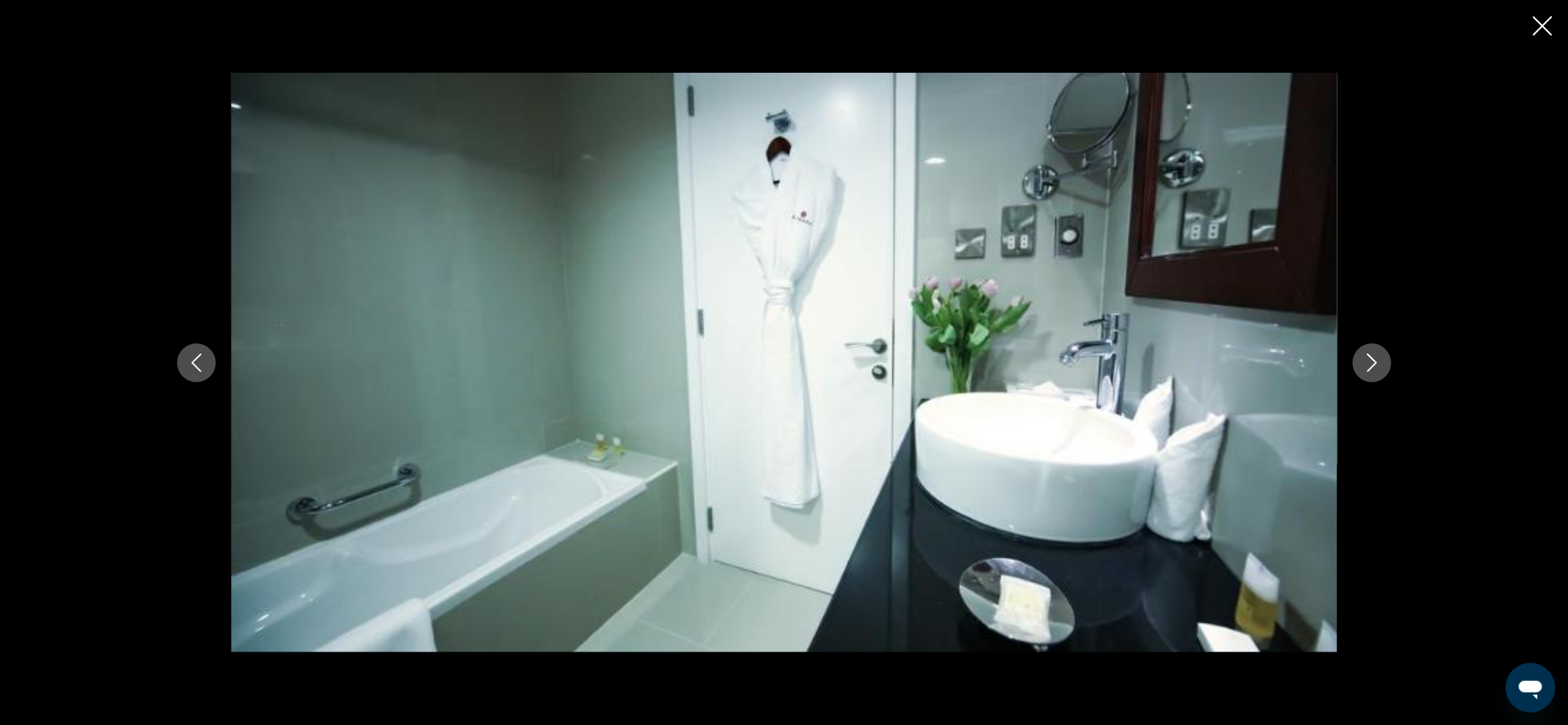
click at [213, 368] on button "Previous image" at bounding box center [197, 362] width 38 height 38
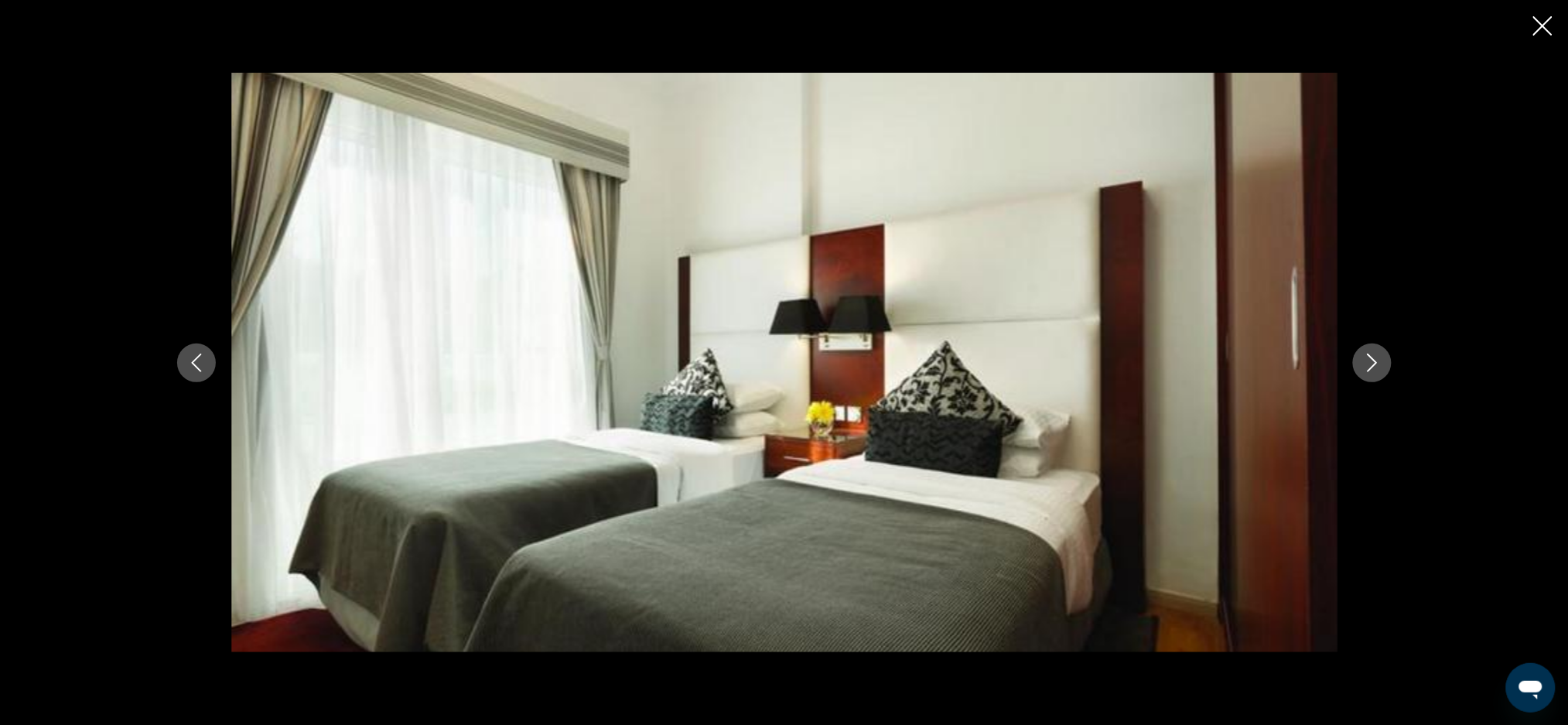
click at [202, 365] on icon "Previous image" at bounding box center [196, 362] width 18 height 18
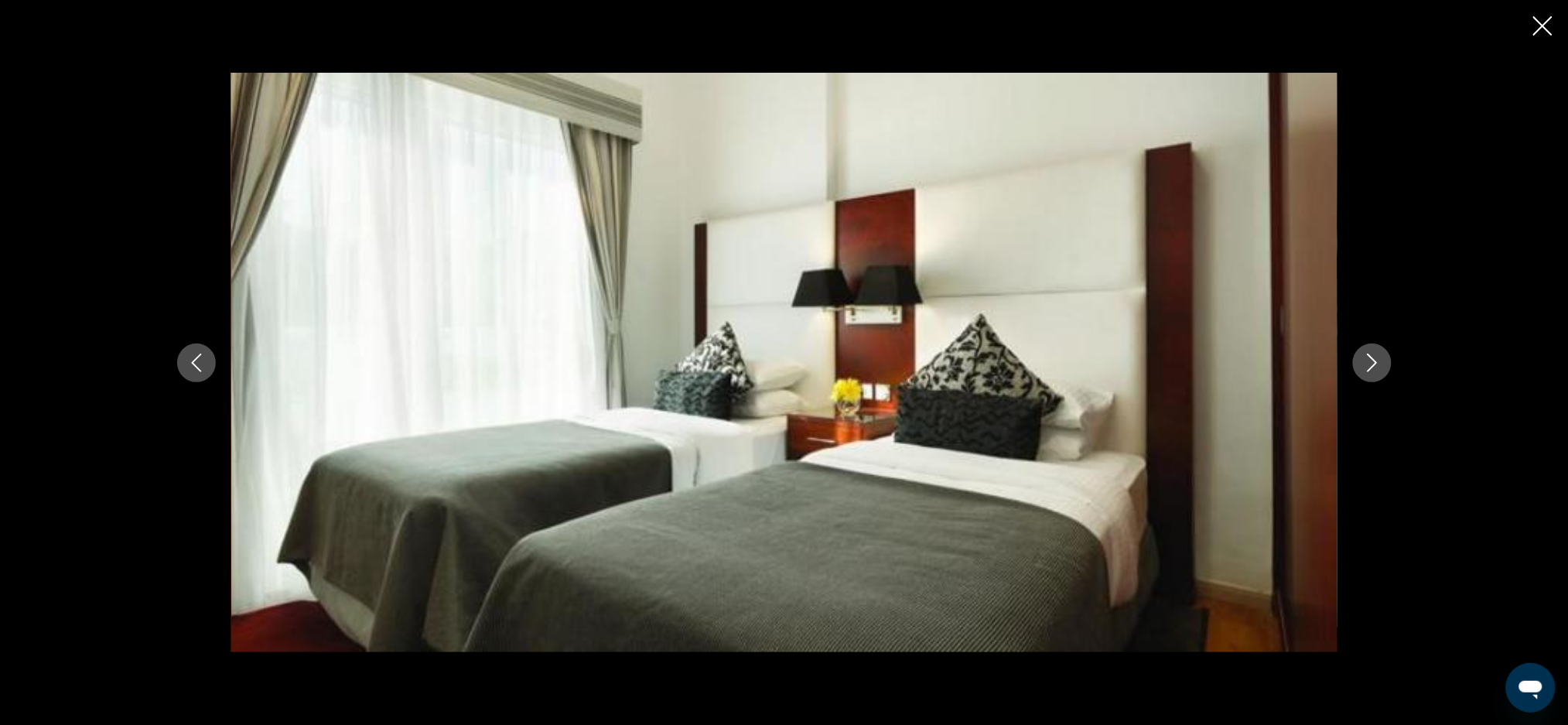
click at [198, 362] on icon "Previous image" at bounding box center [196, 362] width 18 height 18
click at [215, 379] on div "prev next" at bounding box center [784, 362] width 1246 height 580
click at [1551, 32] on icon "Close slideshow" at bounding box center [1543, 26] width 19 height 19
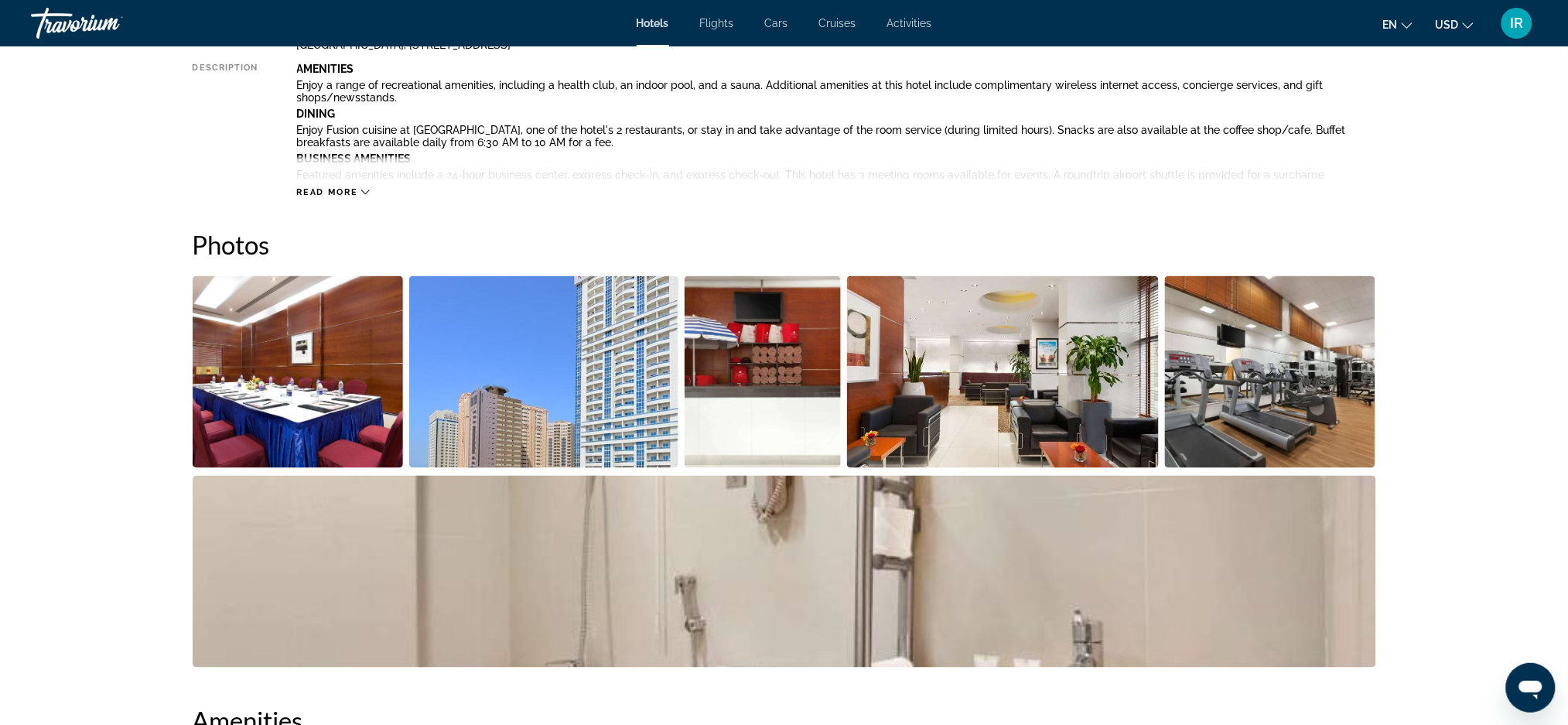
scroll to position [624, 0]
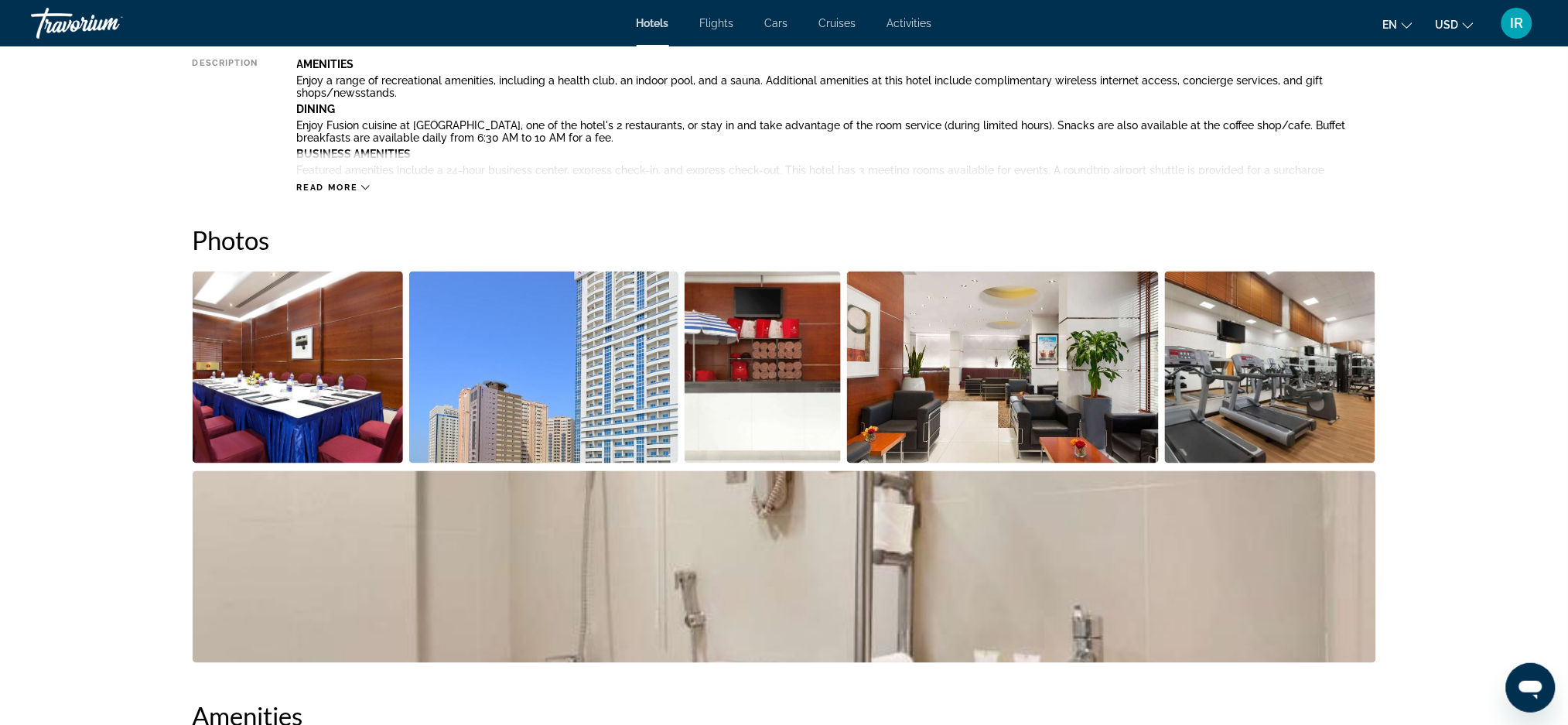
click at [552, 339] on img "Open full-screen image slider" at bounding box center [544, 367] width 269 height 192
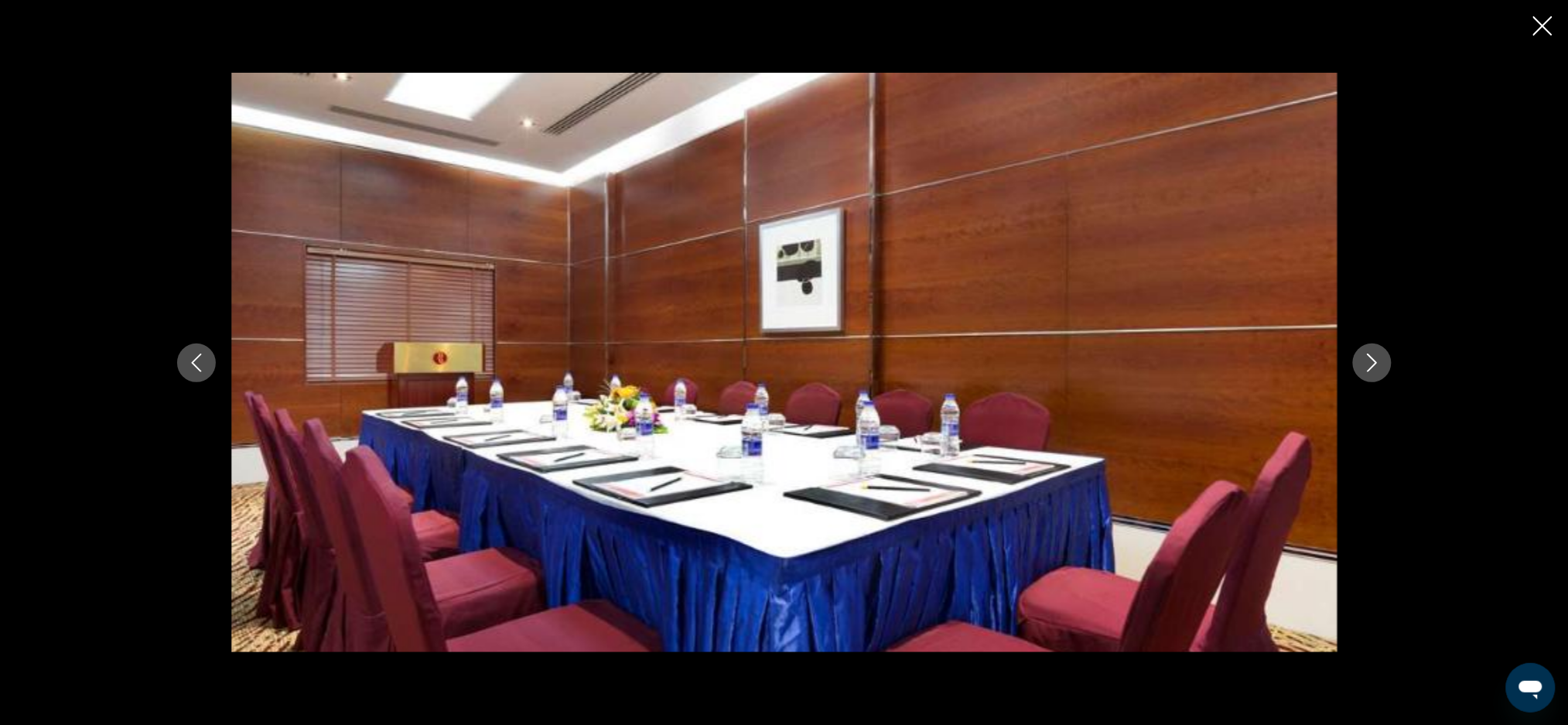
click at [1537, 16] on icon "Close slideshow" at bounding box center [1543, 26] width 19 height 19
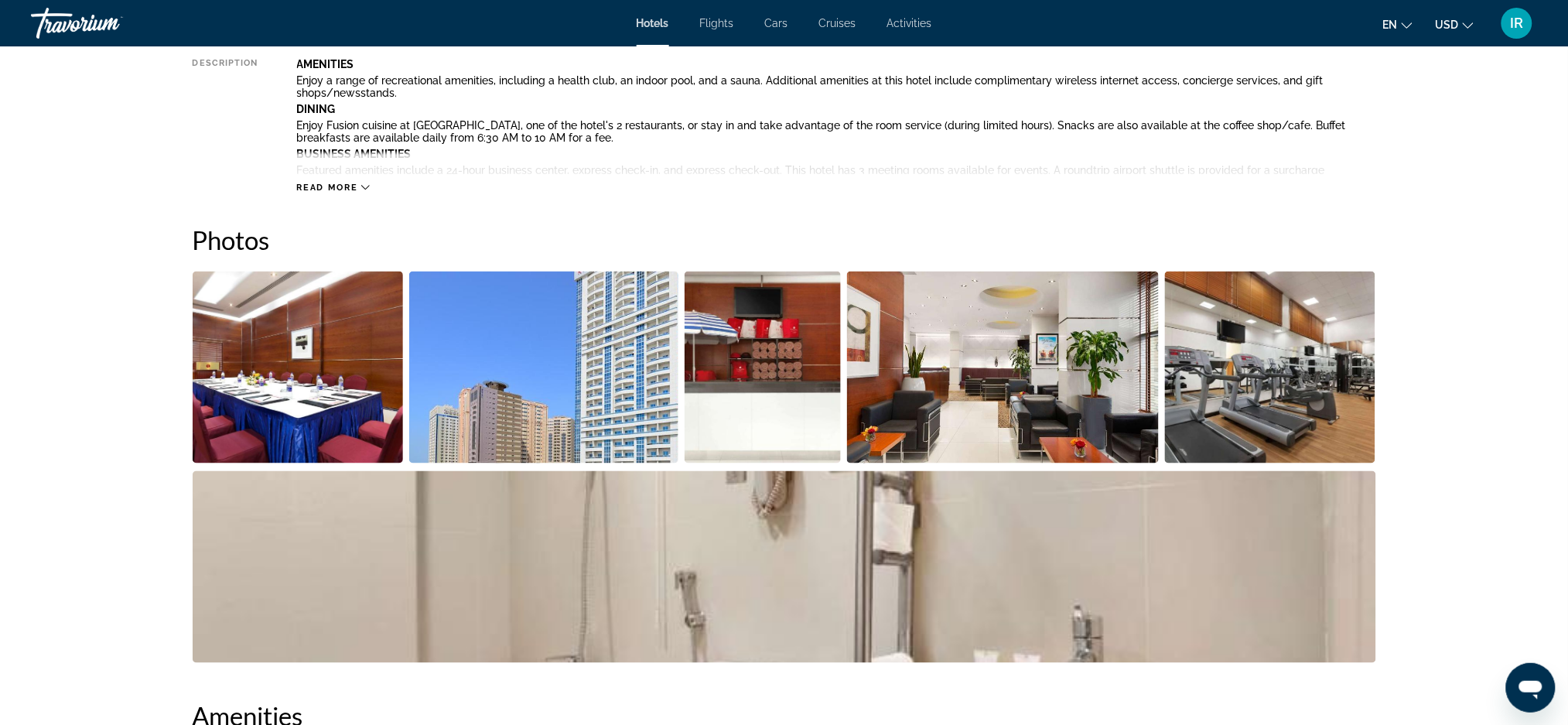
click at [528, 411] on img "Open full-screen image slider" at bounding box center [544, 367] width 269 height 192
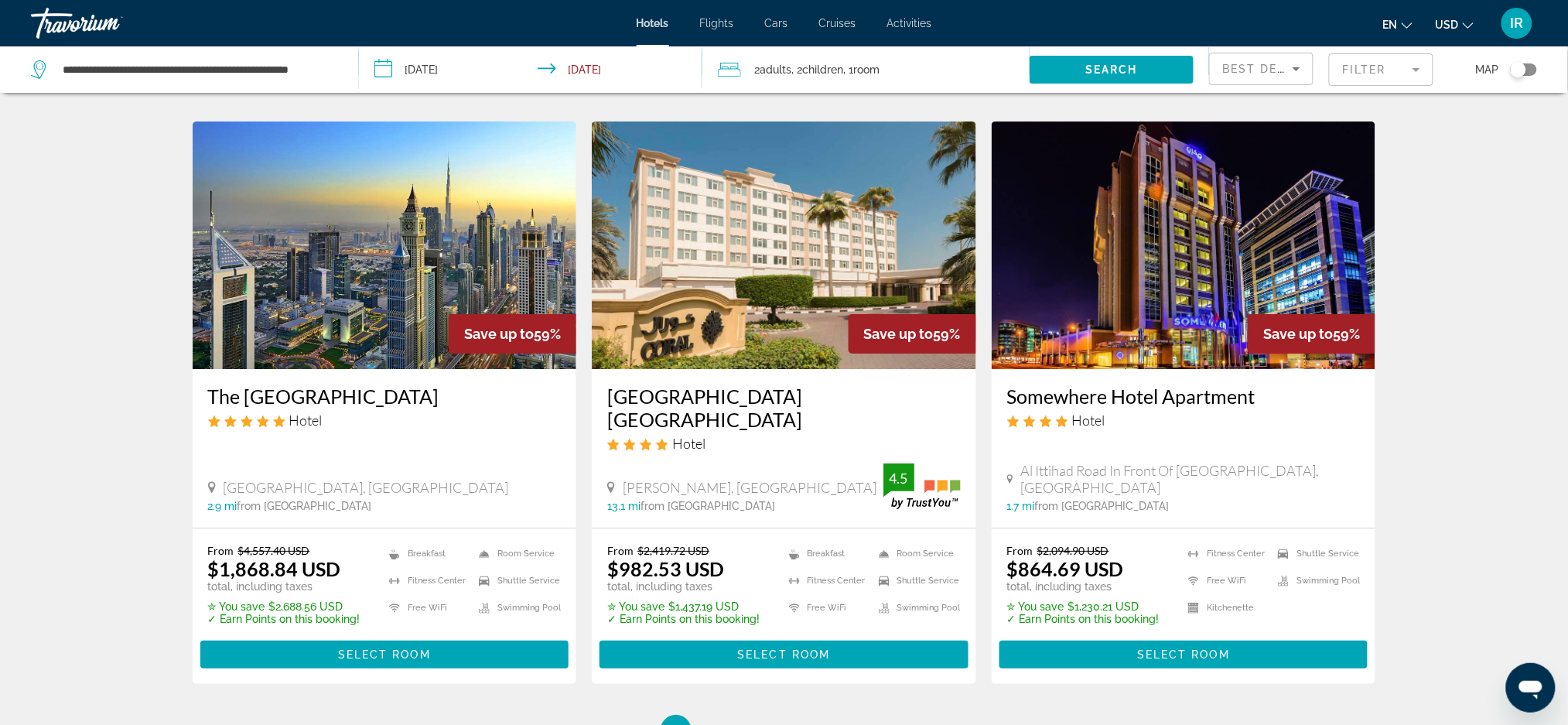
scroll to position [1820, 0]
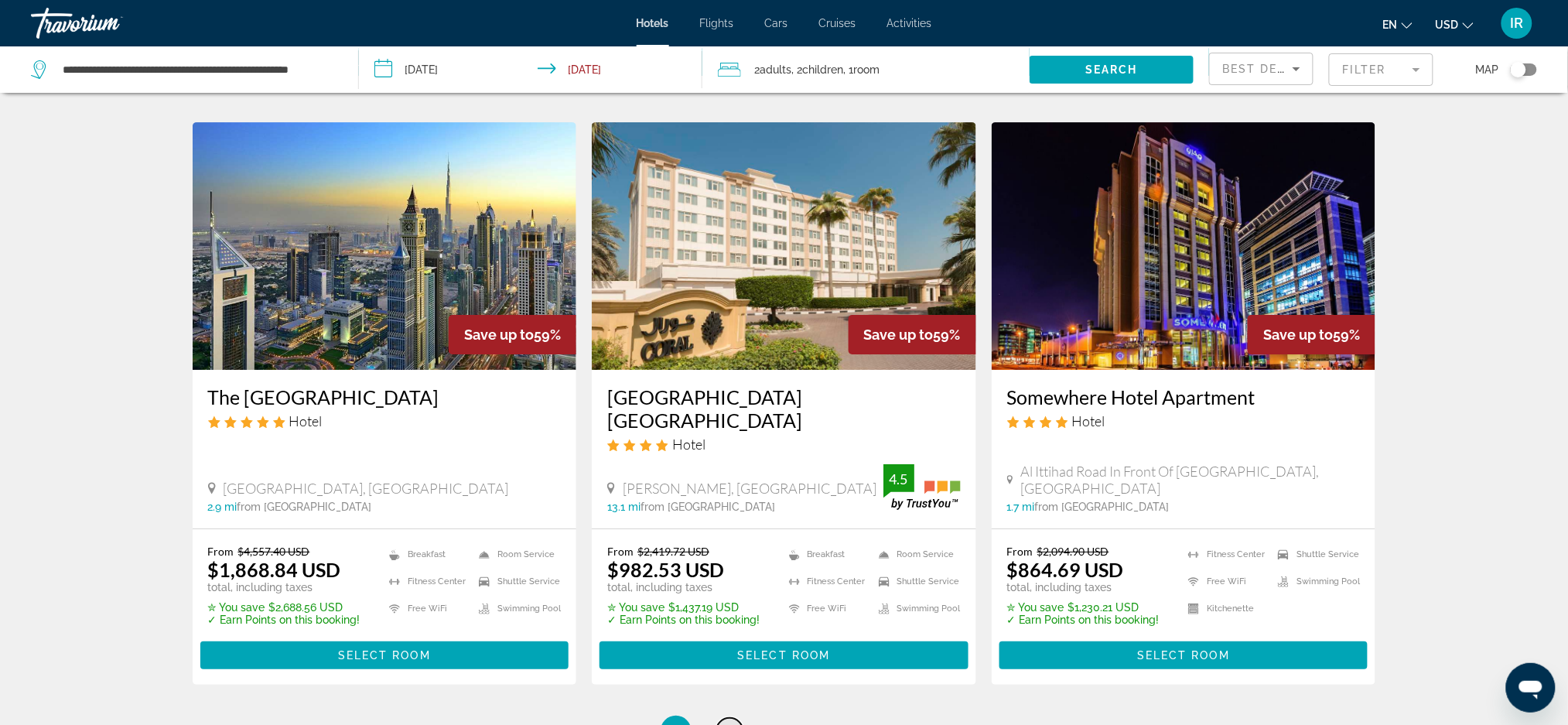
click at [729, 718] on link "page 3" at bounding box center [730, 732] width 27 height 27
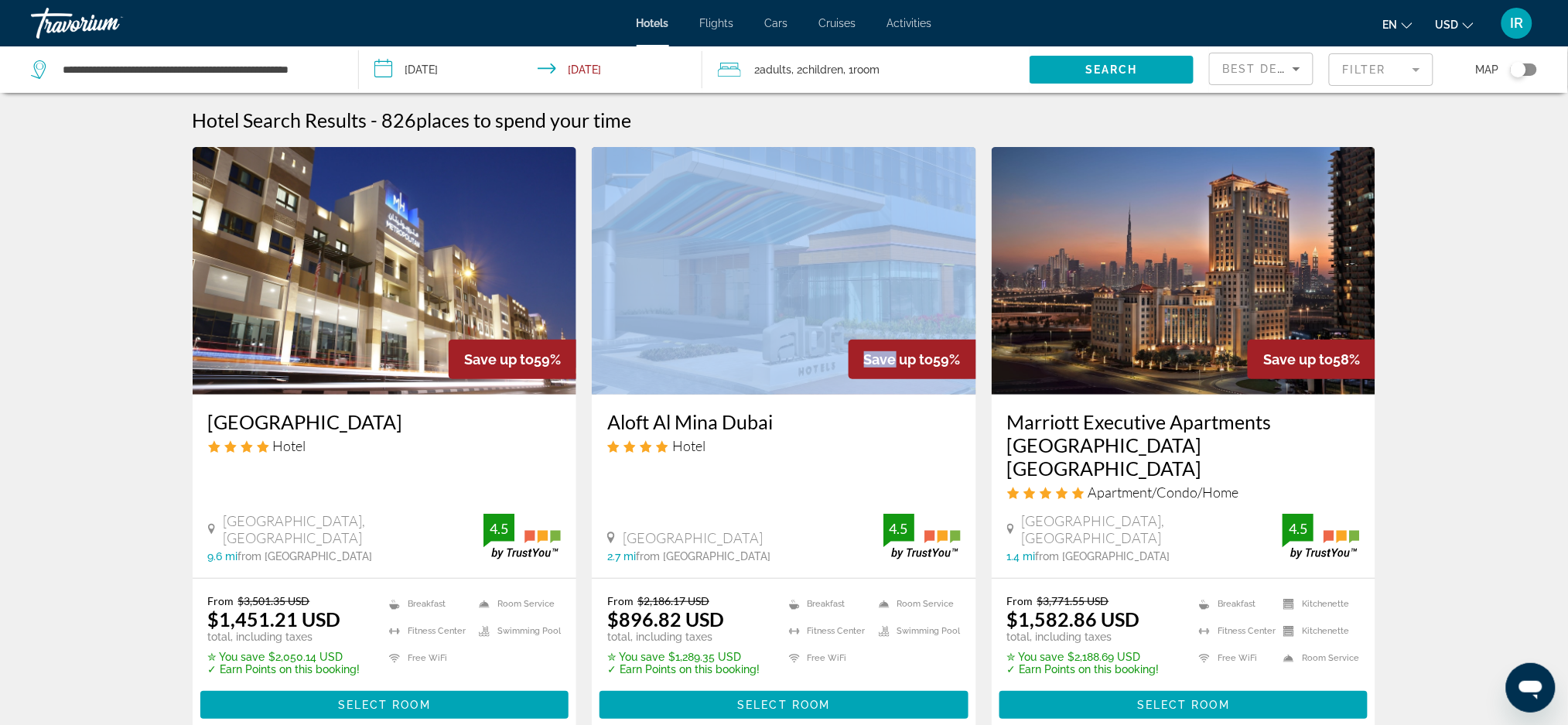
click at [786, 314] on img "Main content" at bounding box center [784, 270] width 385 height 247
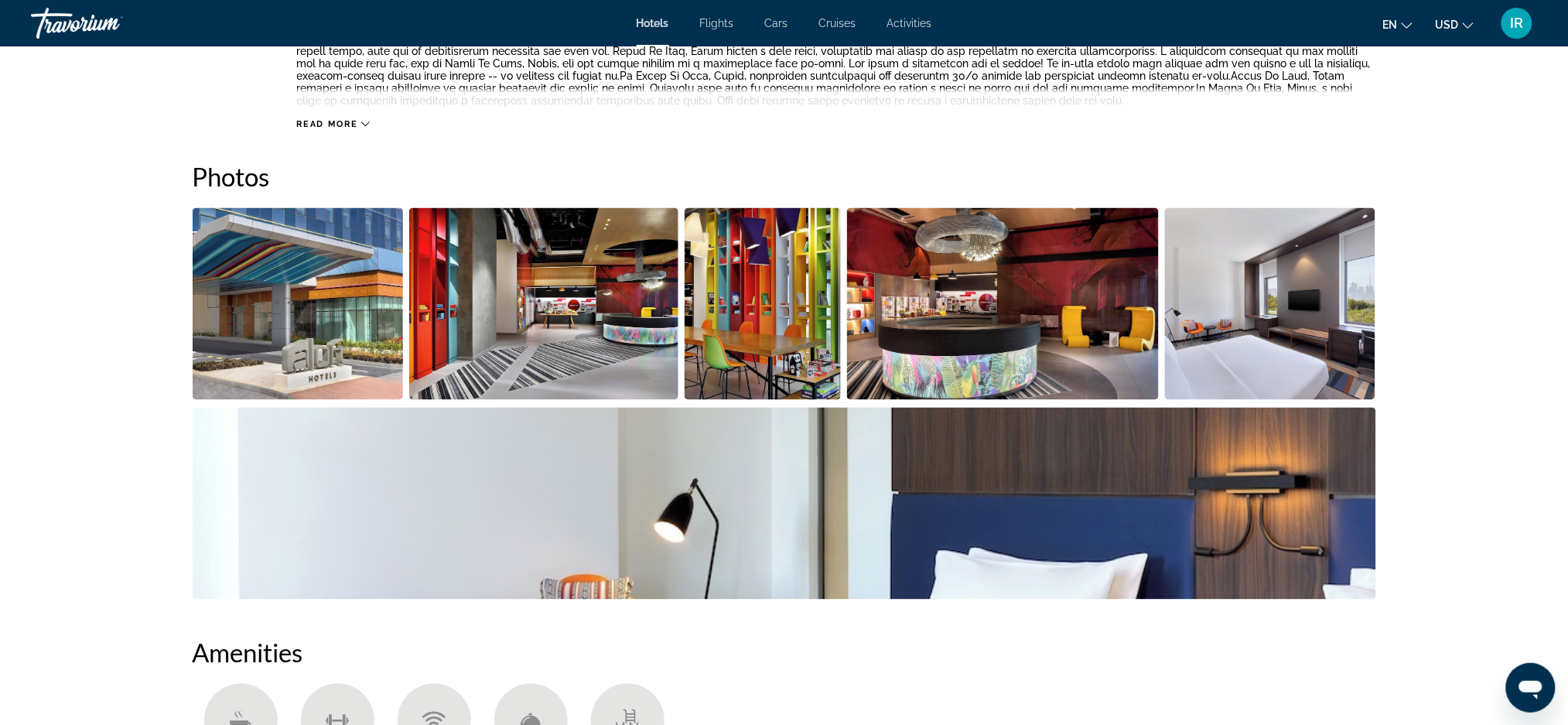
scroll to position [679, 0]
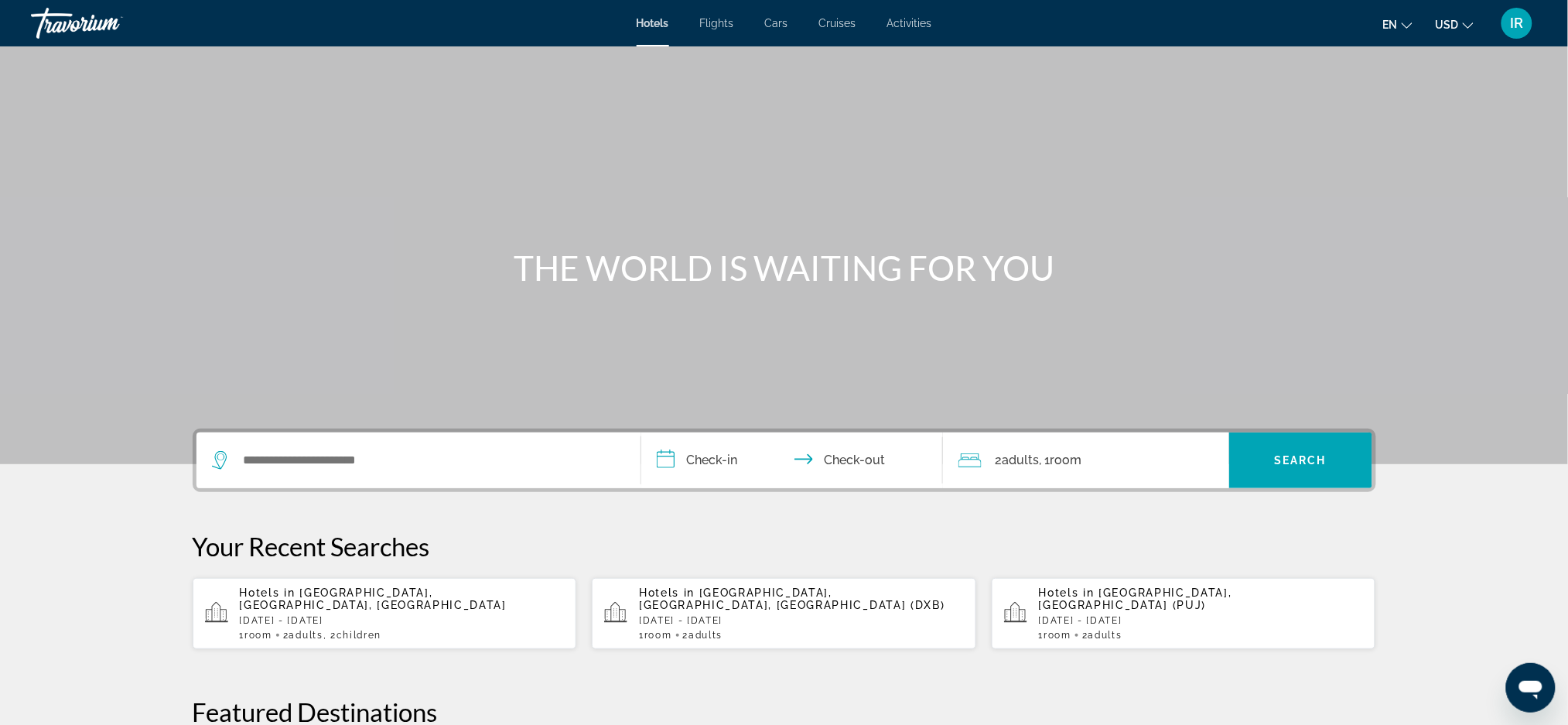
click at [400, 620] on p "Fri, 21 Nov - Fri, 28 Nov" at bounding box center [402, 620] width 325 height 11
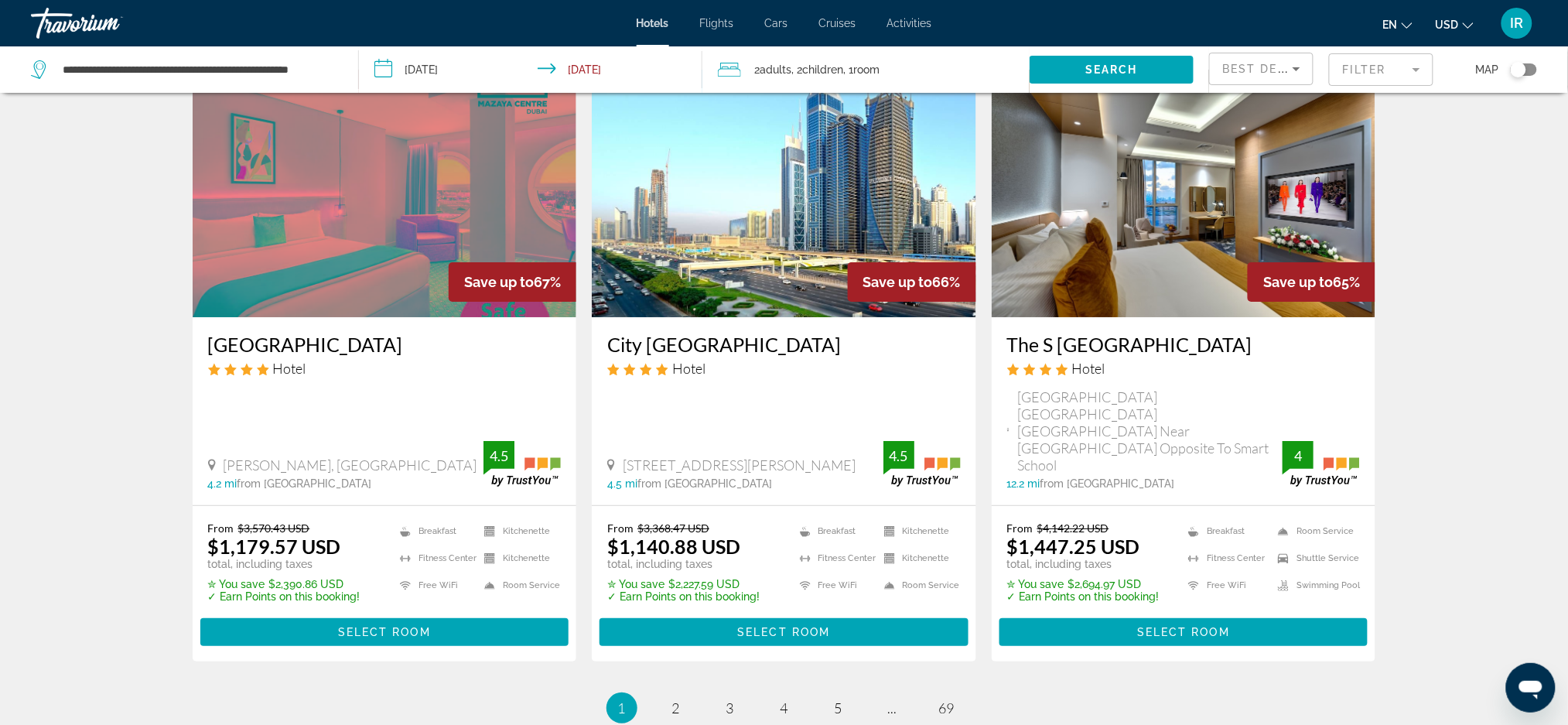
scroll to position [2016, 0]
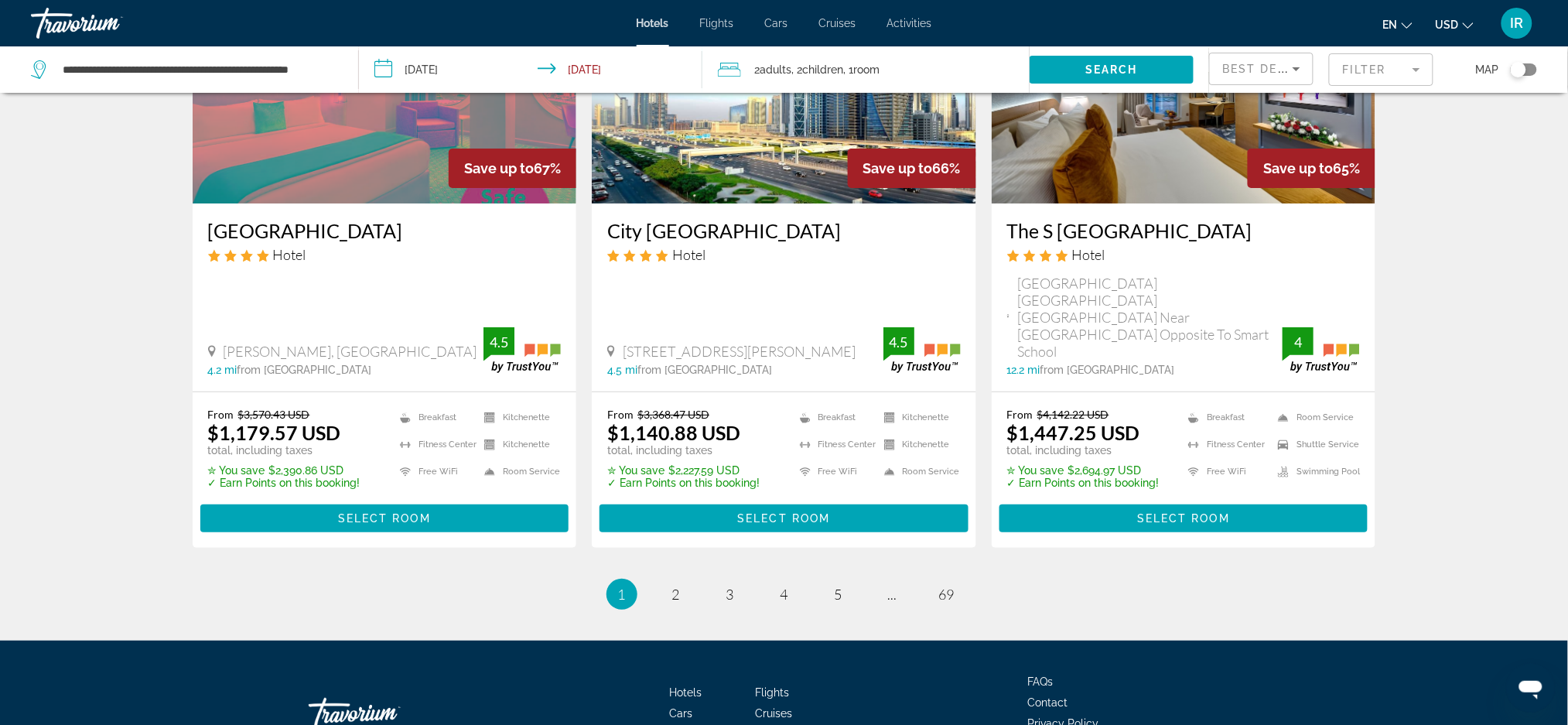
click at [667, 578] on li "page 2" at bounding box center [676, 594] width 31 height 31
click at [682, 581] on link "page 2" at bounding box center [675, 595] width 27 height 27
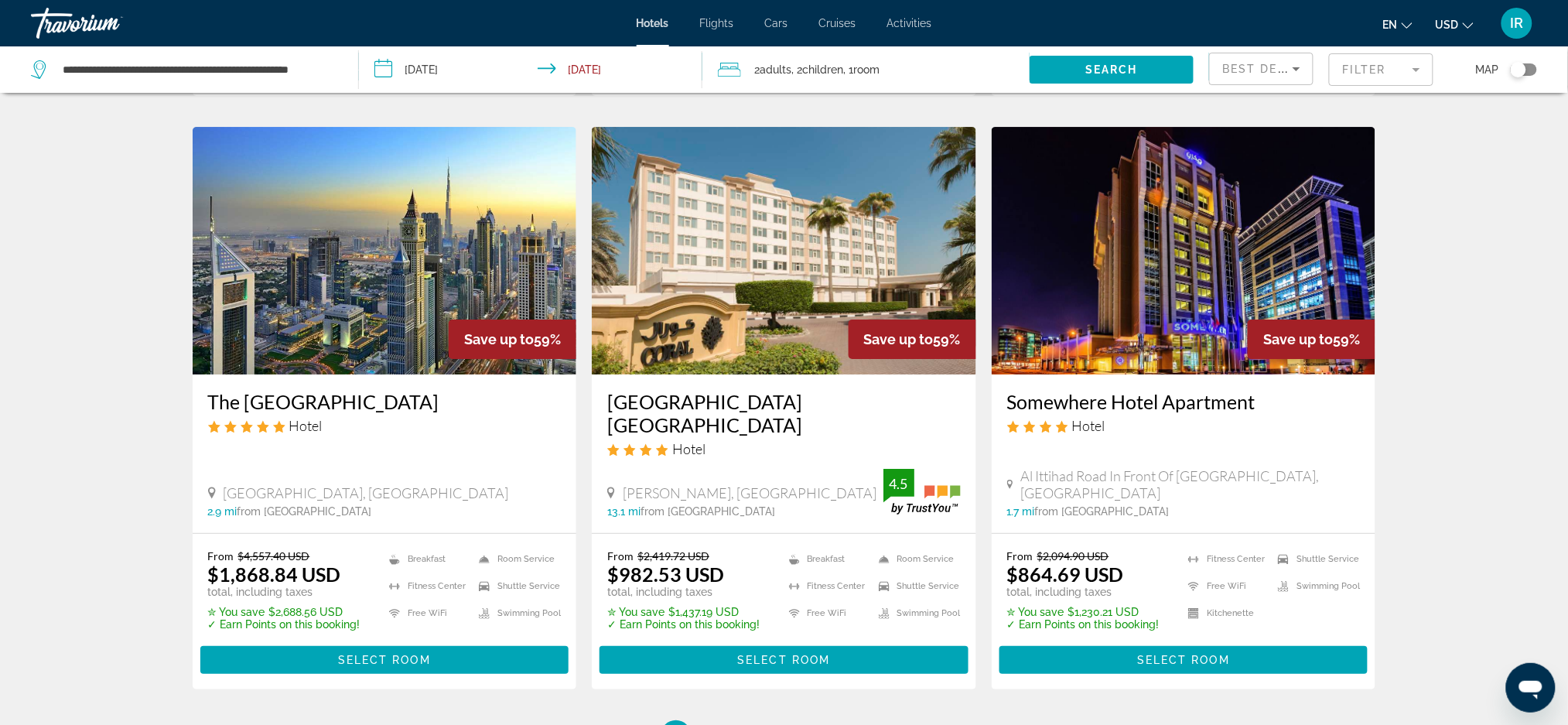
scroll to position [1976, 0]
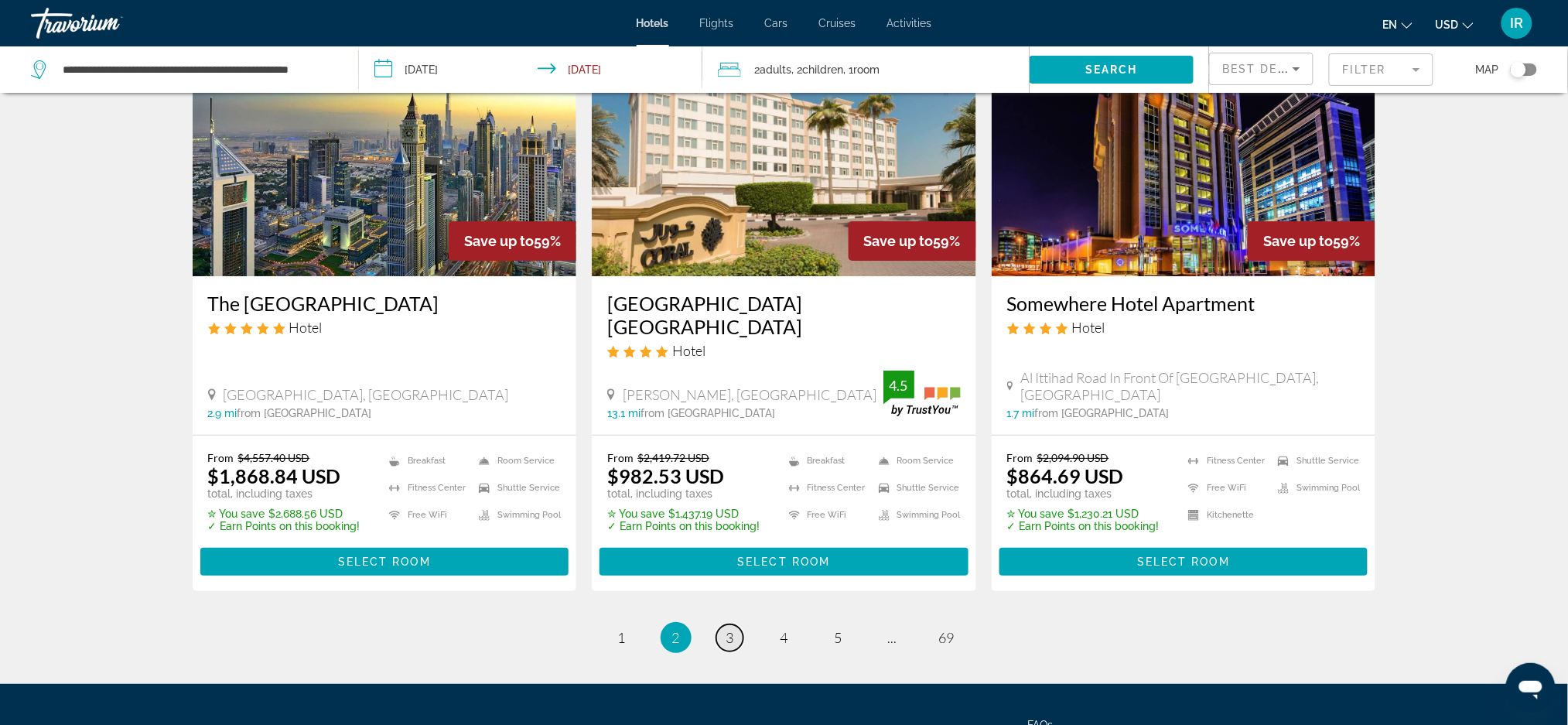
click at [726, 624] on link "page 3" at bounding box center [730, 638] width 27 height 27
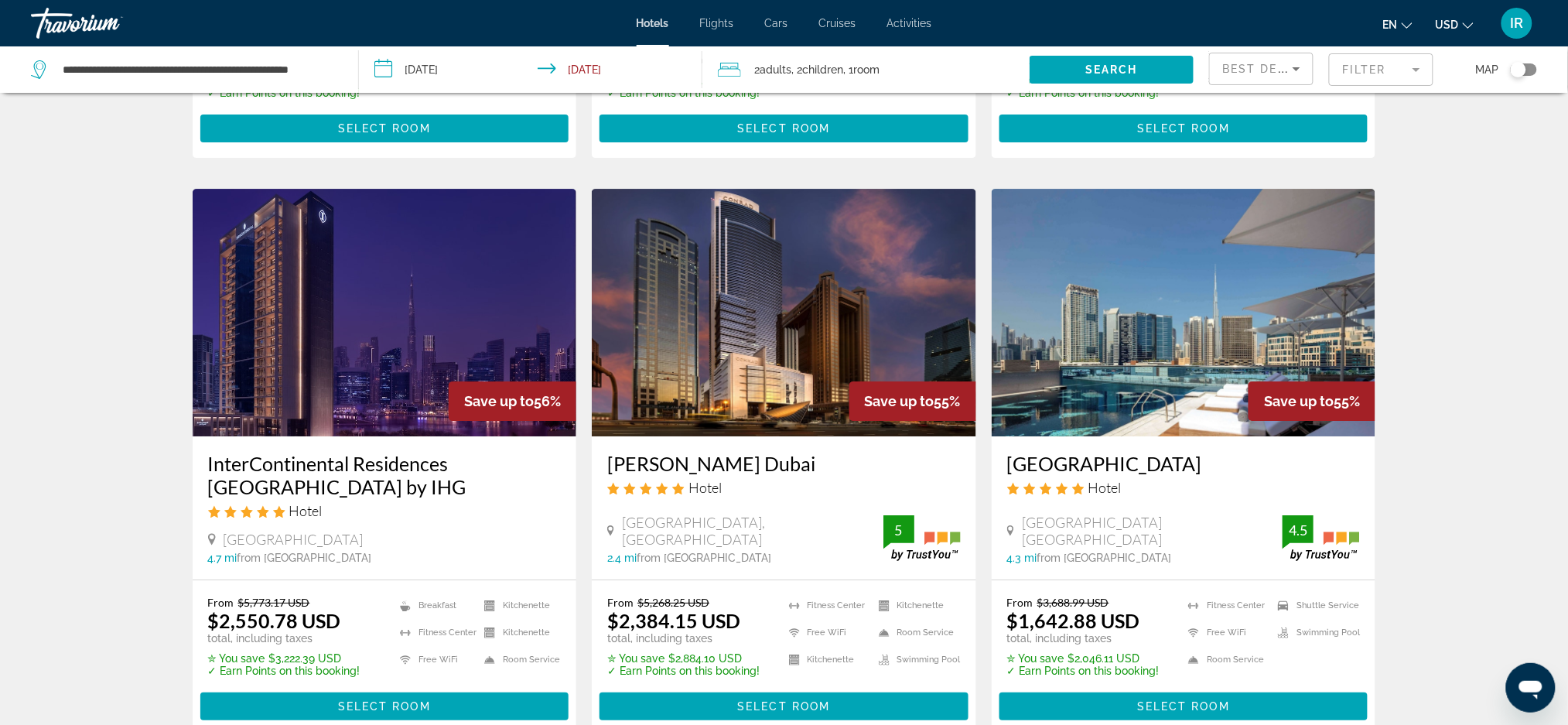
scroll to position [1826, 0]
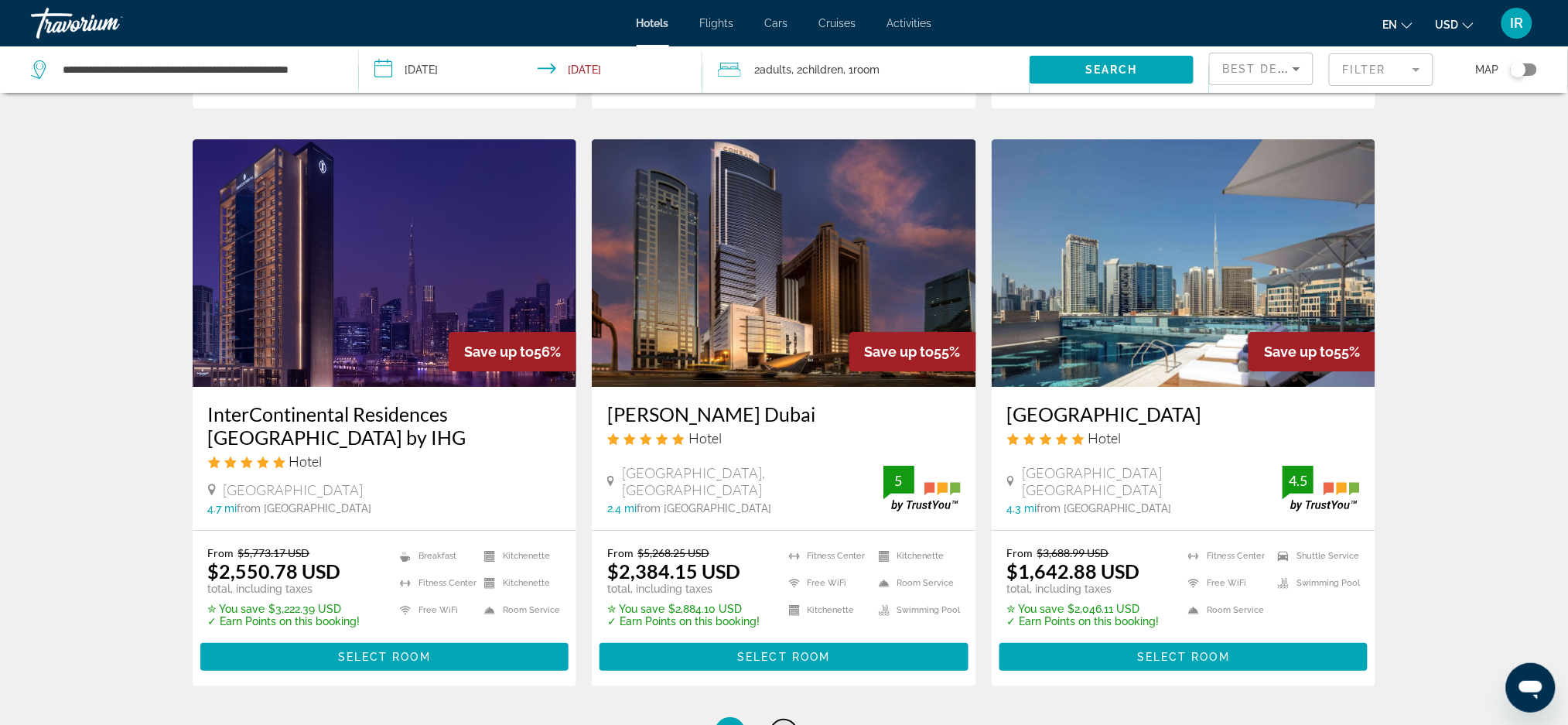
click at [775, 719] on link "page 4" at bounding box center [784, 733] width 27 height 27
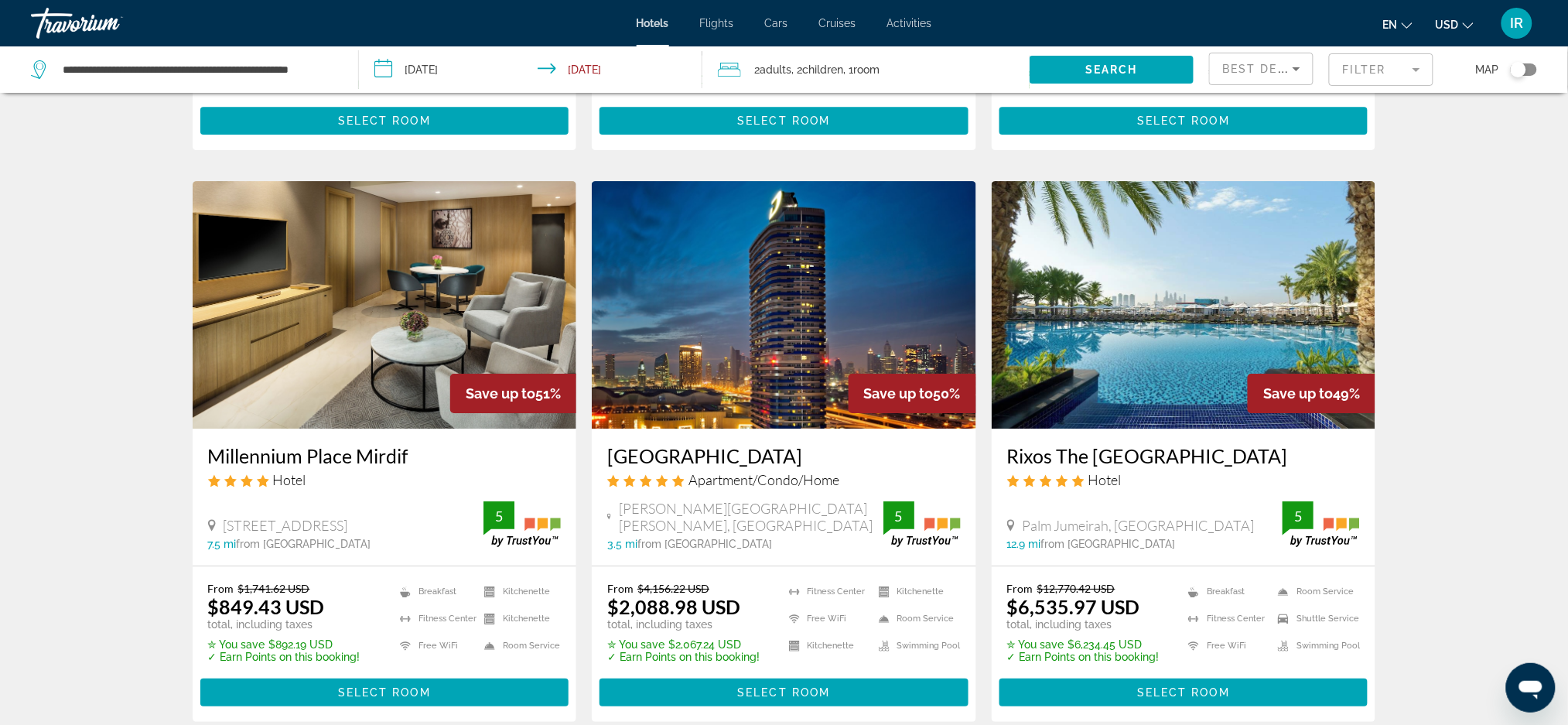
scroll to position [1762, 0]
click at [330, 581] on div "From $1,741.62 USD $849.43 USD total, including taxes" at bounding box center [284, 605] width 152 height 49
click at [289, 270] on img "Main content" at bounding box center [385, 304] width 385 height 247
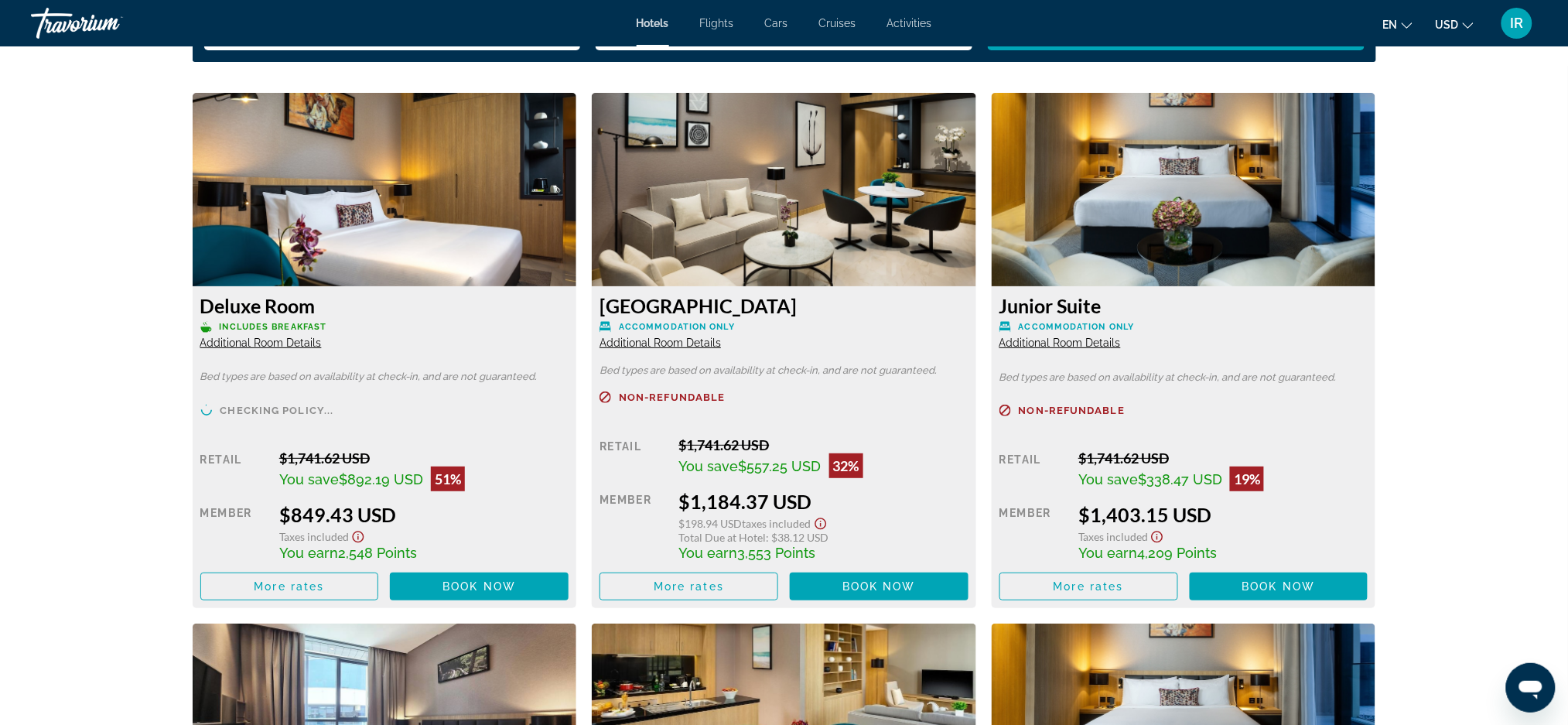
scroll to position [2098, 0]
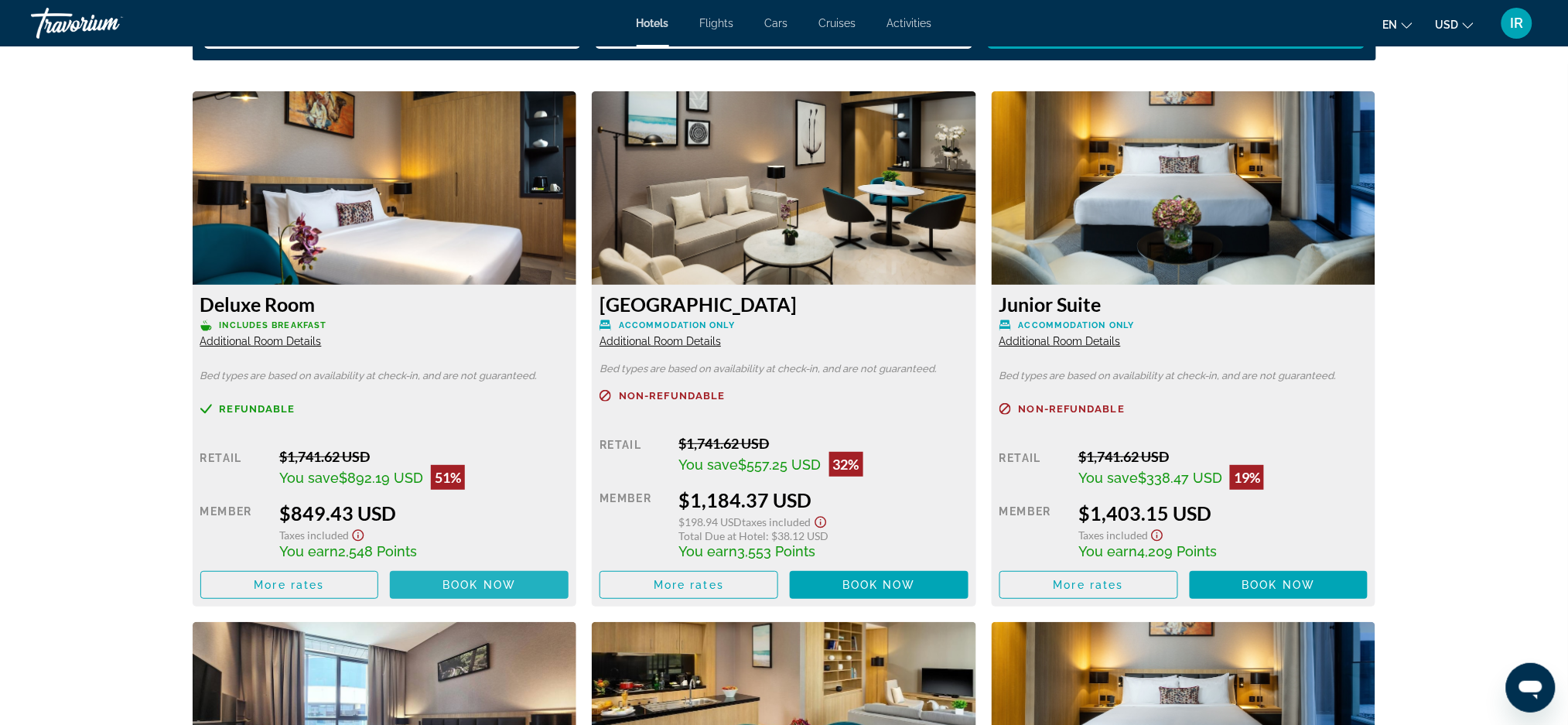
click at [468, 590] on span "Book now" at bounding box center [479, 584] width 74 height 12
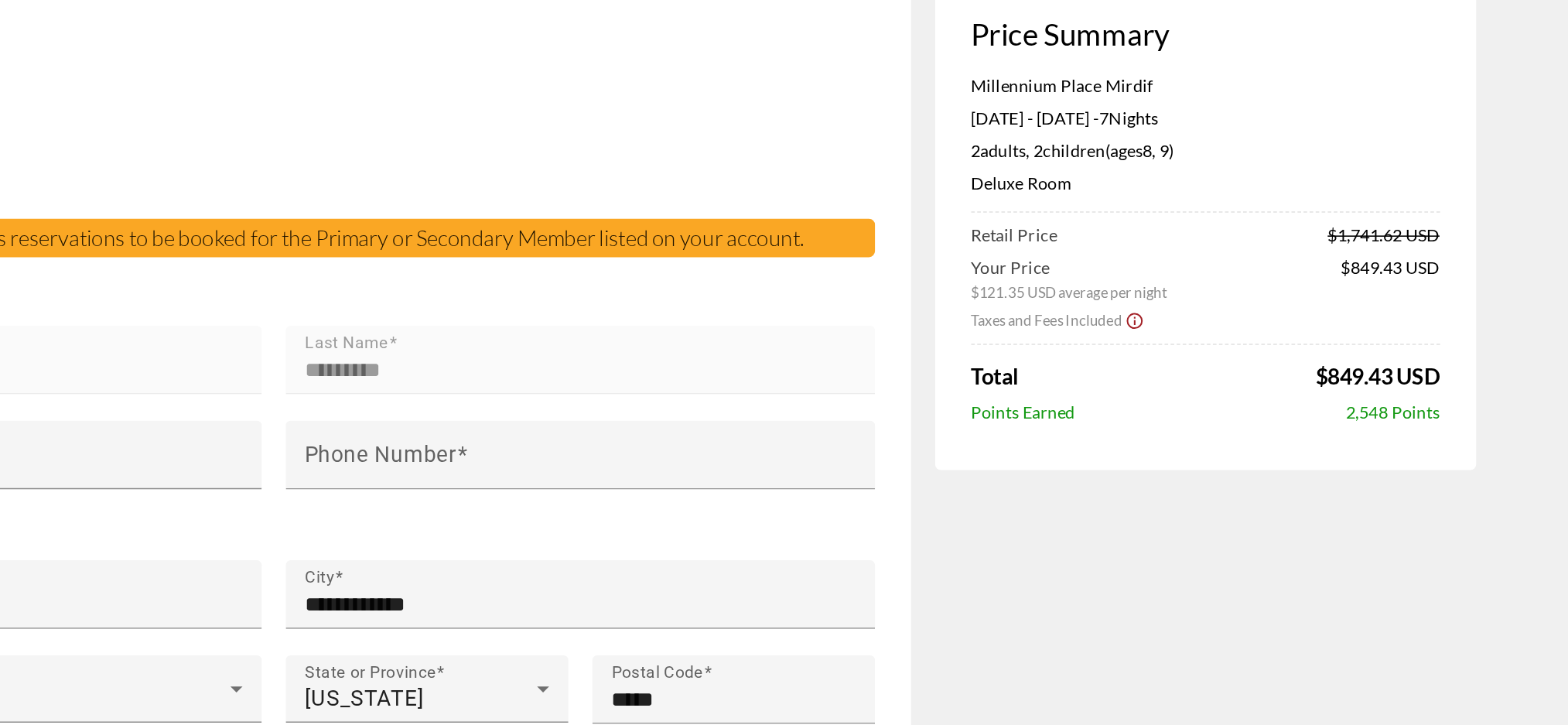
scroll to position [310, 0]
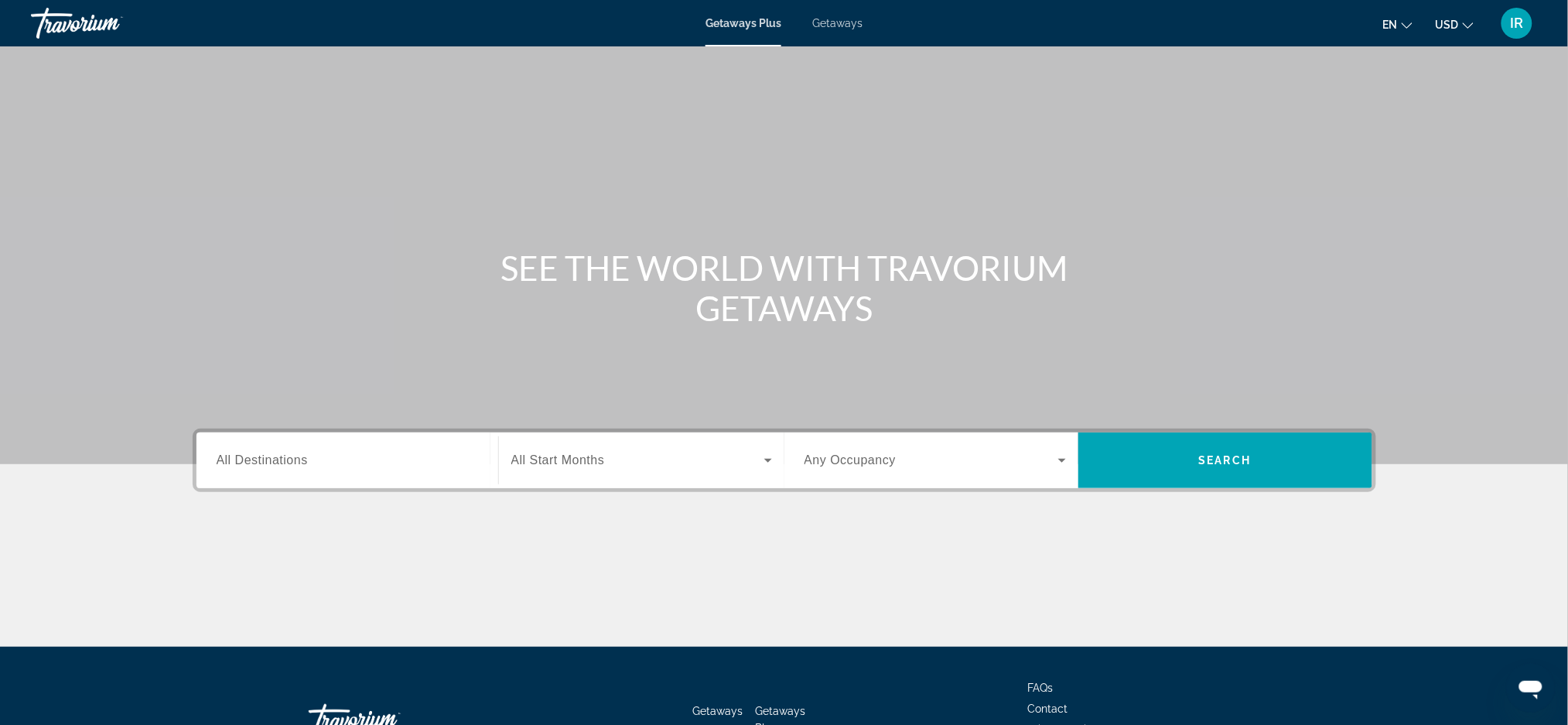
click at [845, 23] on span "Getaways" at bounding box center [837, 23] width 50 height 12
click at [328, 459] on input "Destination All Destinations" at bounding box center [347, 460] width 262 height 18
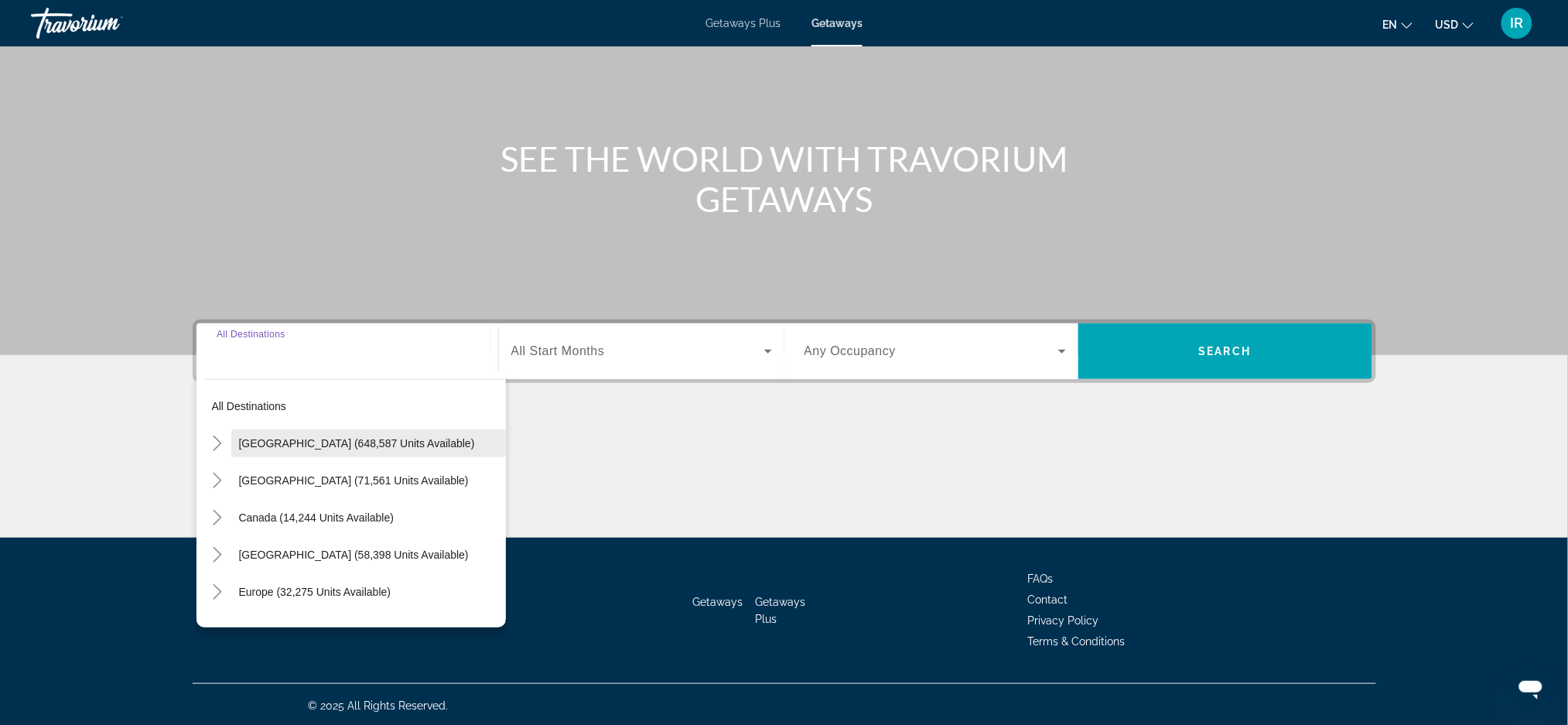
click at [352, 437] on span "[GEOGRAPHIC_DATA] (648,587 units available)" at bounding box center [357, 443] width 236 height 12
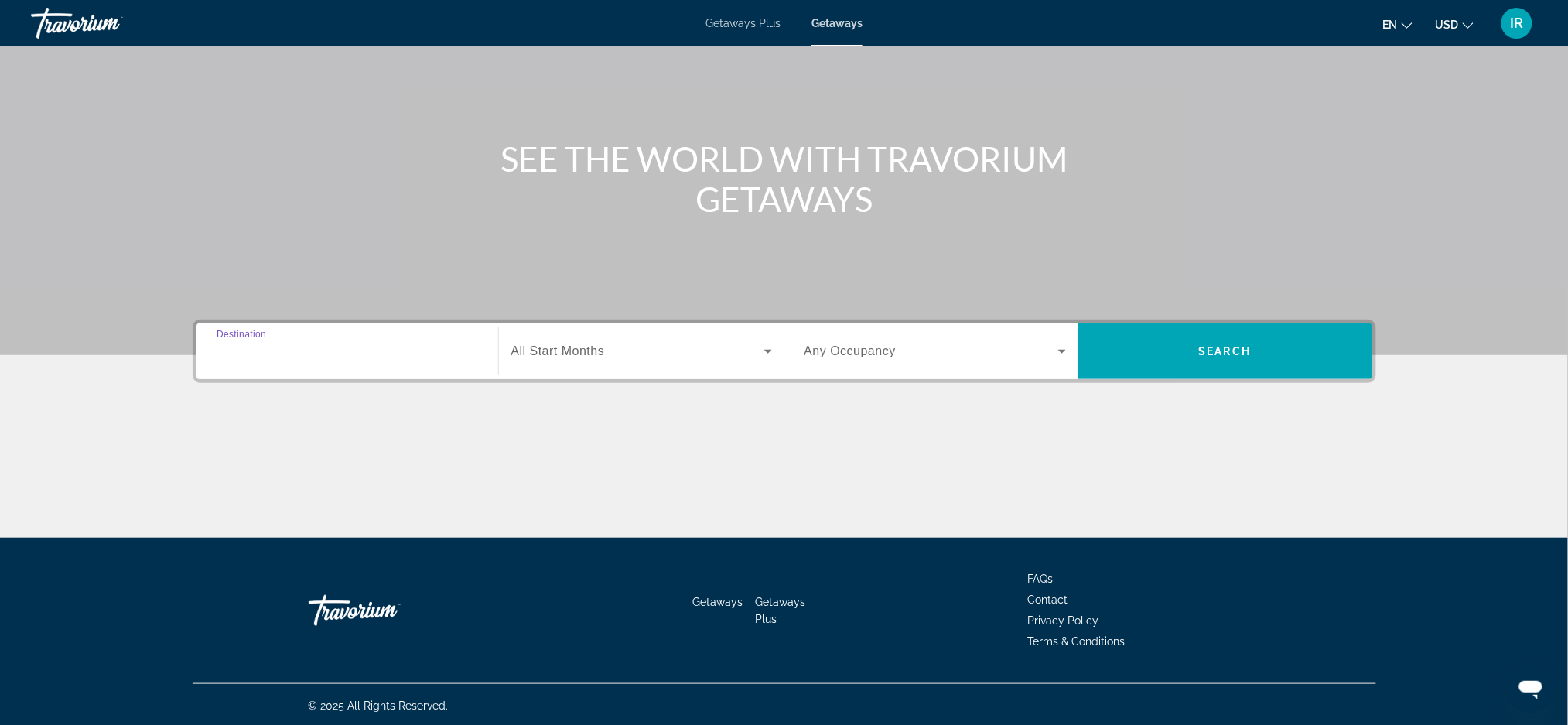
type input "**********"
click at [751, 344] on span "Search widget" at bounding box center [638, 351] width 253 height 18
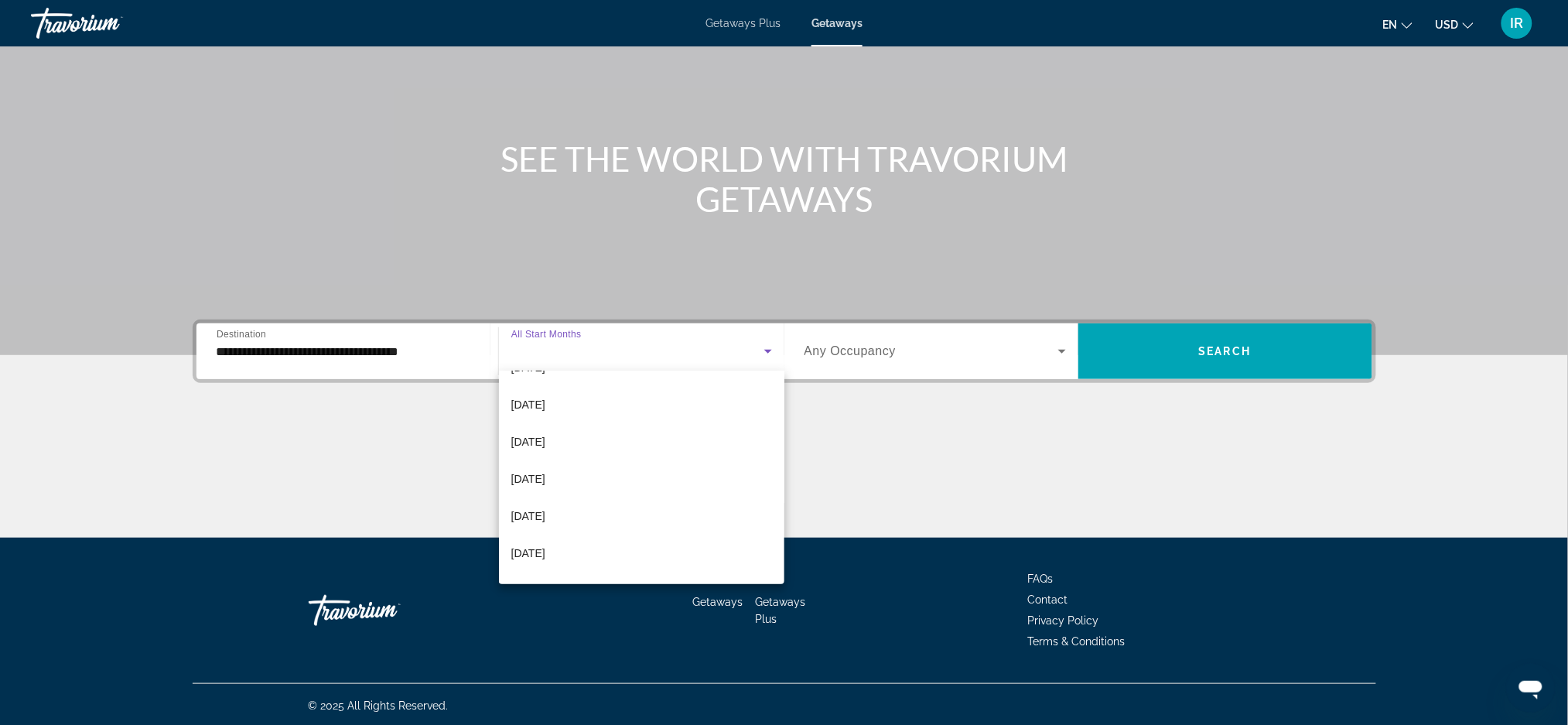
scroll to position [68, 0]
click at [540, 482] on span "[DATE]" at bounding box center [527, 476] width 34 height 18
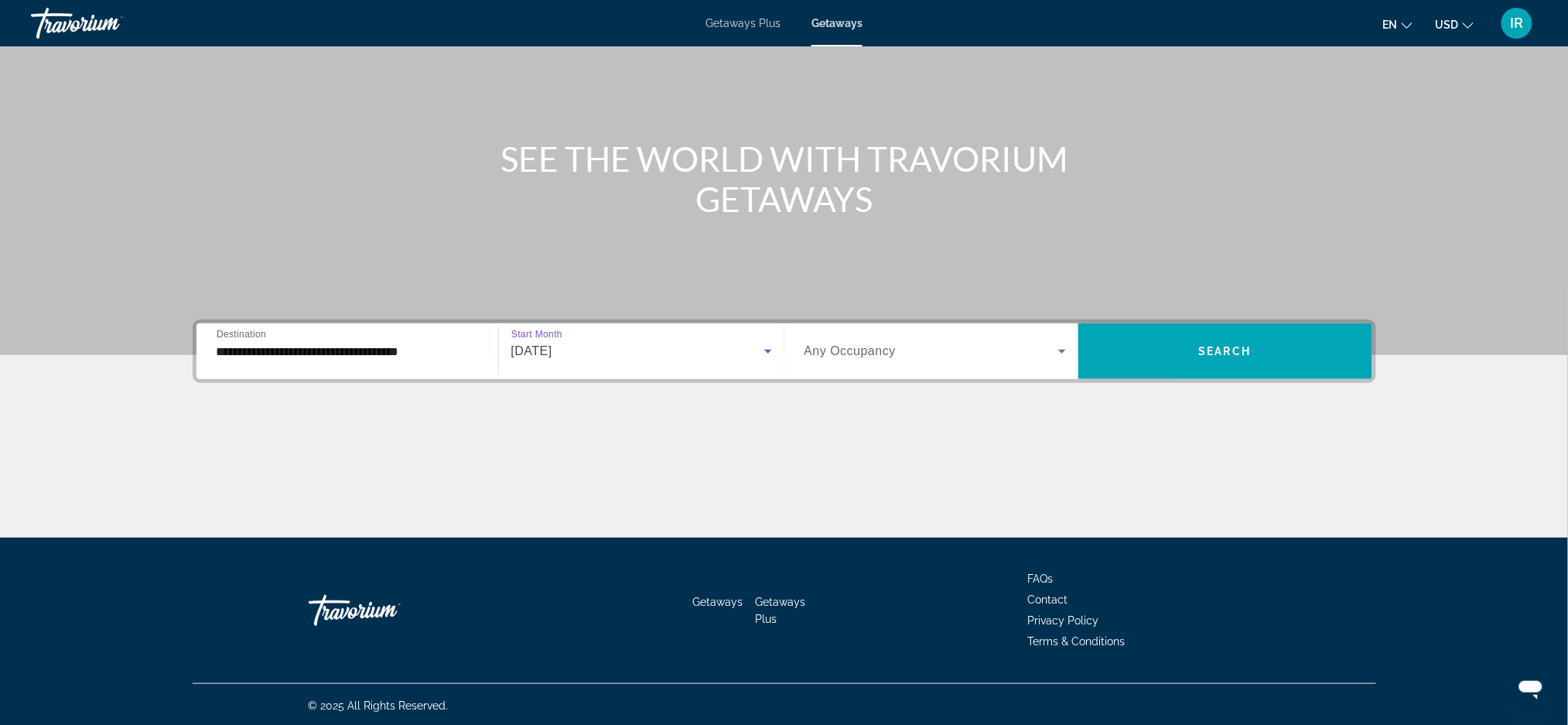
click at [1062, 350] on icon "Search widget" at bounding box center [1062, 352] width 8 height 4
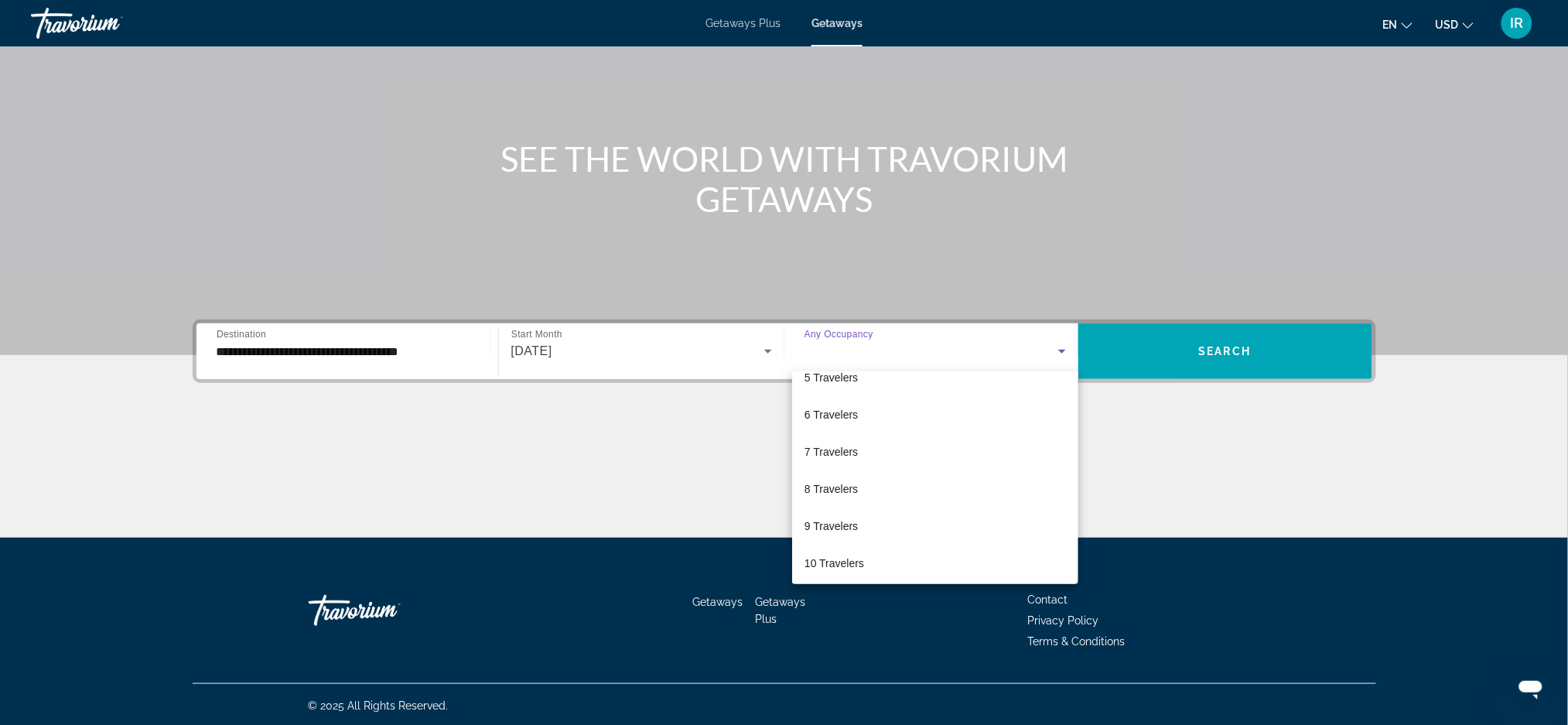
scroll to position [170, 0]
click at [828, 564] on span "10 Travelers" at bounding box center [834, 559] width 59 height 18
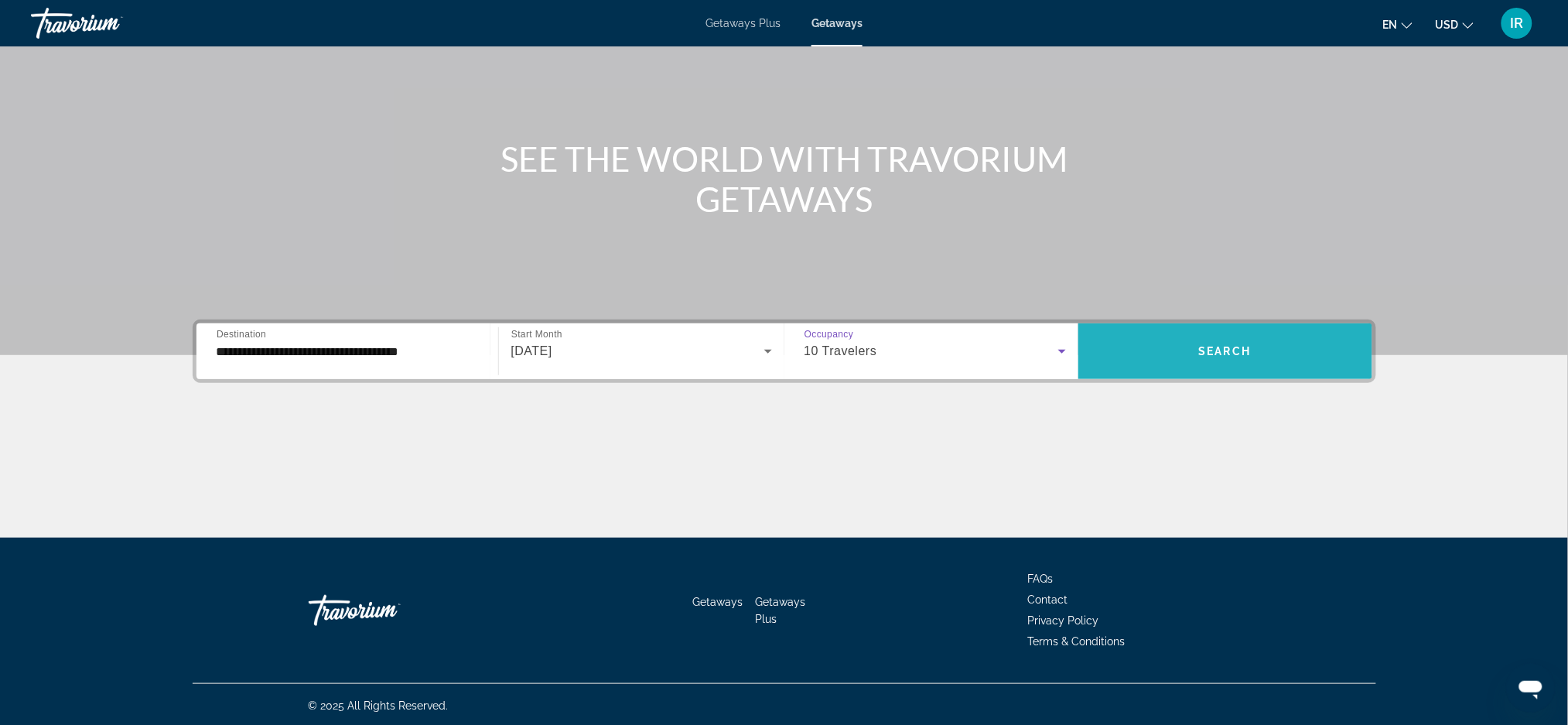
click at [1216, 362] on span "Search widget" at bounding box center [1225, 351] width 294 height 37
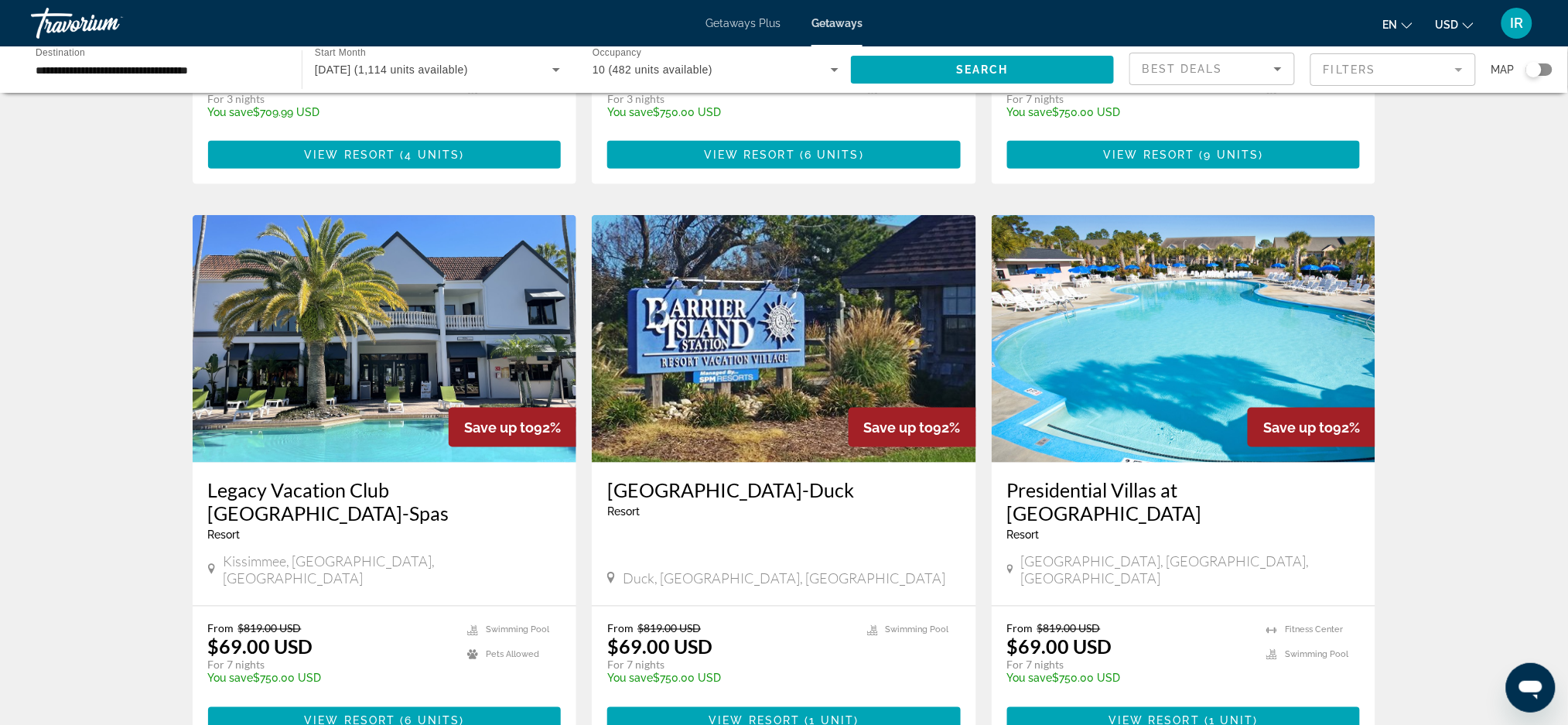
scroll to position [487, 0]
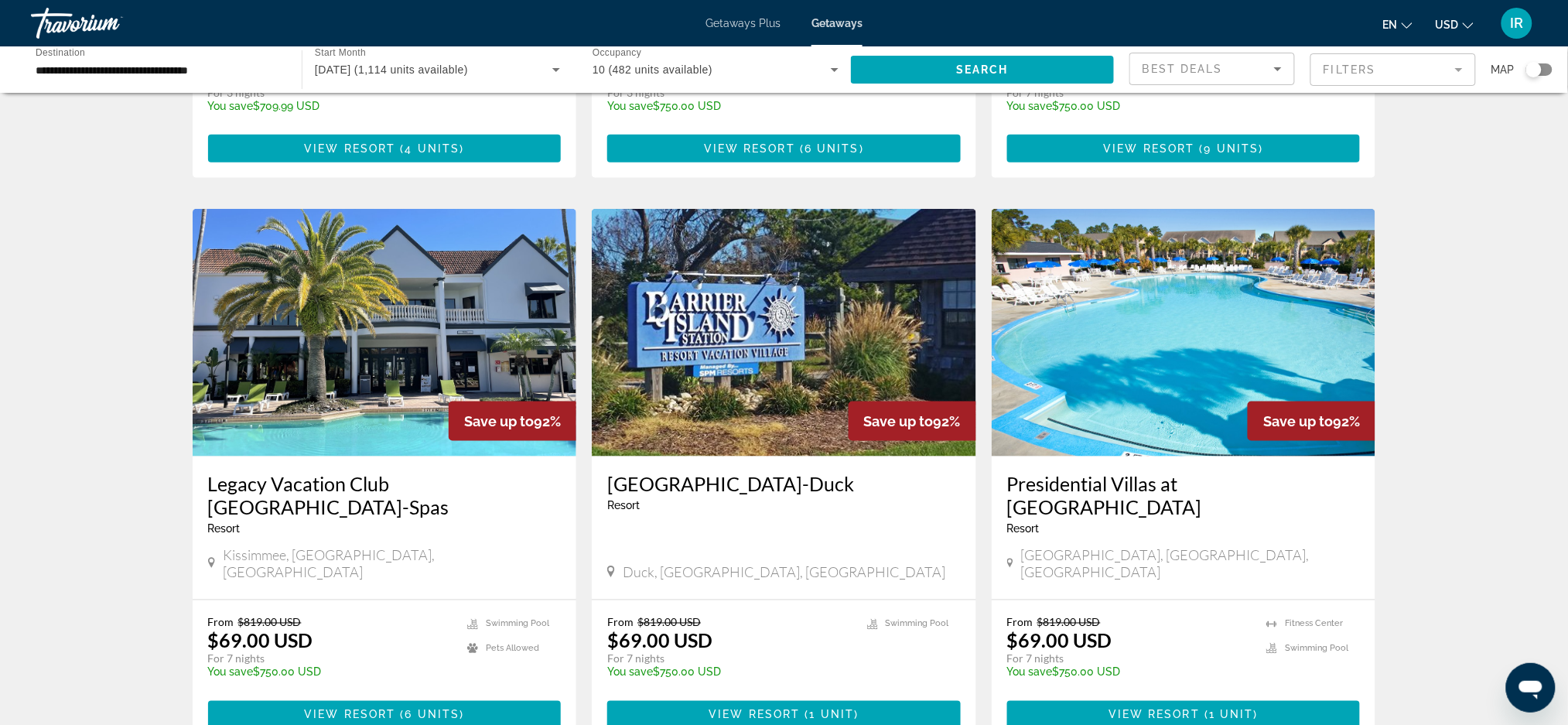
click at [753, 347] on img "Main content" at bounding box center [784, 333] width 385 height 247
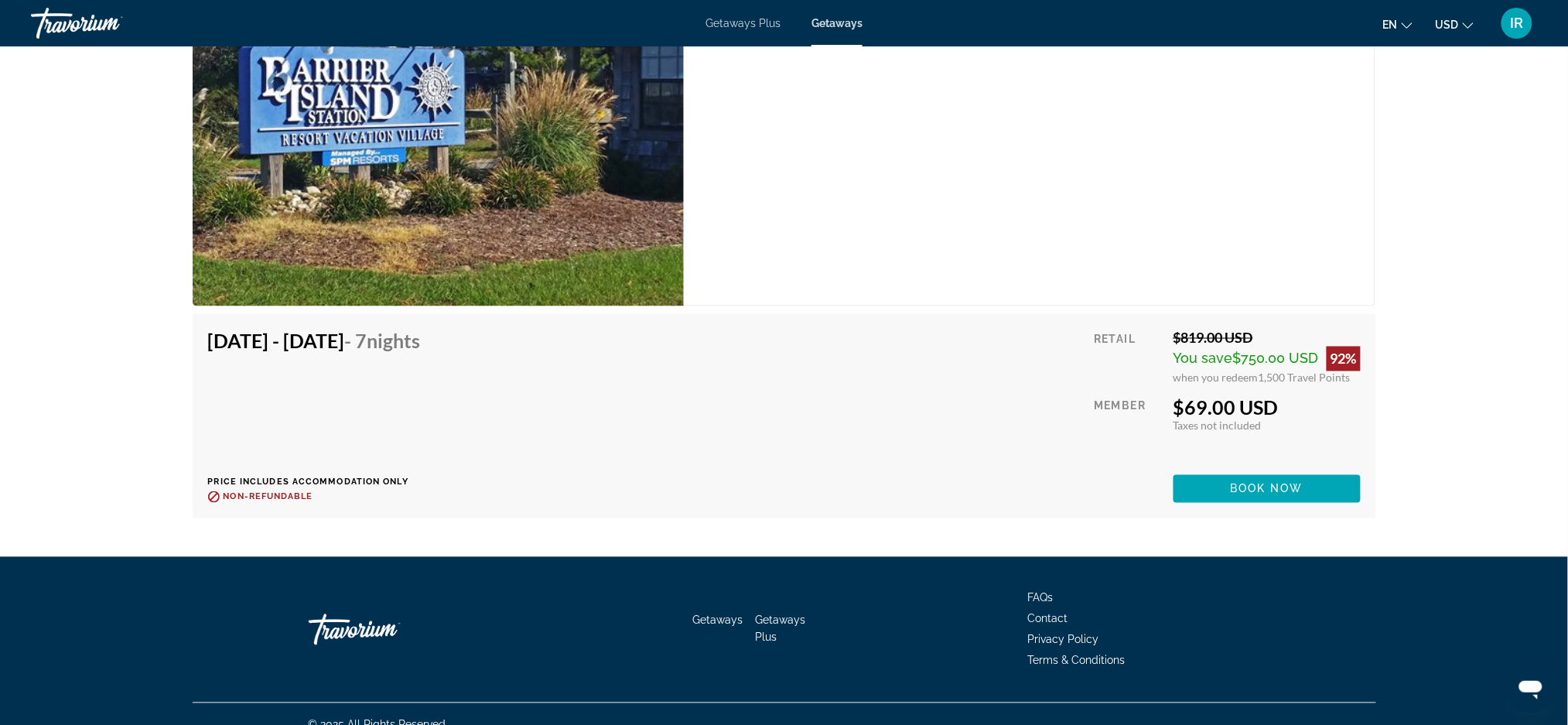
scroll to position [2878, 0]
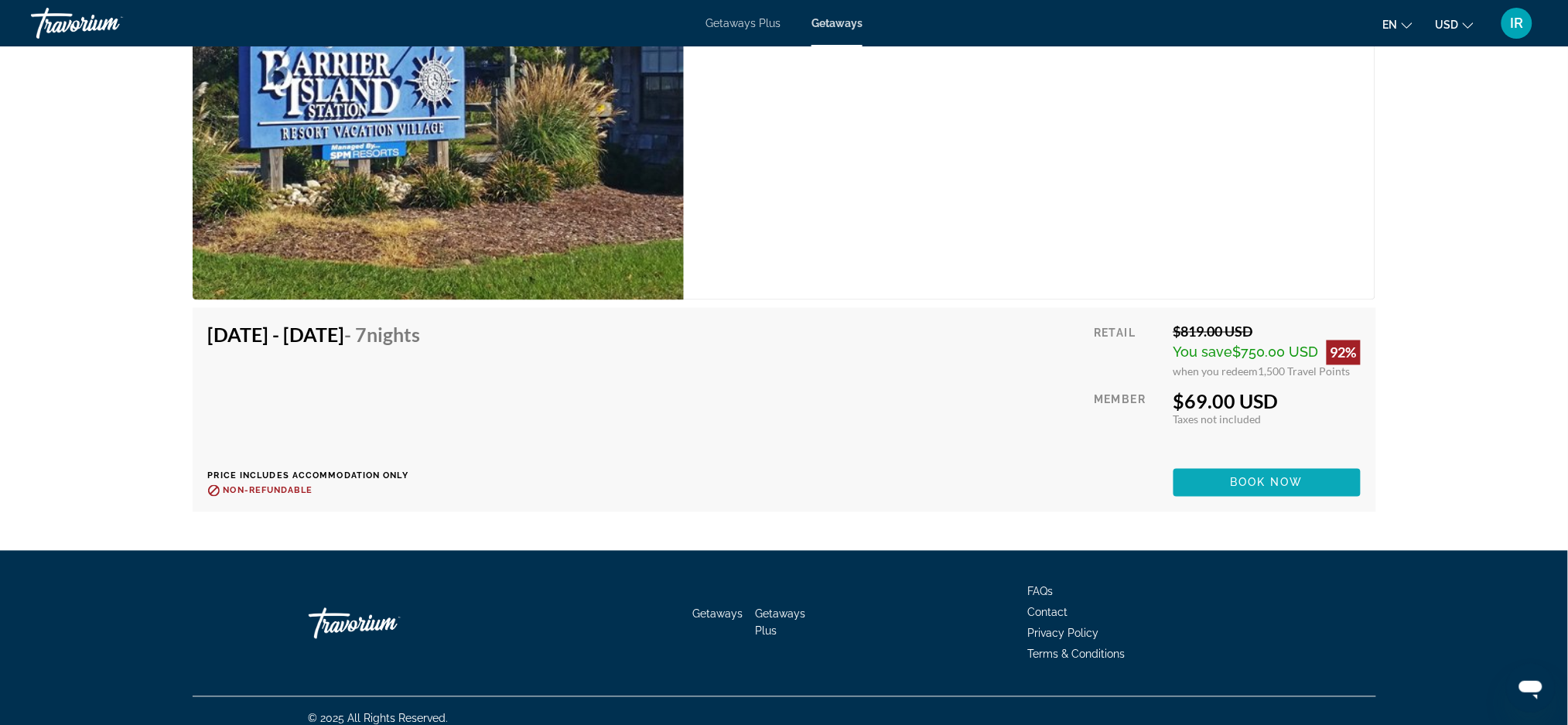
click at [1262, 474] on span "Main content" at bounding box center [1267, 482] width 187 height 37
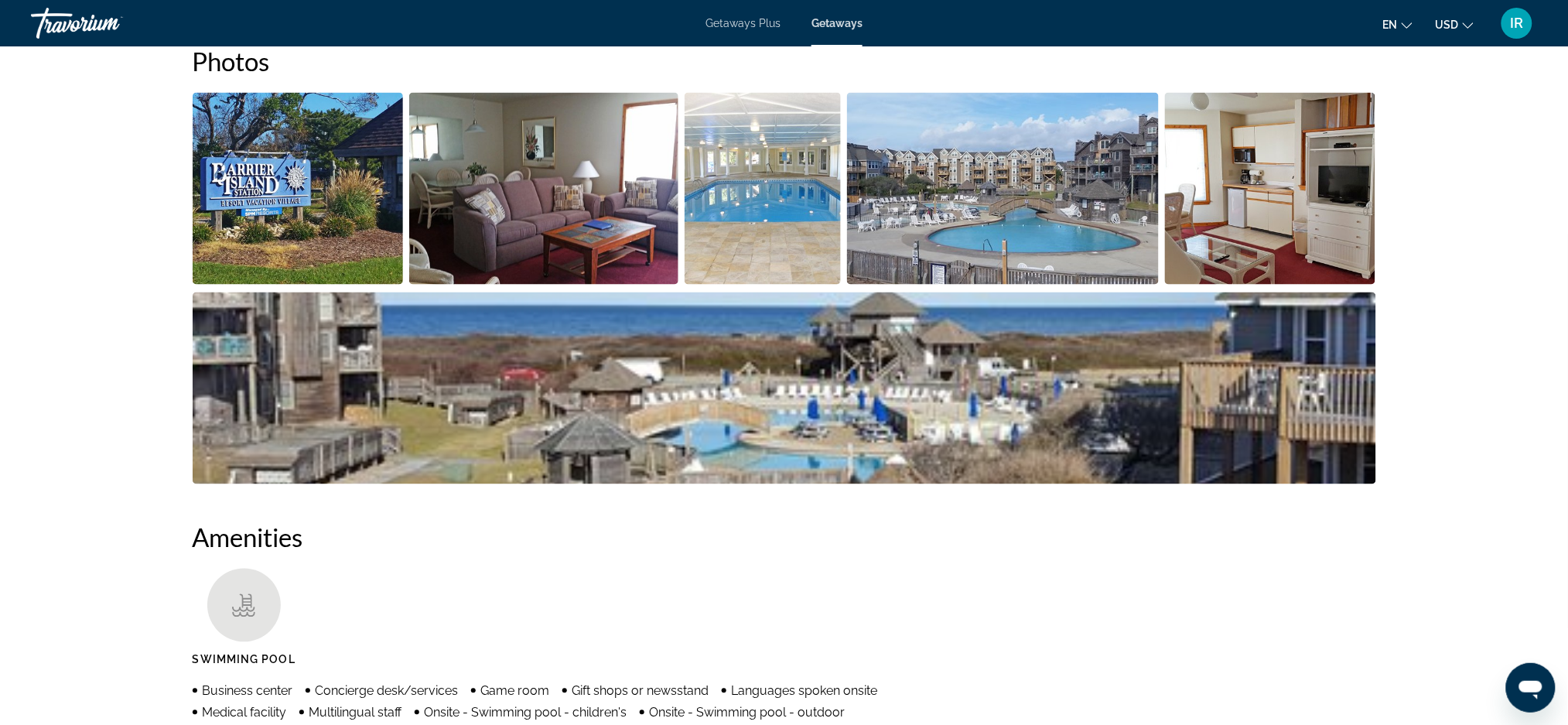
scroll to position [737, 0]
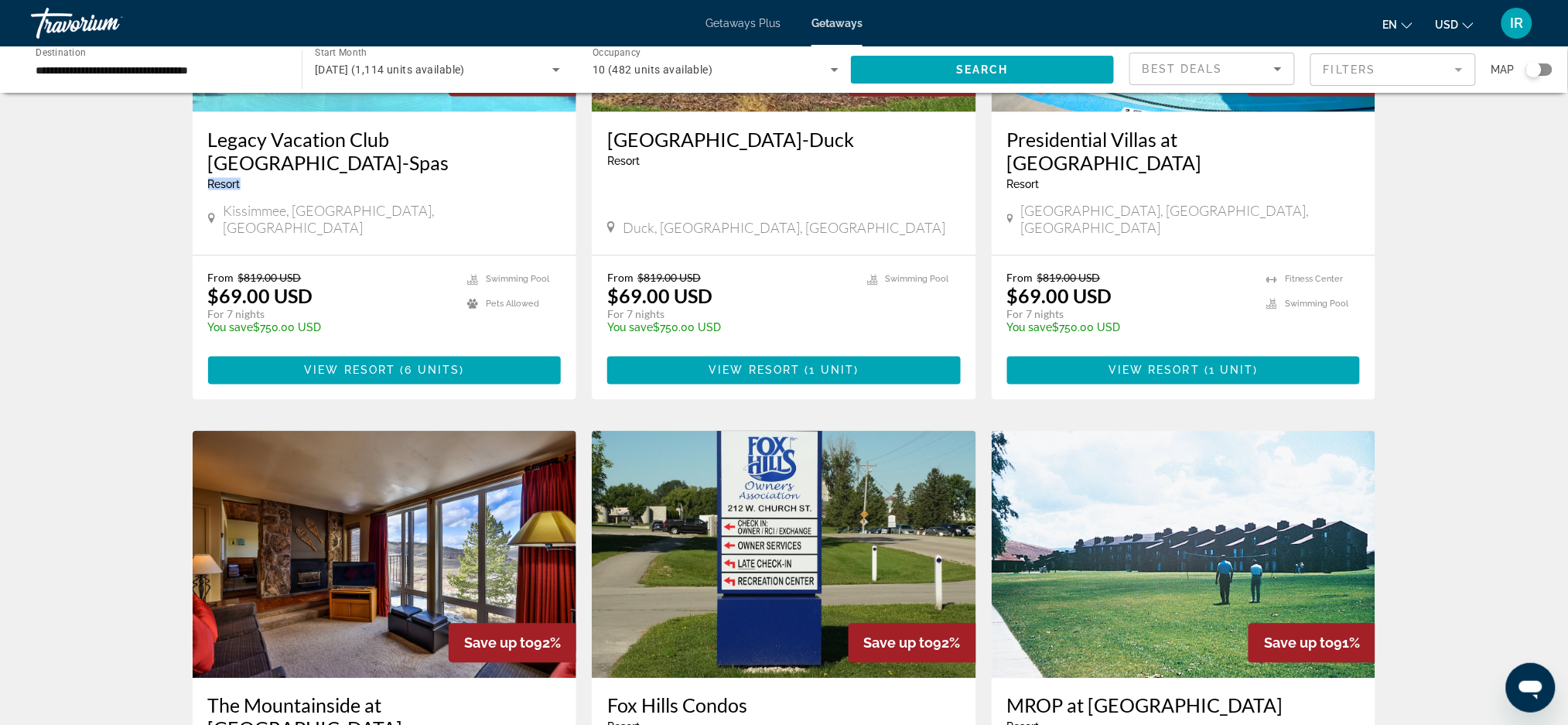
scroll to position [856, 0]
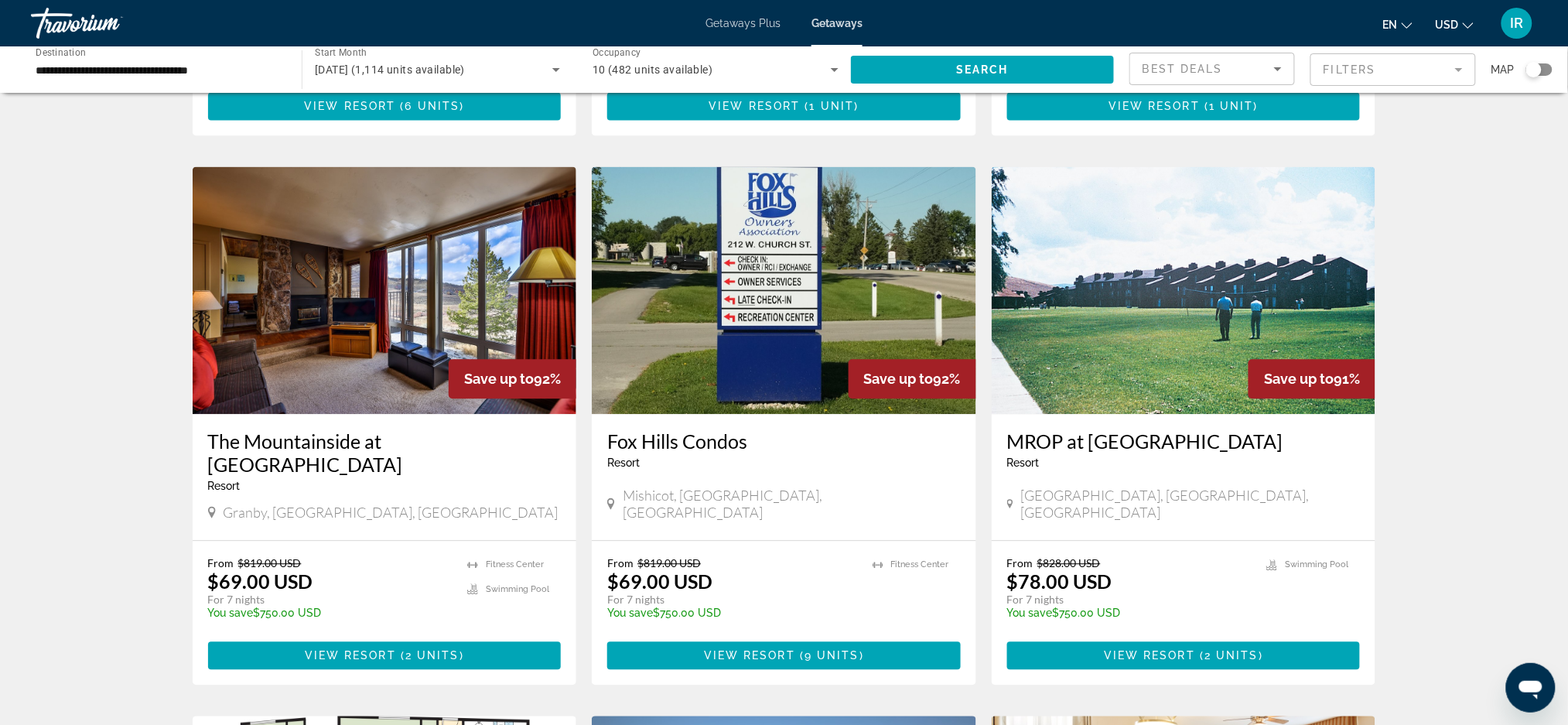
click at [85, 545] on div "1,114 Getaways units available across 40 Resorts Save up to 100% Wyndham At The…" at bounding box center [784, 162] width 1568 height 2301
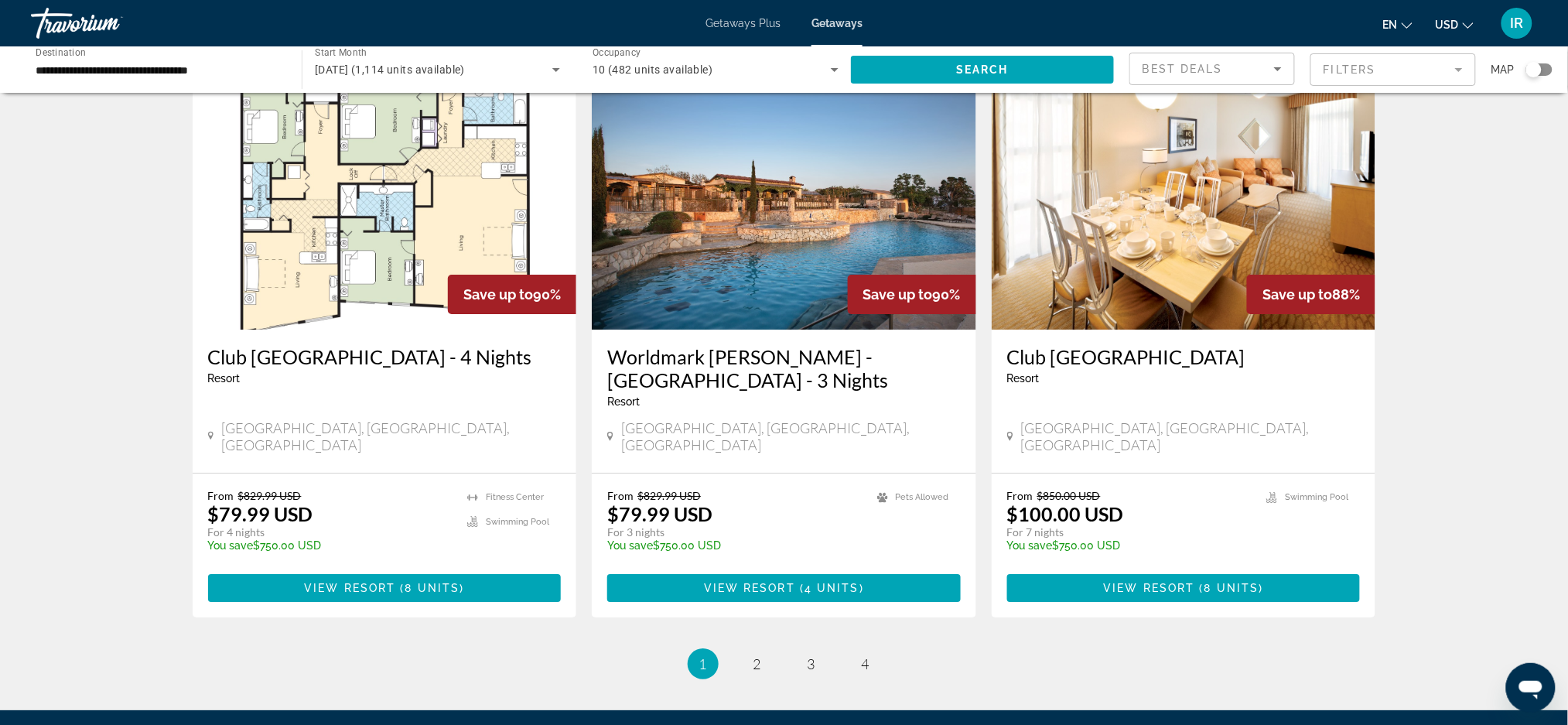
scroll to position [1800, 0]
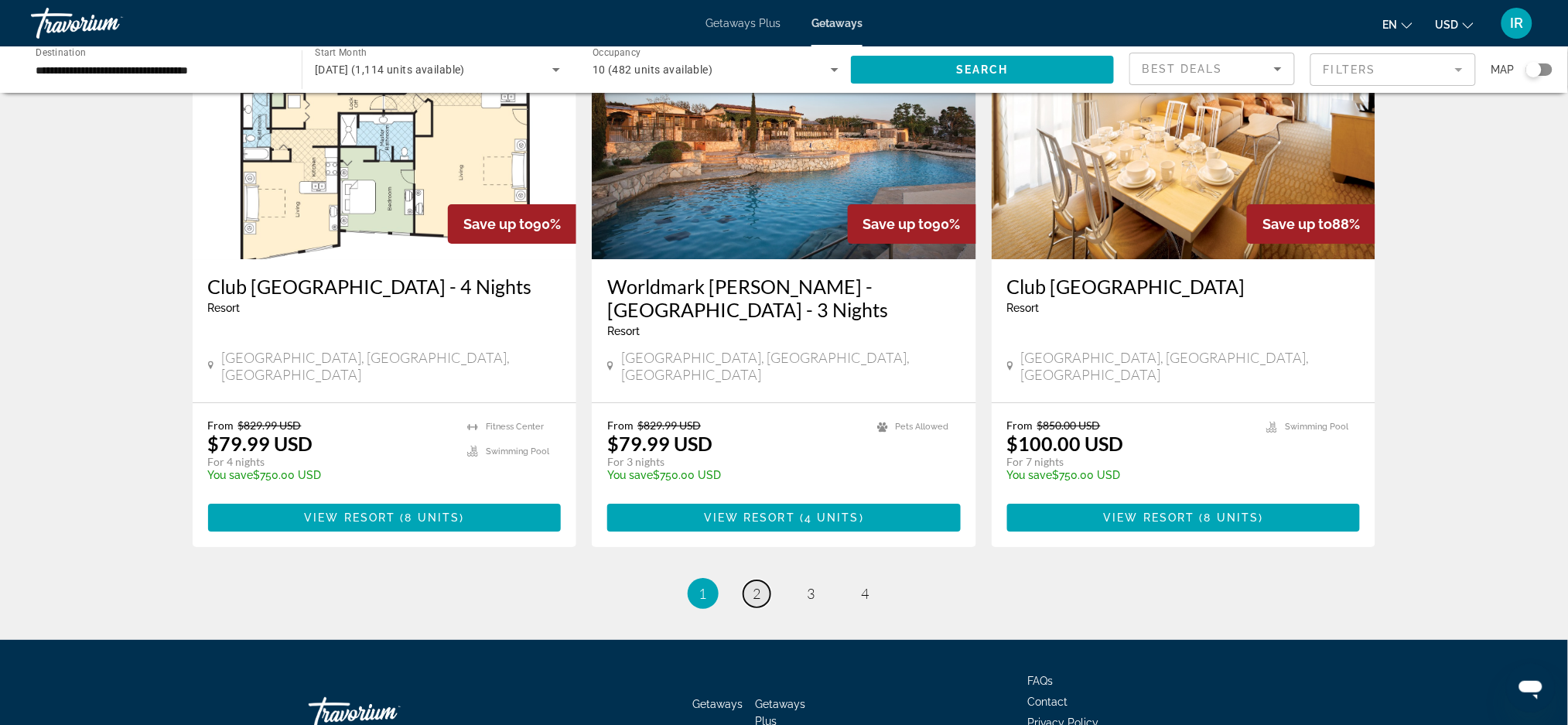
click at [759, 585] on span "2" at bounding box center [758, 594] width 8 height 17
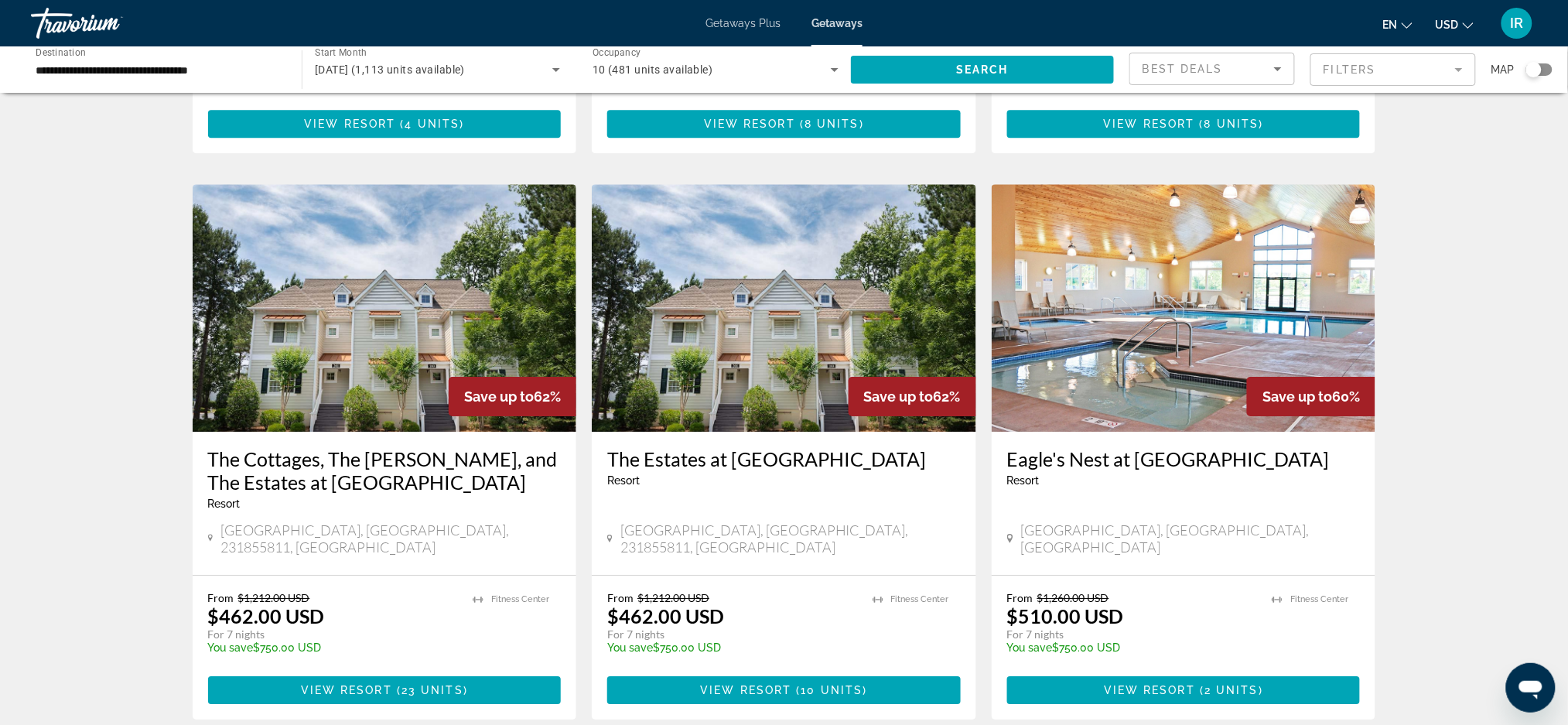
scroll to position [1823, 0]
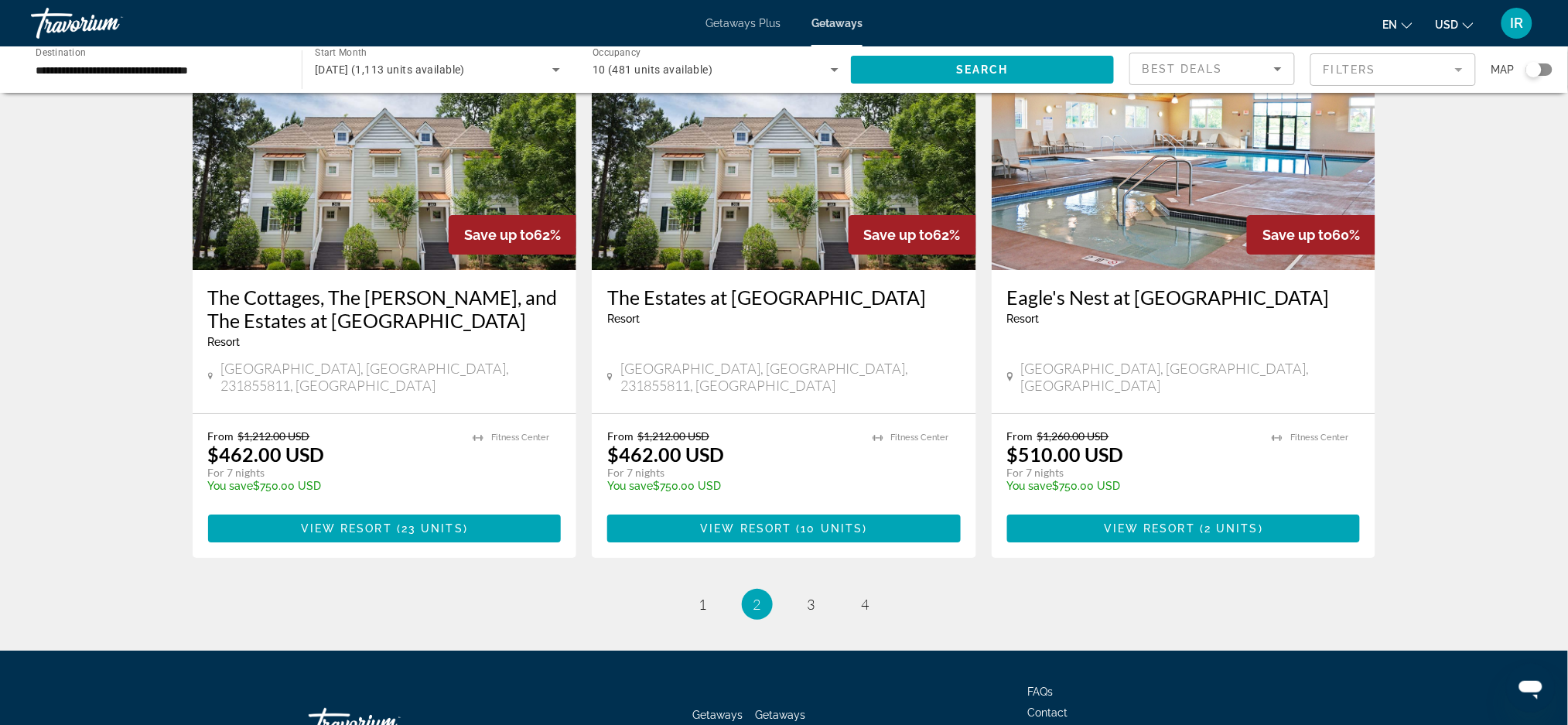
click at [824, 589] on li "page 3" at bounding box center [811, 604] width 31 height 31
click at [819, 591] on link "page 3" at bounding box center [811, 604] width 27 height 27
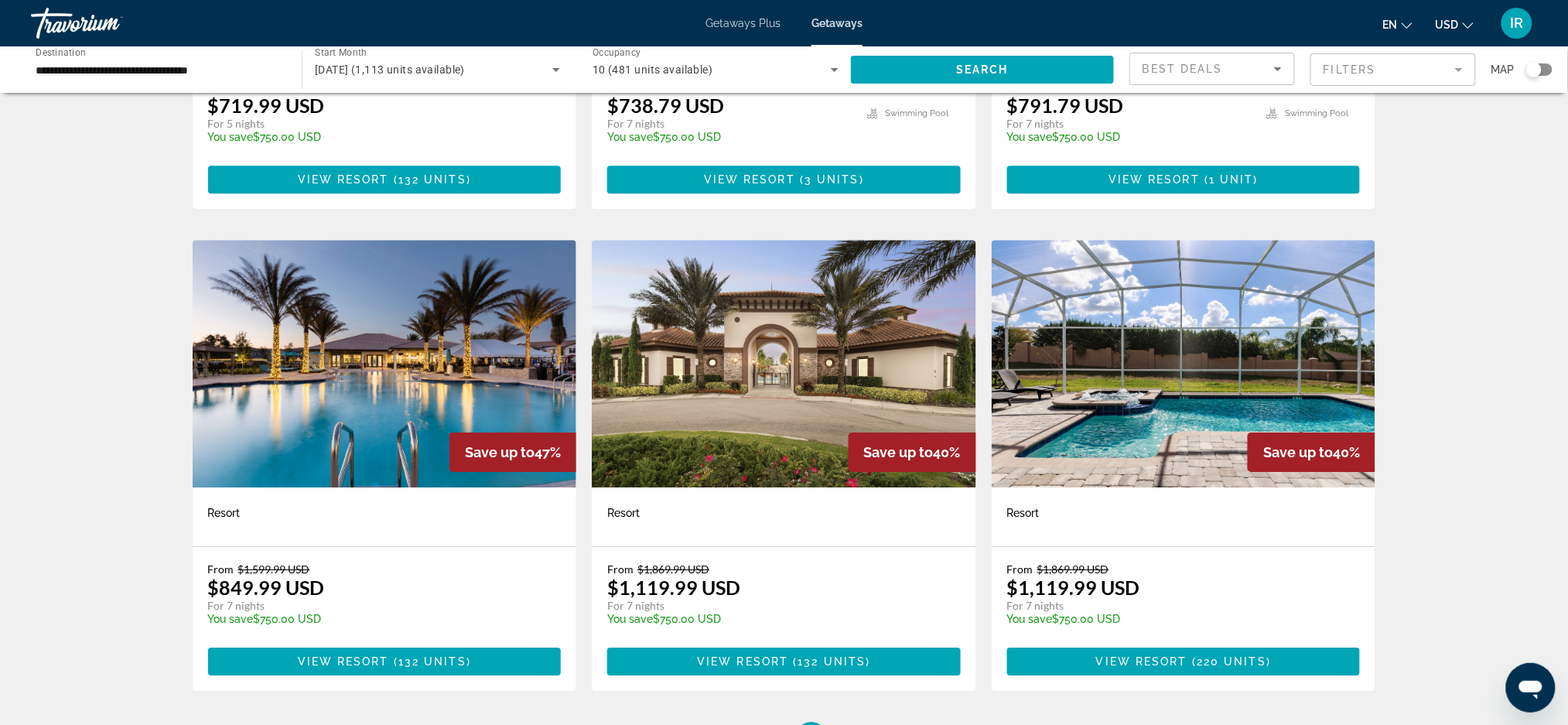
scroll to position [1584, 0]
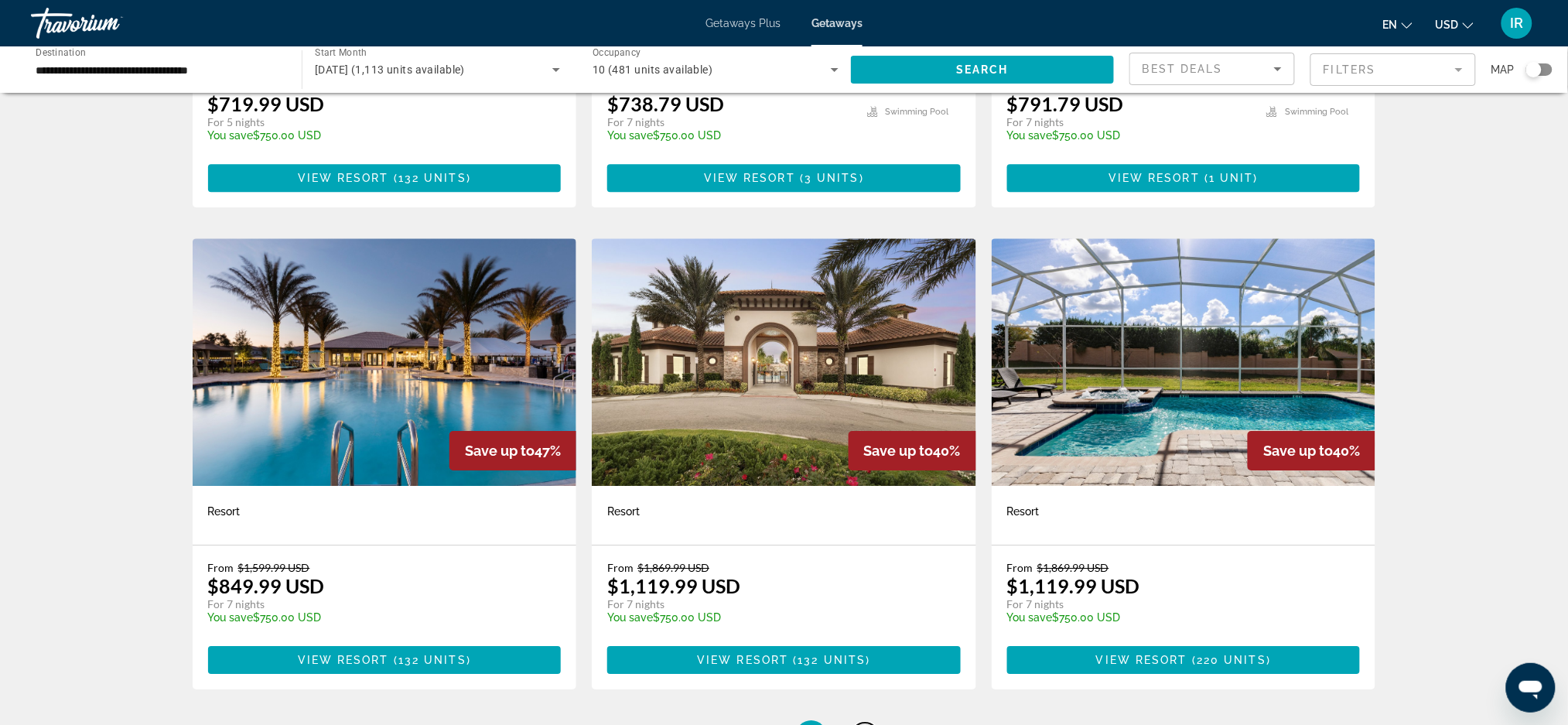
click at [877, 722] on link "page 4" at bounding box center [865, 736] width 27 height 27
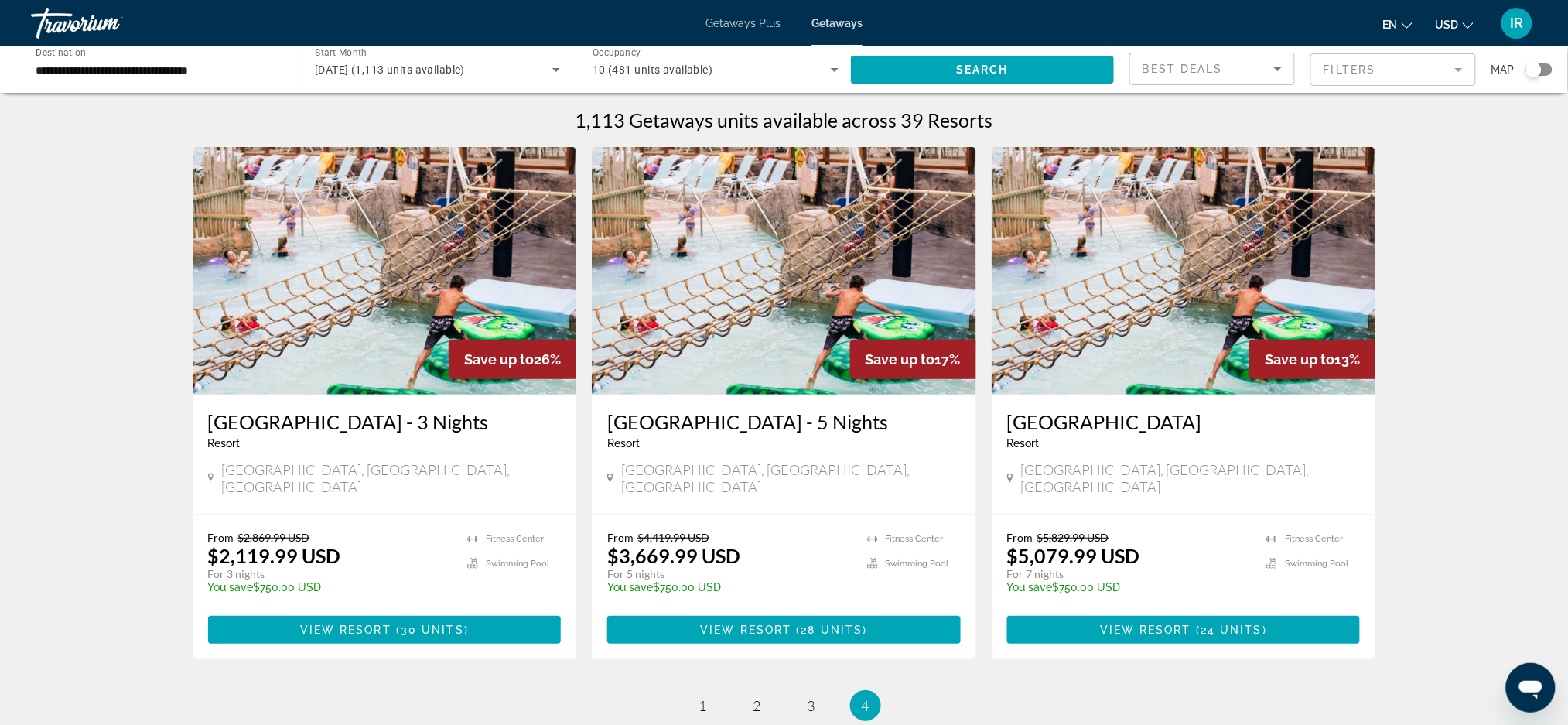
click at [862, 697] on span "4" at bounding box center [866, 706] width 8 height 17
